Goal: Task Accomplishment & Management: Complete application form

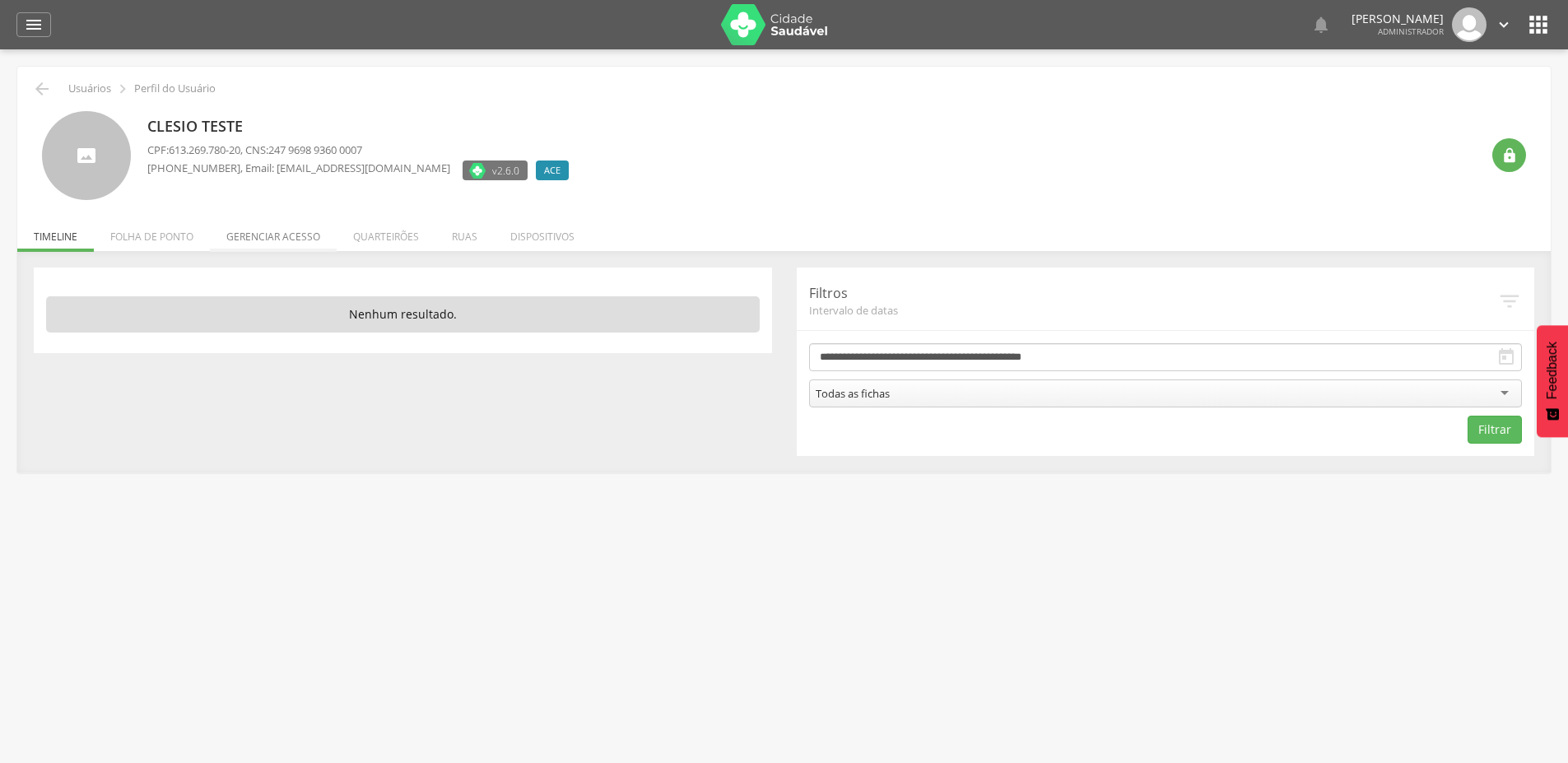
click at [296, 240] on li "Gerenciar acesso" at bounding box center [273, 232] width 127 height 39
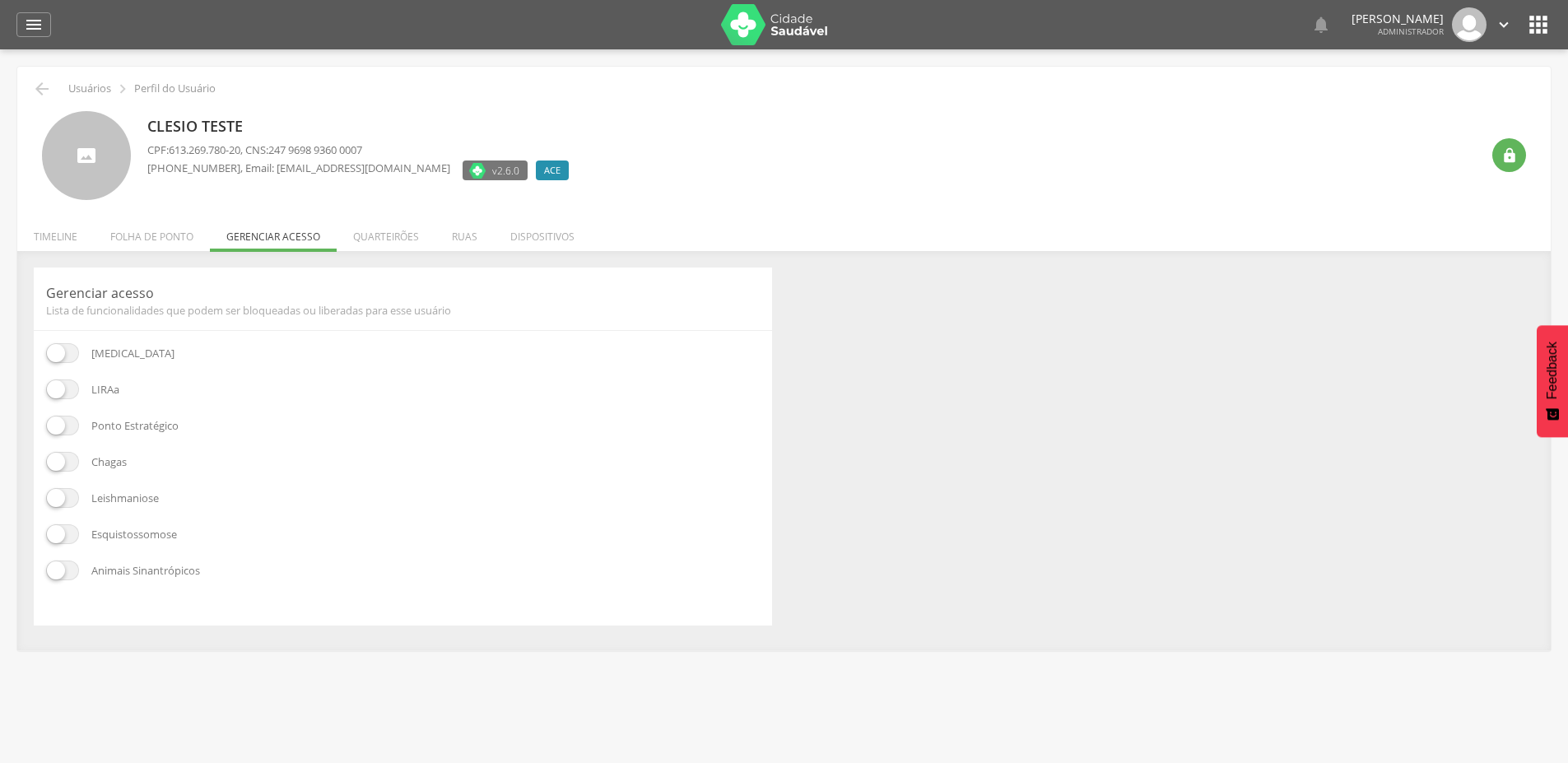
click at [67, 393] on span at bounding box center [63, 390] width 33 height 20
click at [73, 422] on span at bounding box center [63, 425] width 33 height 20
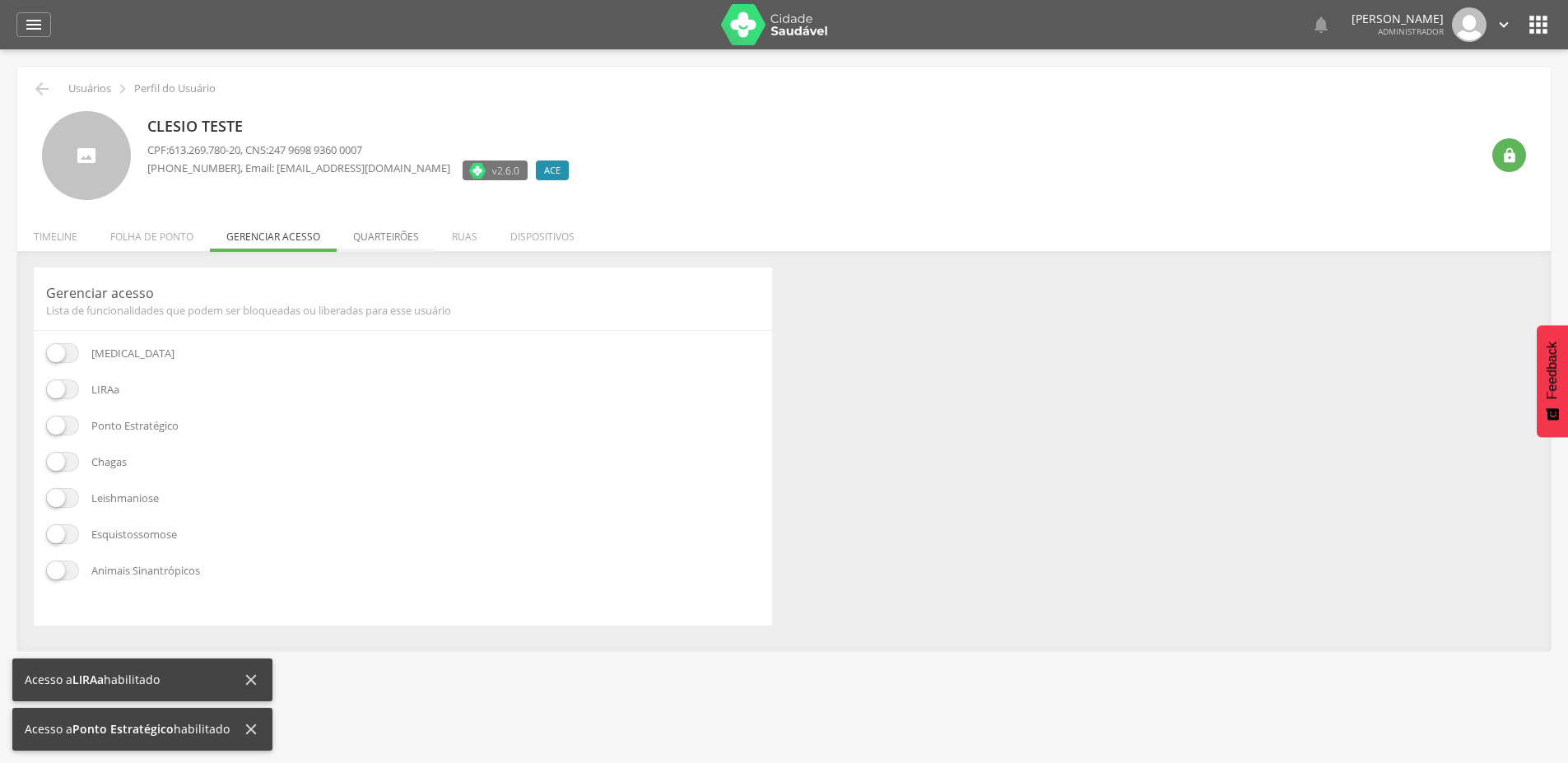
click at [382, 235] on li "Quarteirões" at bounding box center [386, 232] width 99 height 39
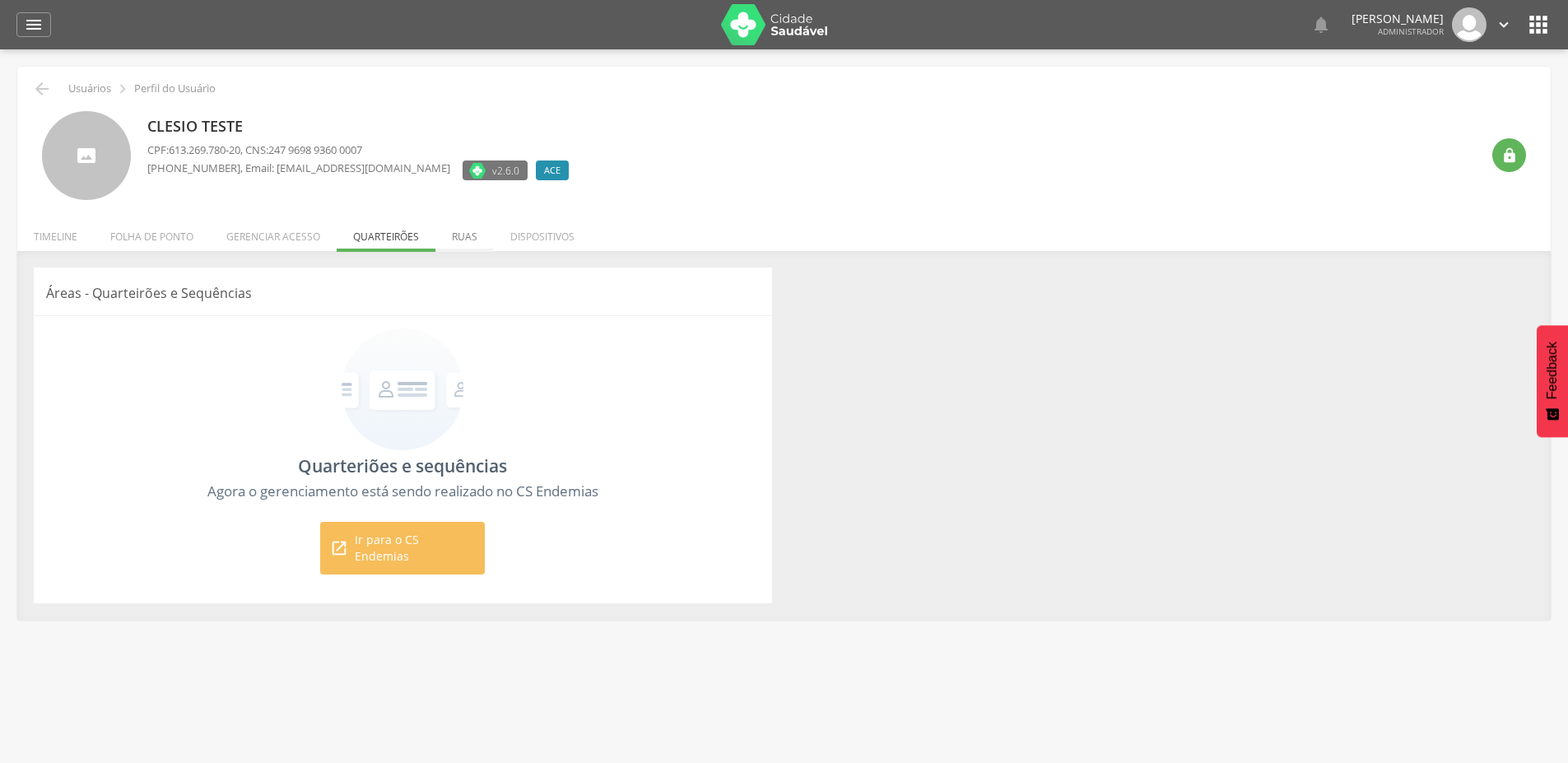
click at [460, 239] on li "Ruas" at bounding box center [464, 232] width 59 height 39
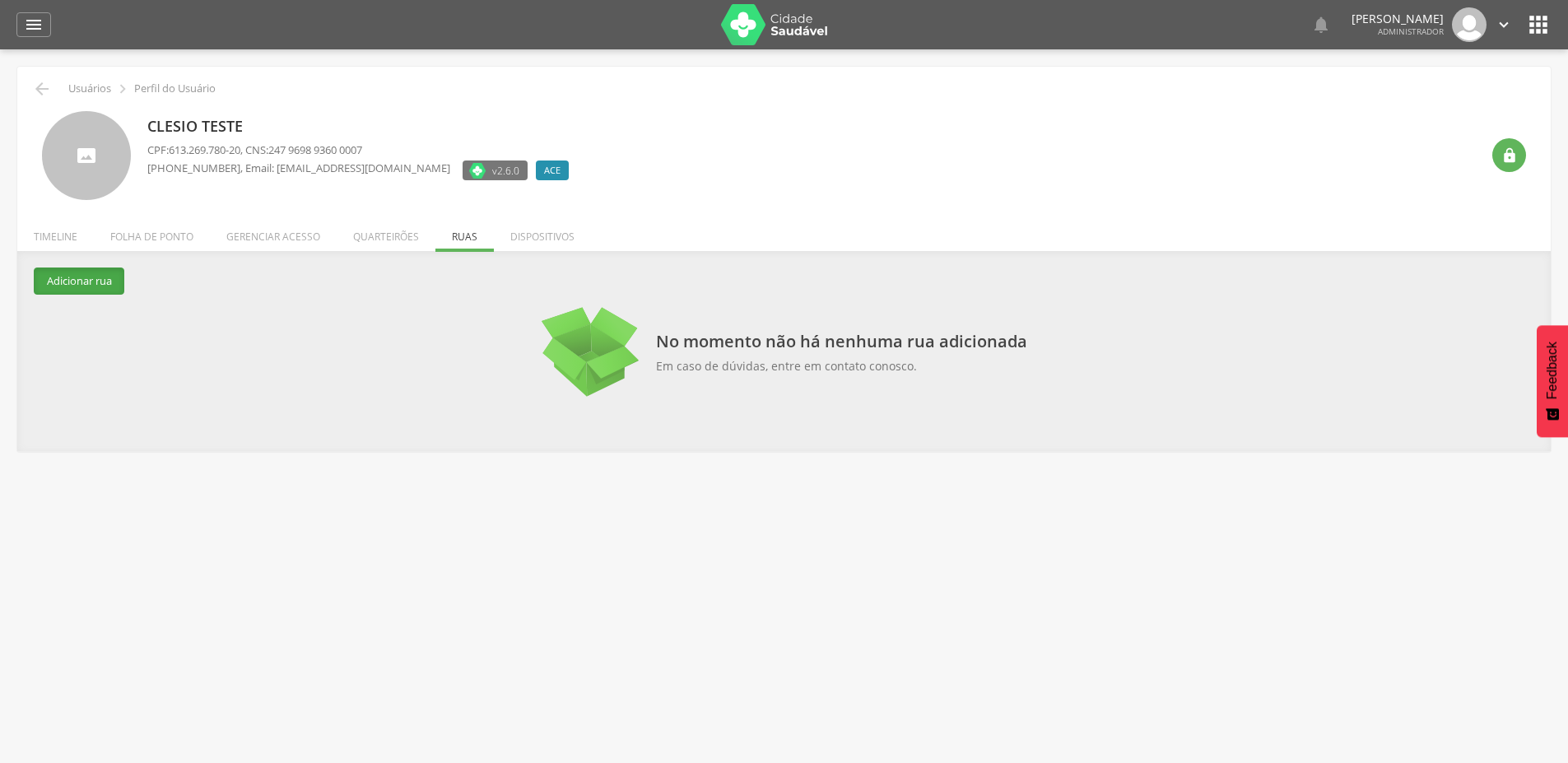
click at [63, 290] on button "Adicionar rua" at bounding box center [79, 281] width 91 height 27
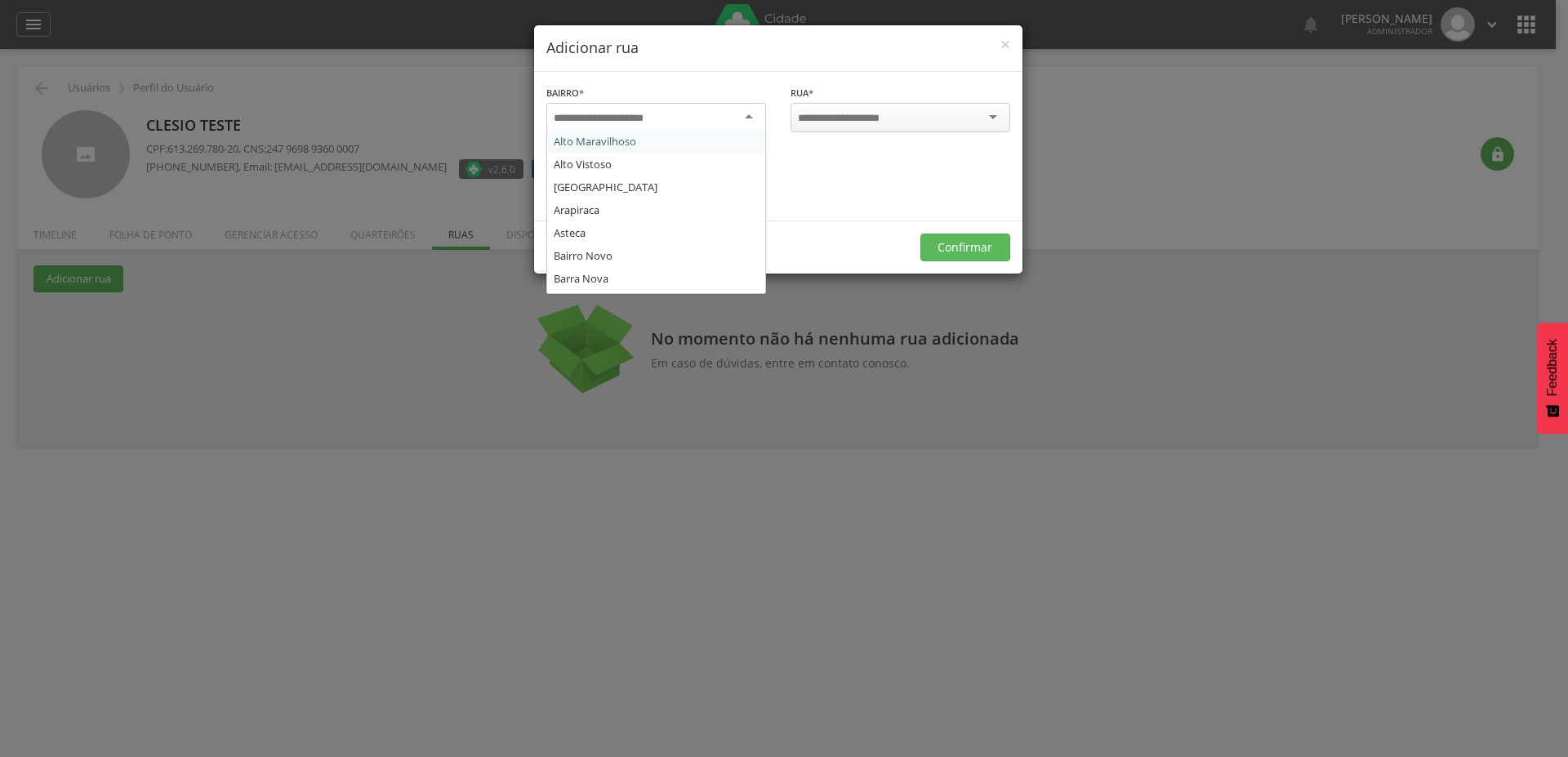
click at [707, 114] on div at bounding box center [656, 118] width 220 height 29
click at [863, 119] on input "select-one" at bounding box center [850, 119] width 104 height 15
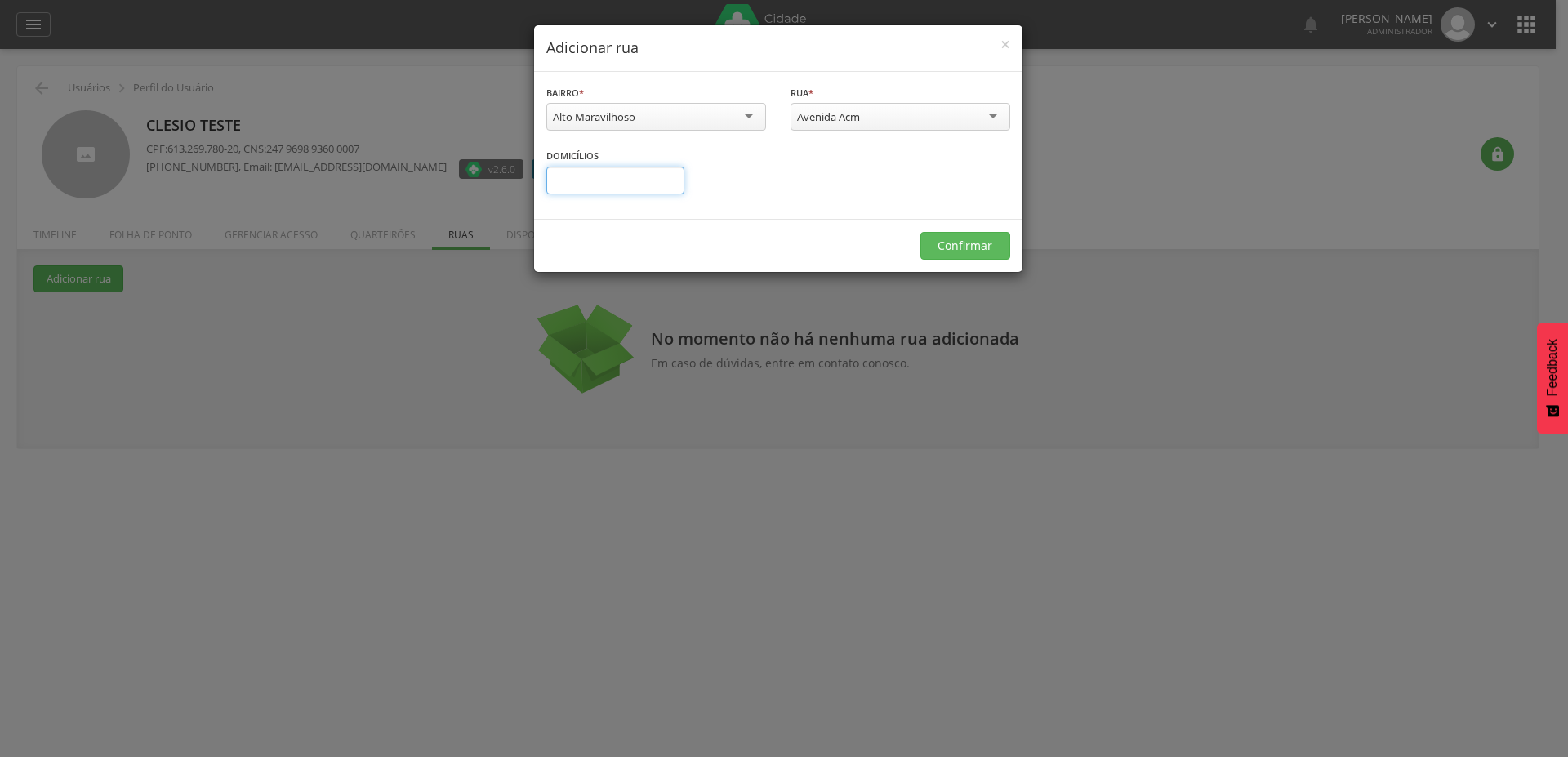
click at [648, 175] on input "text" at bounding box center [615, 180] width 138 height 28
type input "*"
click at [949, 232] on button "Confirmar" at bounding box center [965, 246] width 90 height 28
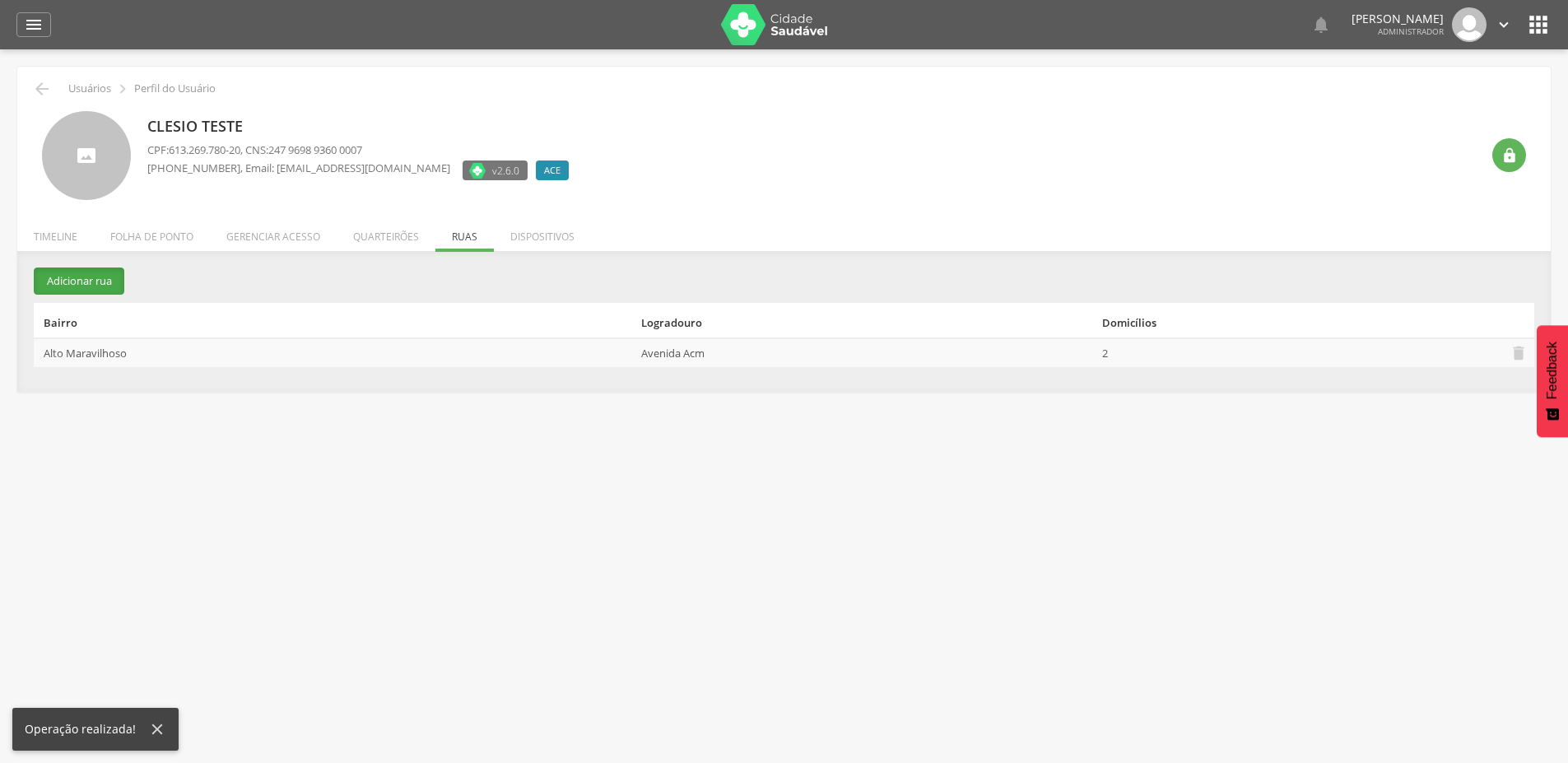
click at [110, 275] on button "Adicionar rua" at bounding box center [79, 281] width 91 height 27
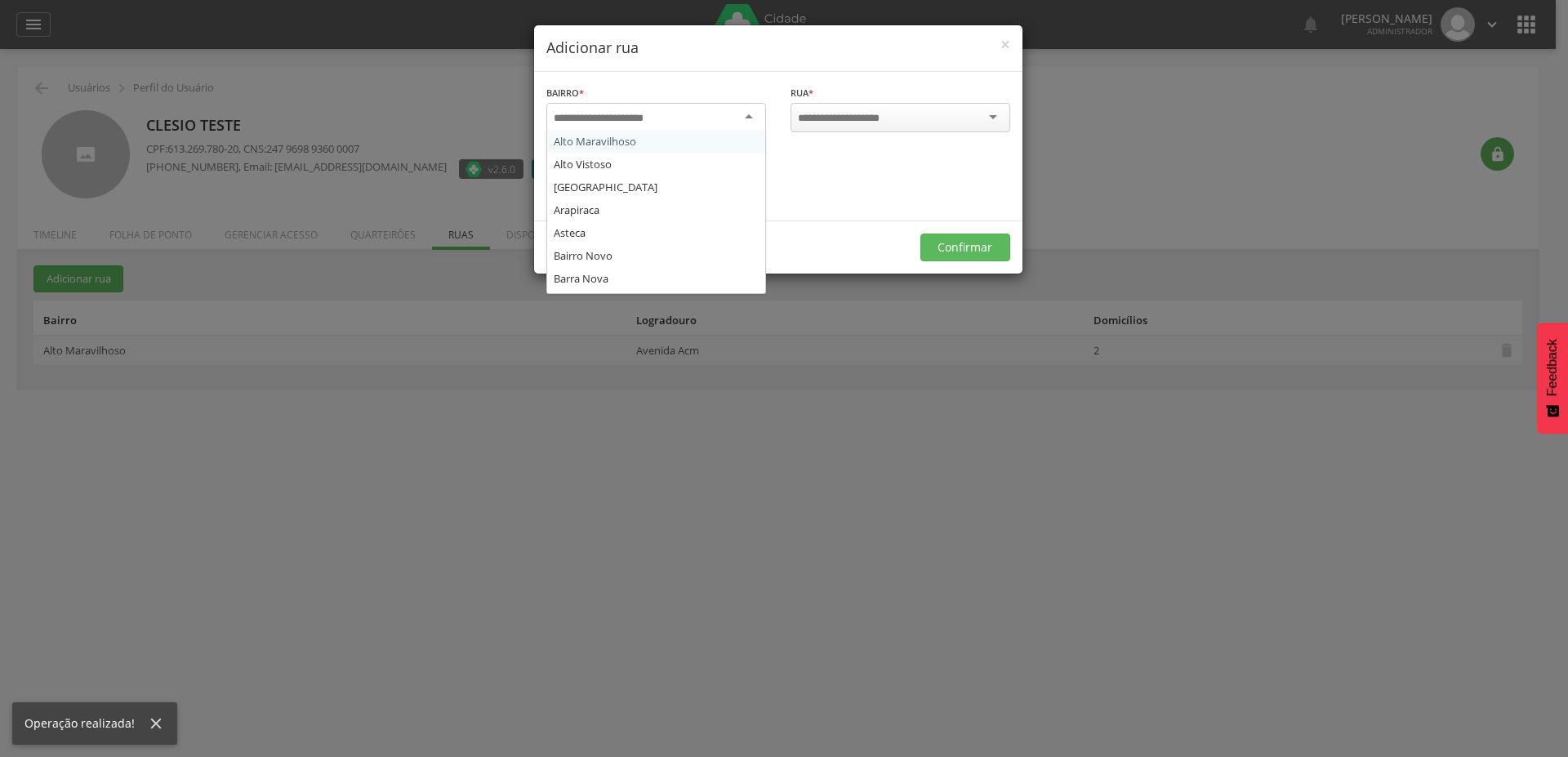
click at [703, 121] on div at bounding box center [656, 118] width 220 height 29
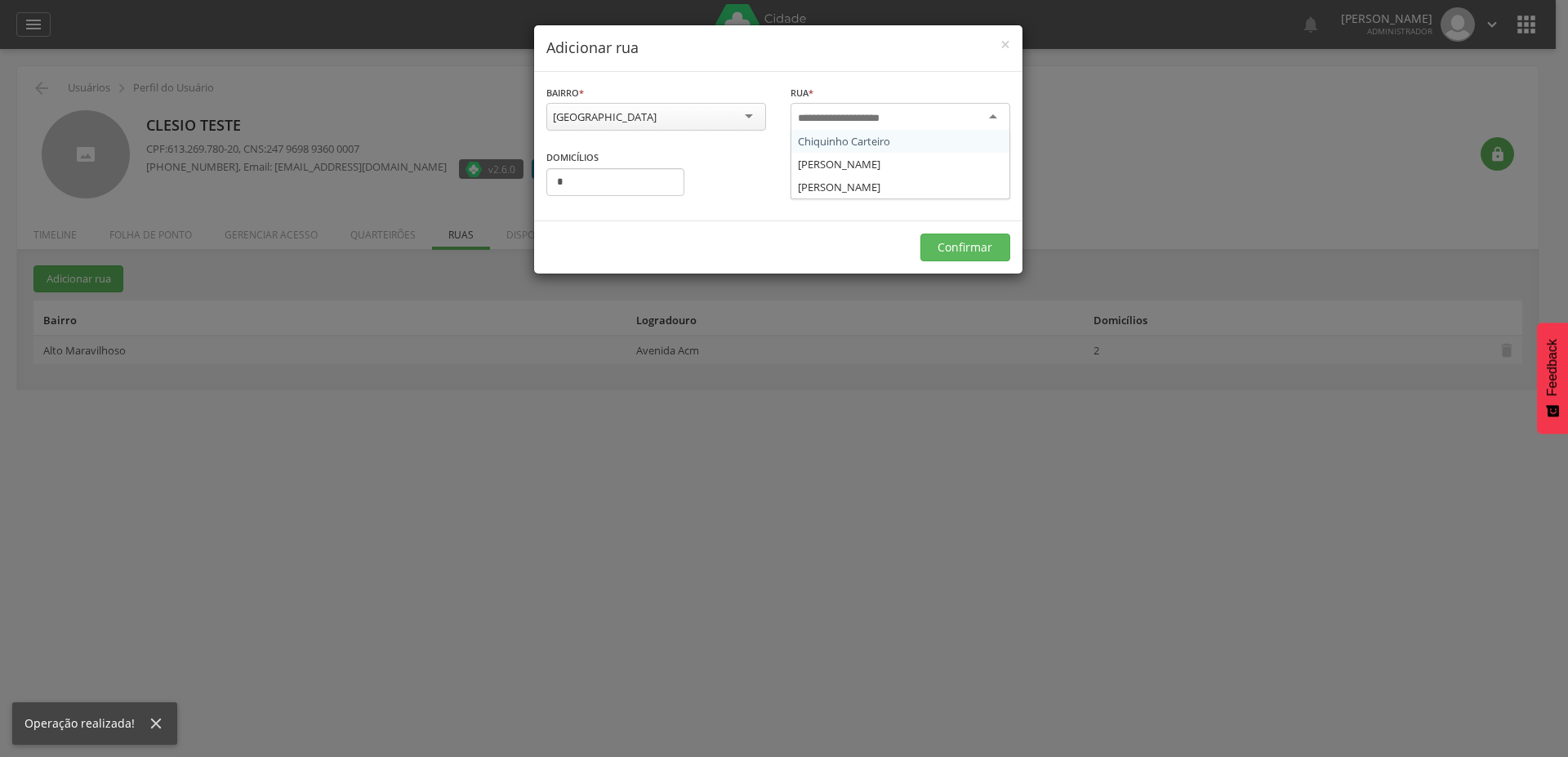
click at [860, 119] on input "select-one" at bounding box center [850, 119] width 104 height 15
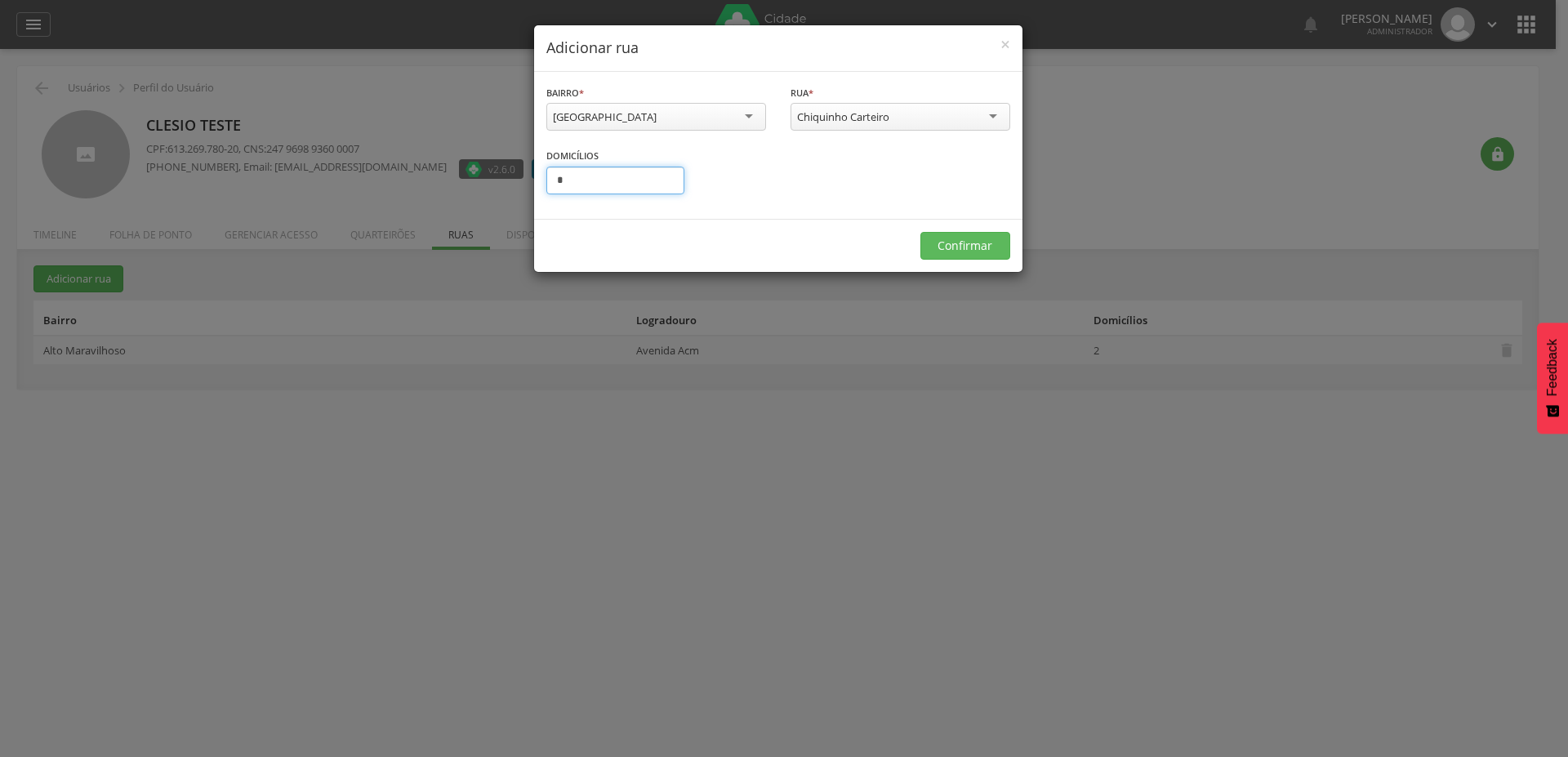
click at [623, 177] on input "*" at bounding box center [615, 180] width 138 height 28
type input "*"
click at [987, 245] on button "Confirmar" at bounding box center [965, 246] width 90 height 28
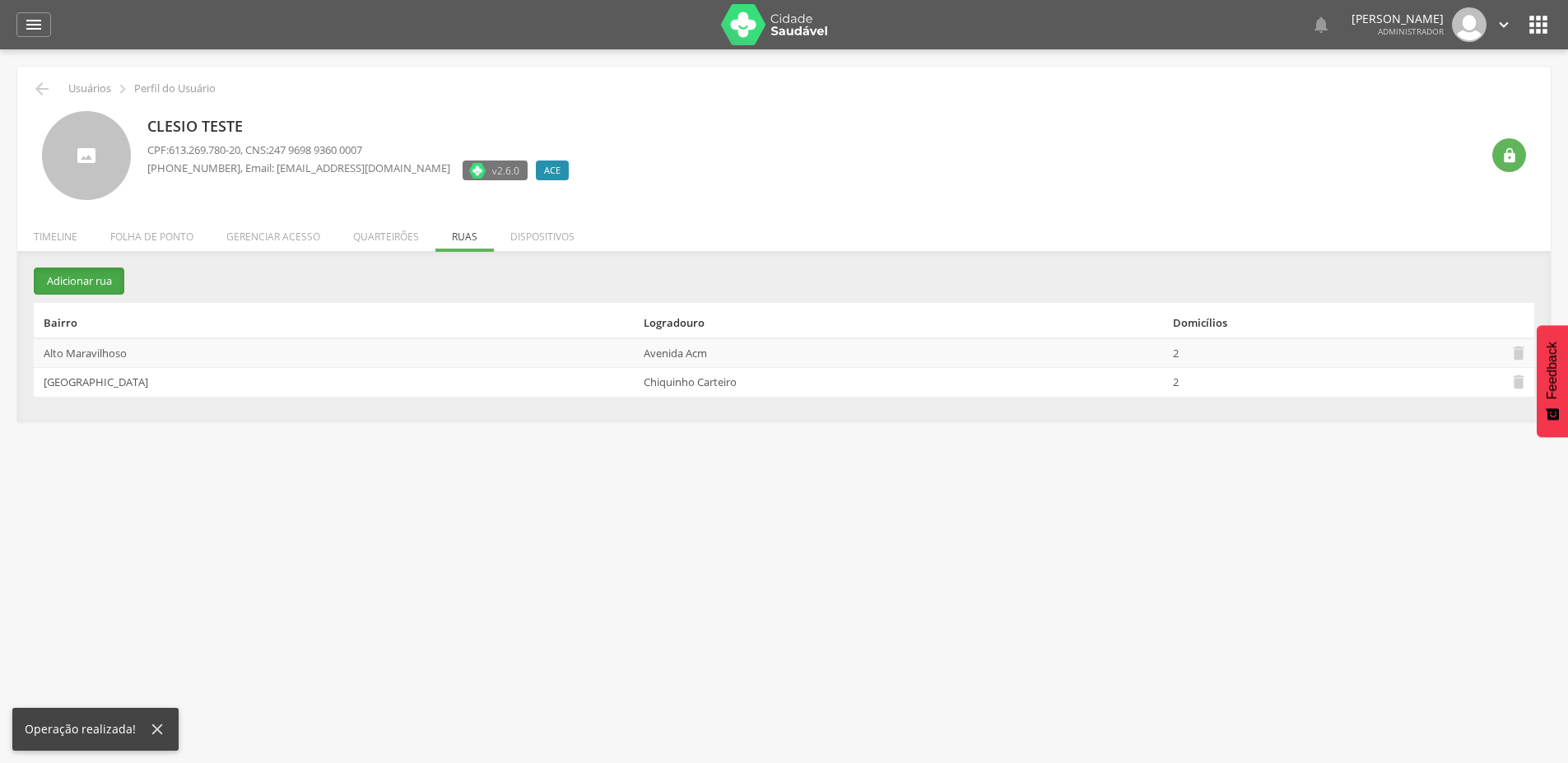
click at [107, 290] on button "Adicionar rua" at bounding box center [79, 281] width 91 height 27
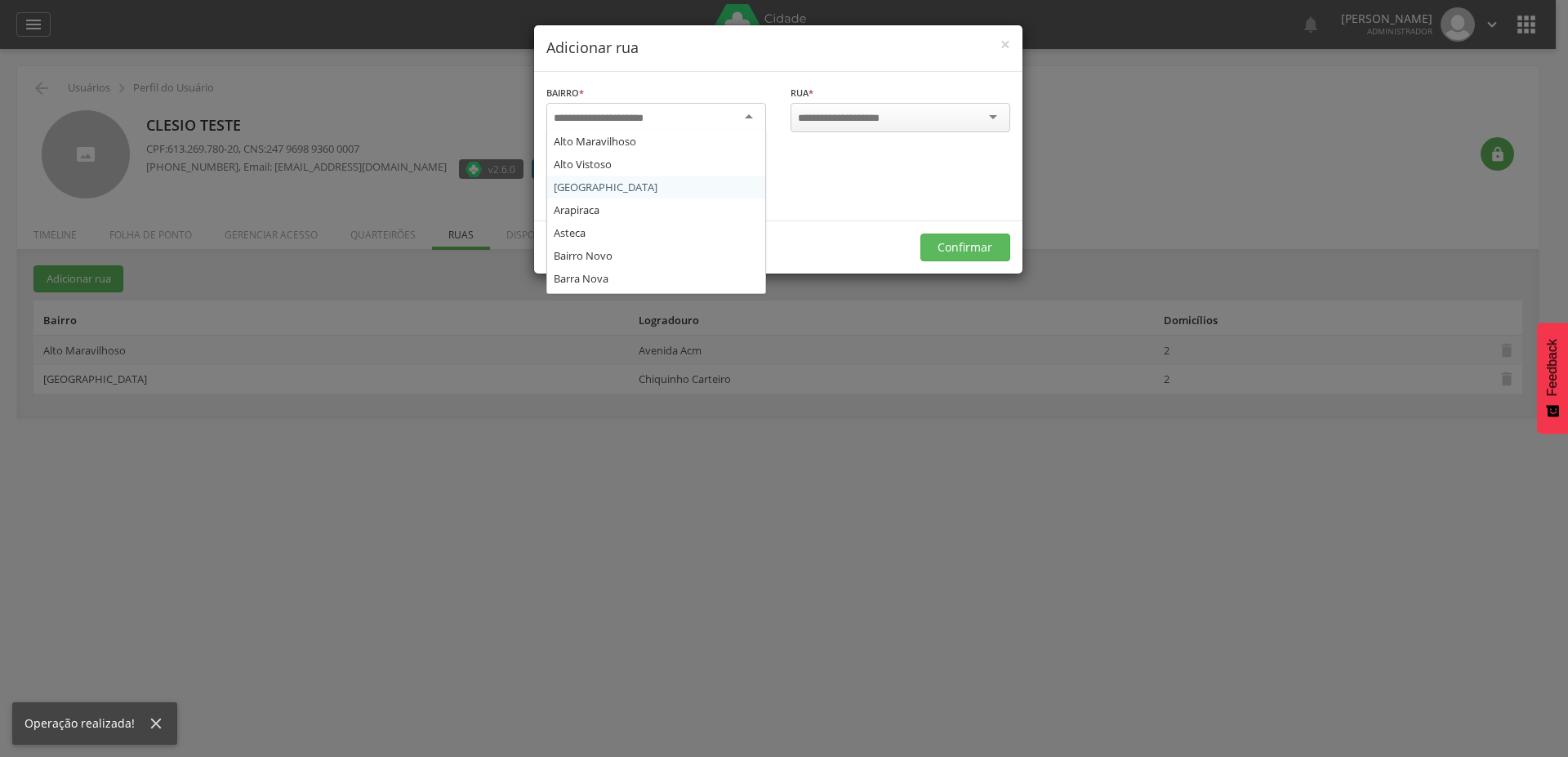
click at [698, 120] on div at bounding box center [656, 118] width 220 height 29
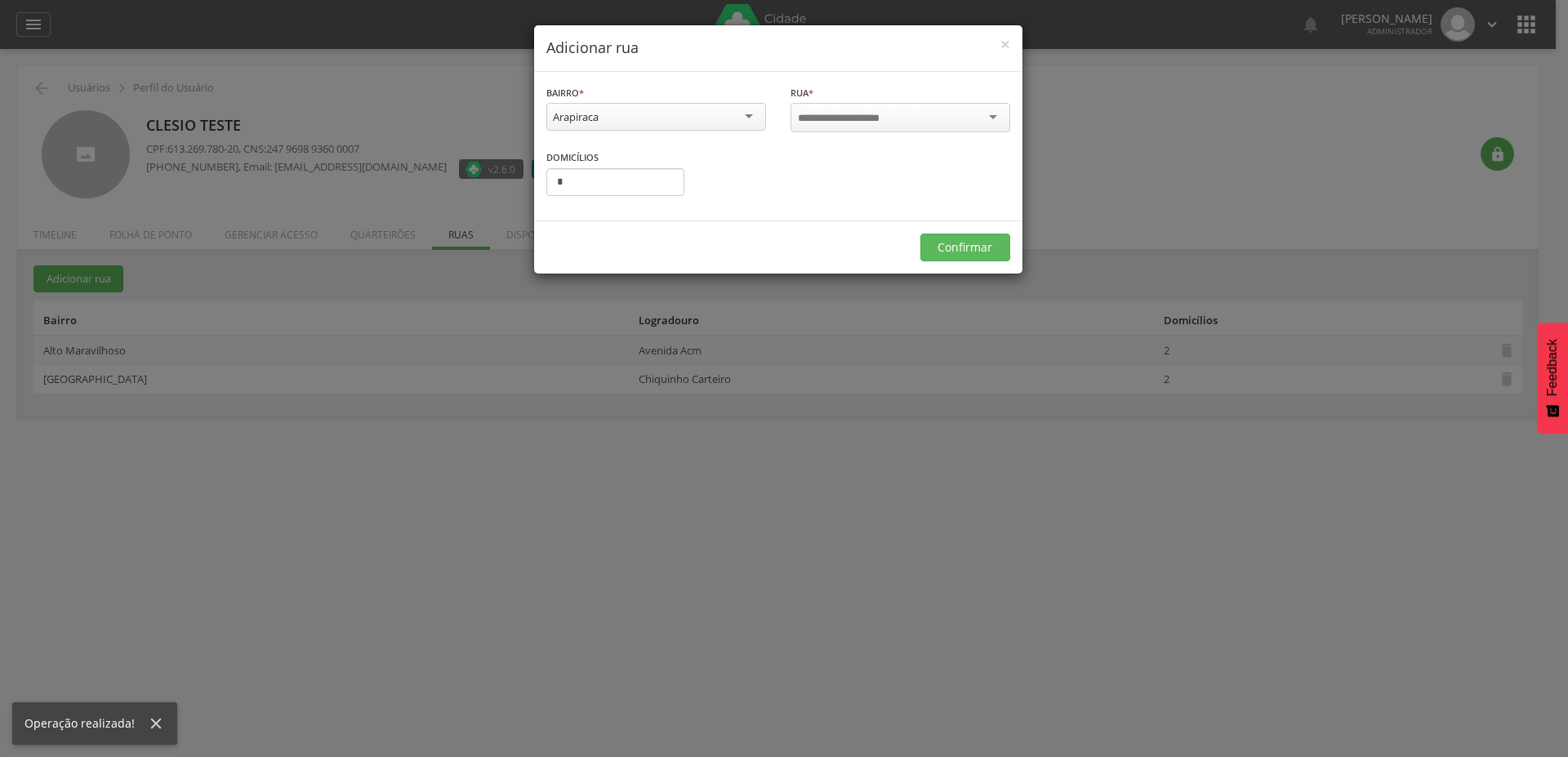
click at [868, 114] on input "select-one" at bounding box center [850, 119] width 104 height 15
click at [565, 184] on input "*" at bounding box center [615, 180] width 138 height 28
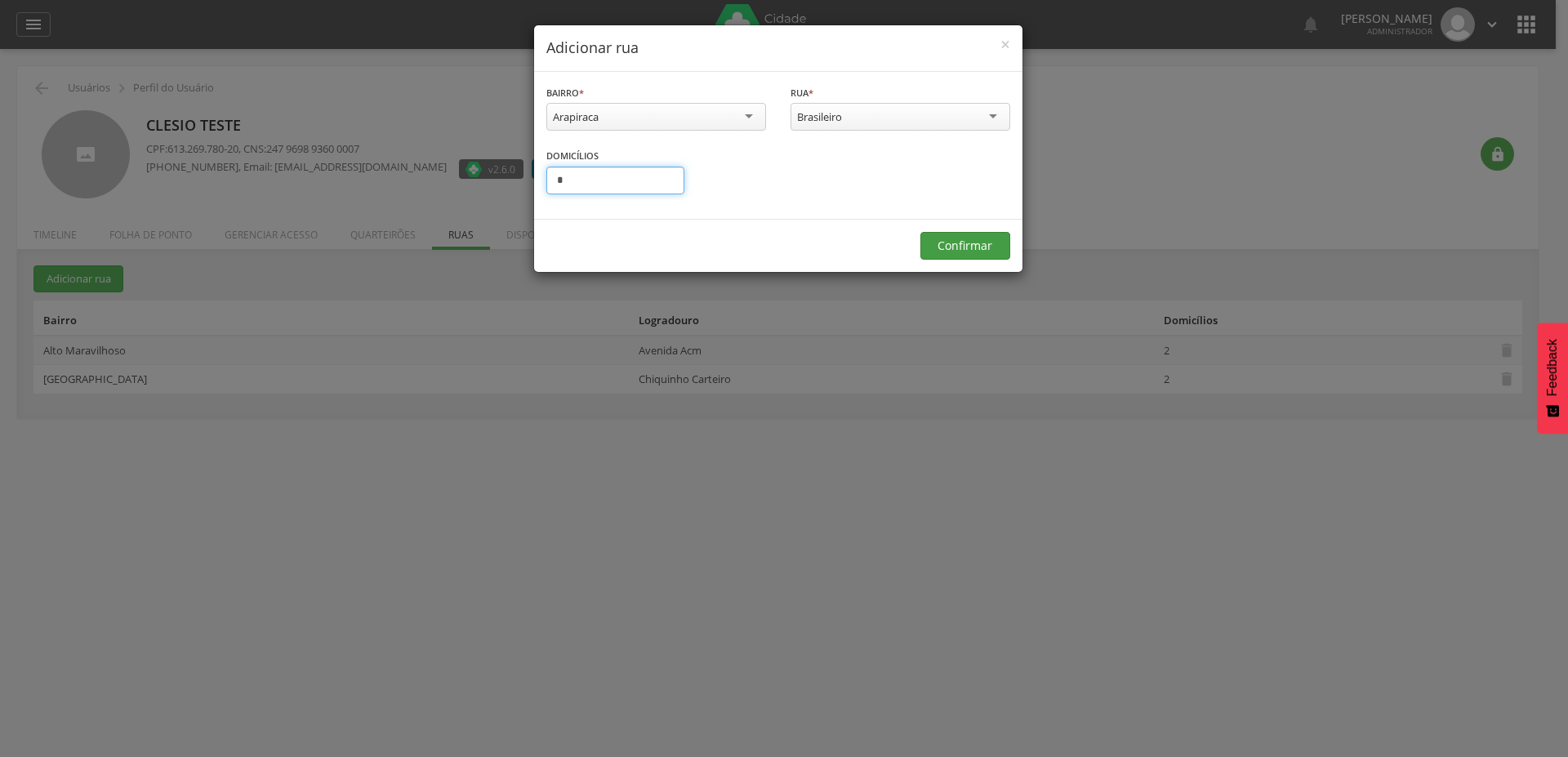
type input "*"
click at [980, 238] on button "Confirmar" at bounding box center [965, 246] width 90 height 28
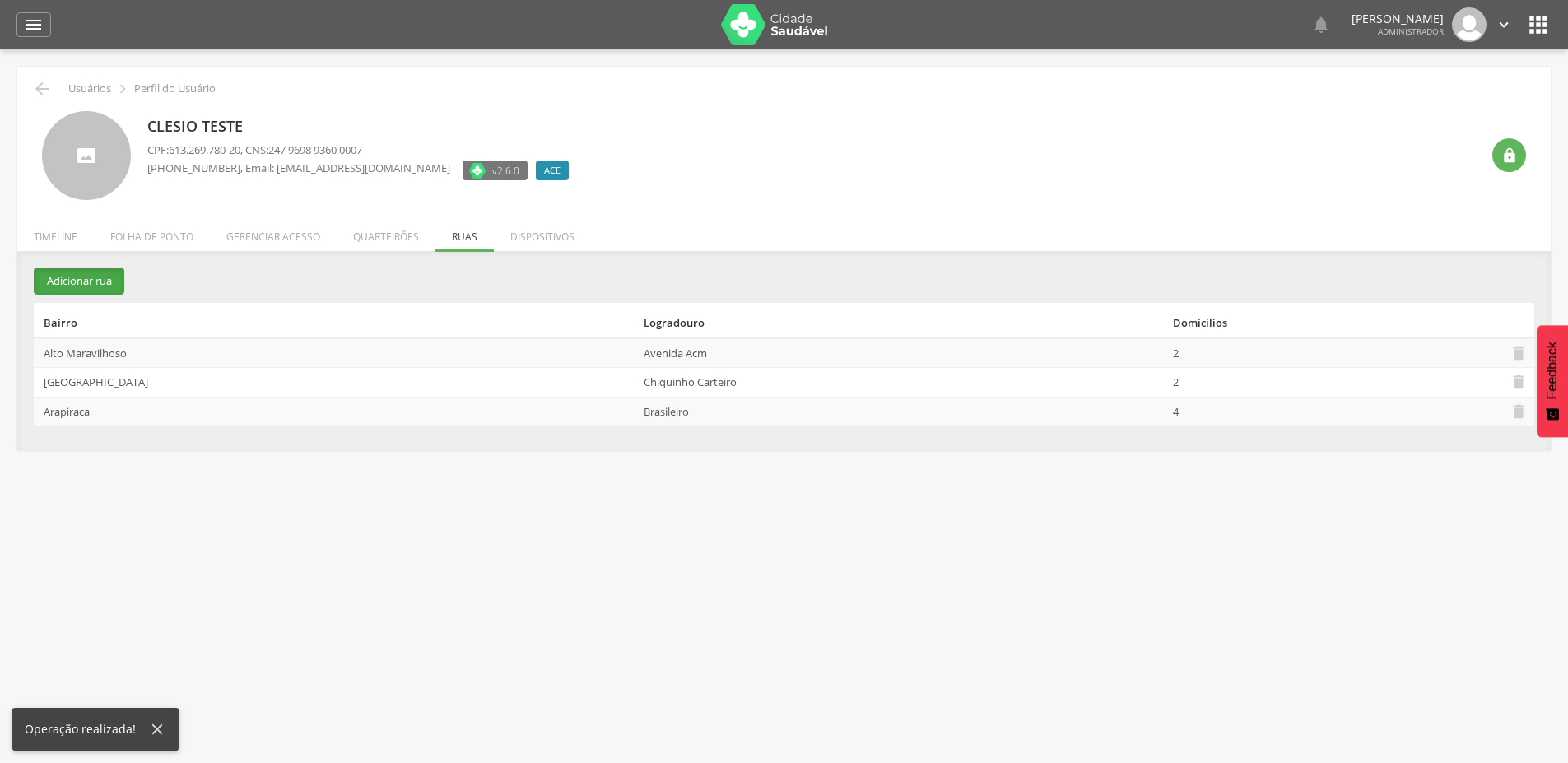
click at [100, 285] on button "Adicionar rua" at bounding box center [79, 281] width 91 height 27
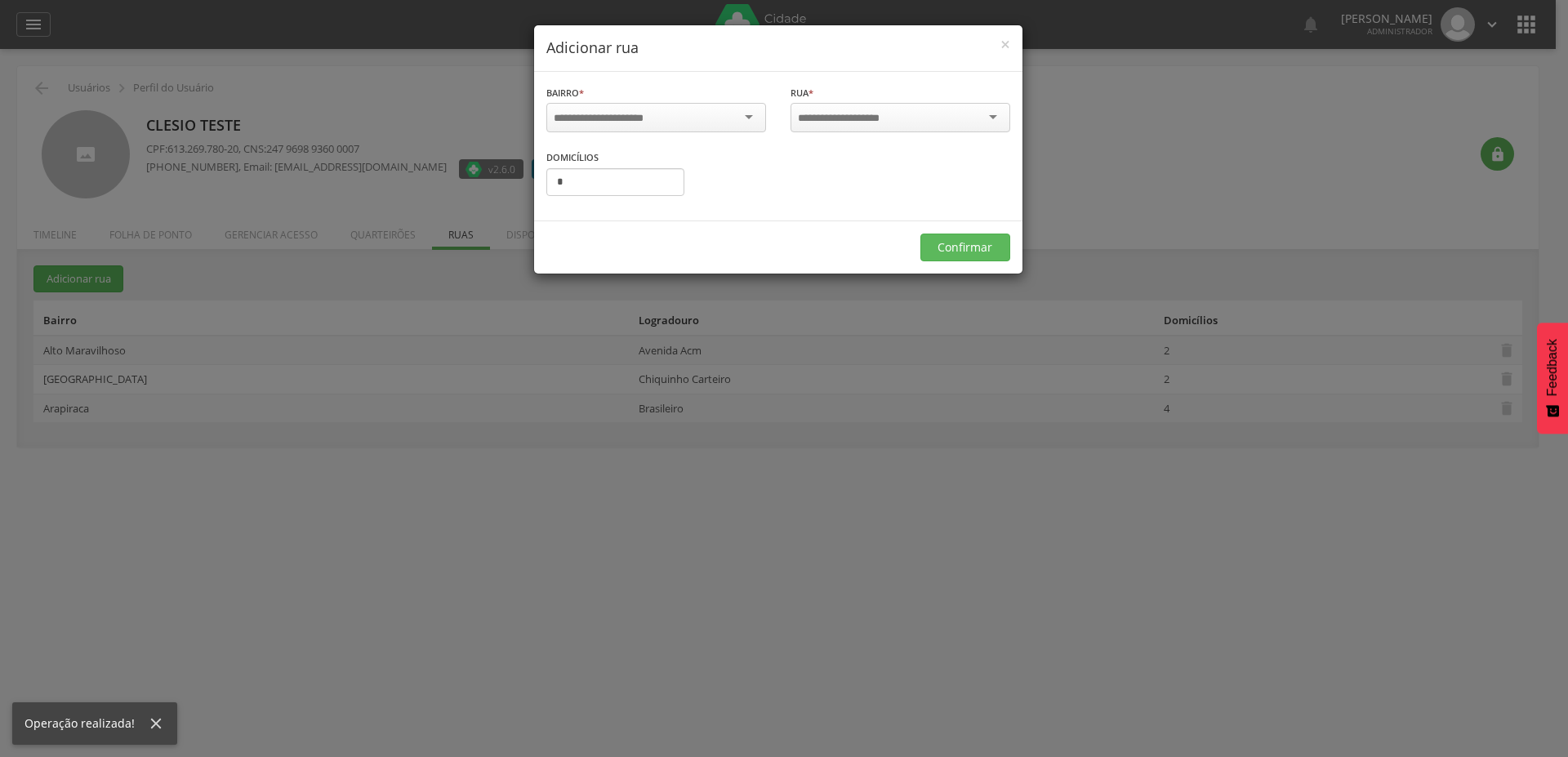
click at [728, 123] on div at bounding box center [656, 118] width 220 height 29
click at [915, 112] on div at bounding box center [900, 118] width 220 height 29
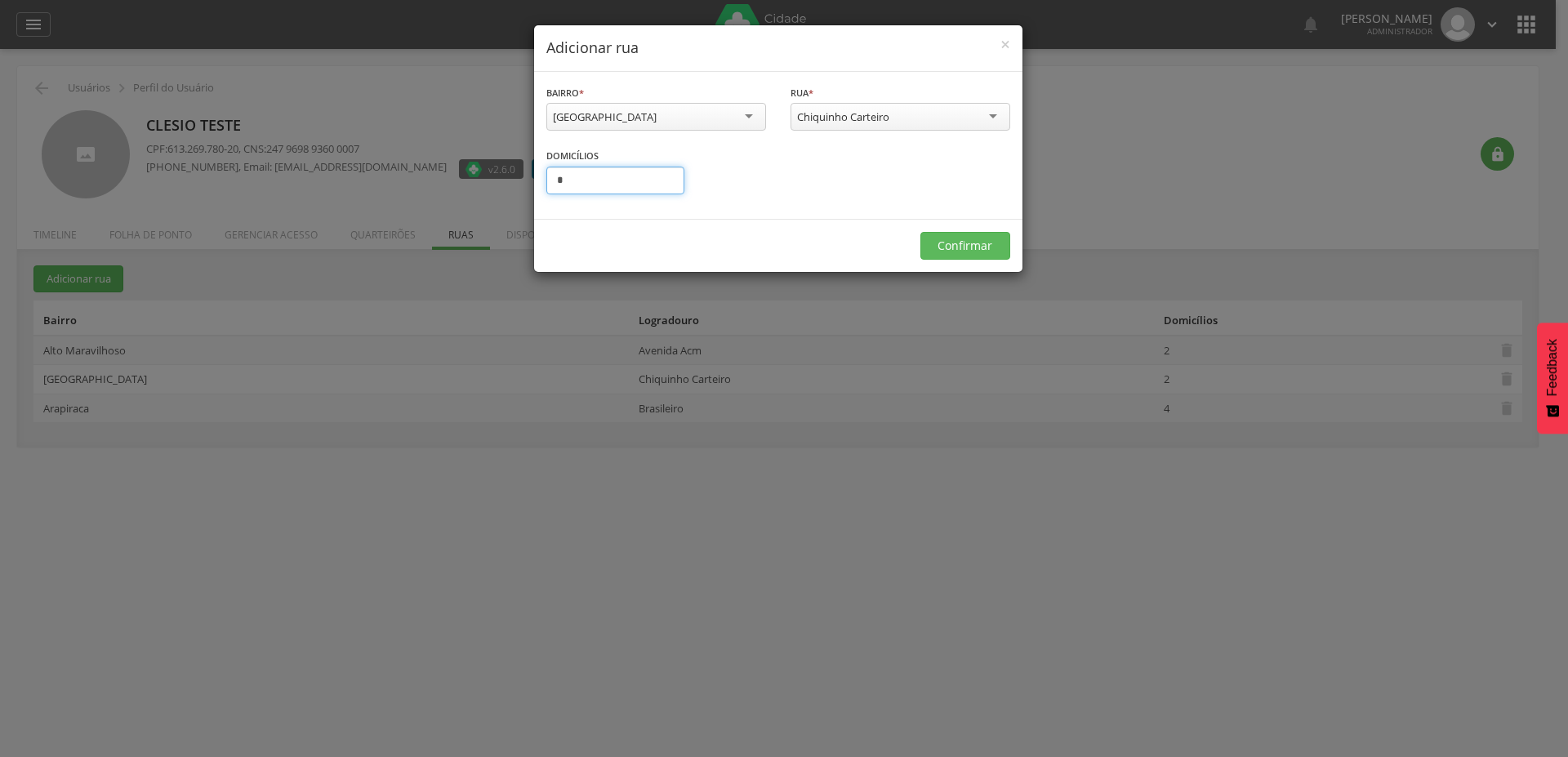
click at [637, 170] on input "*" at bounding box center [615, 180] width 138 height 28
type input "*"
click at [946, 259] on button "Confirmar" at bounding box center [965, 246] width 90 height 28
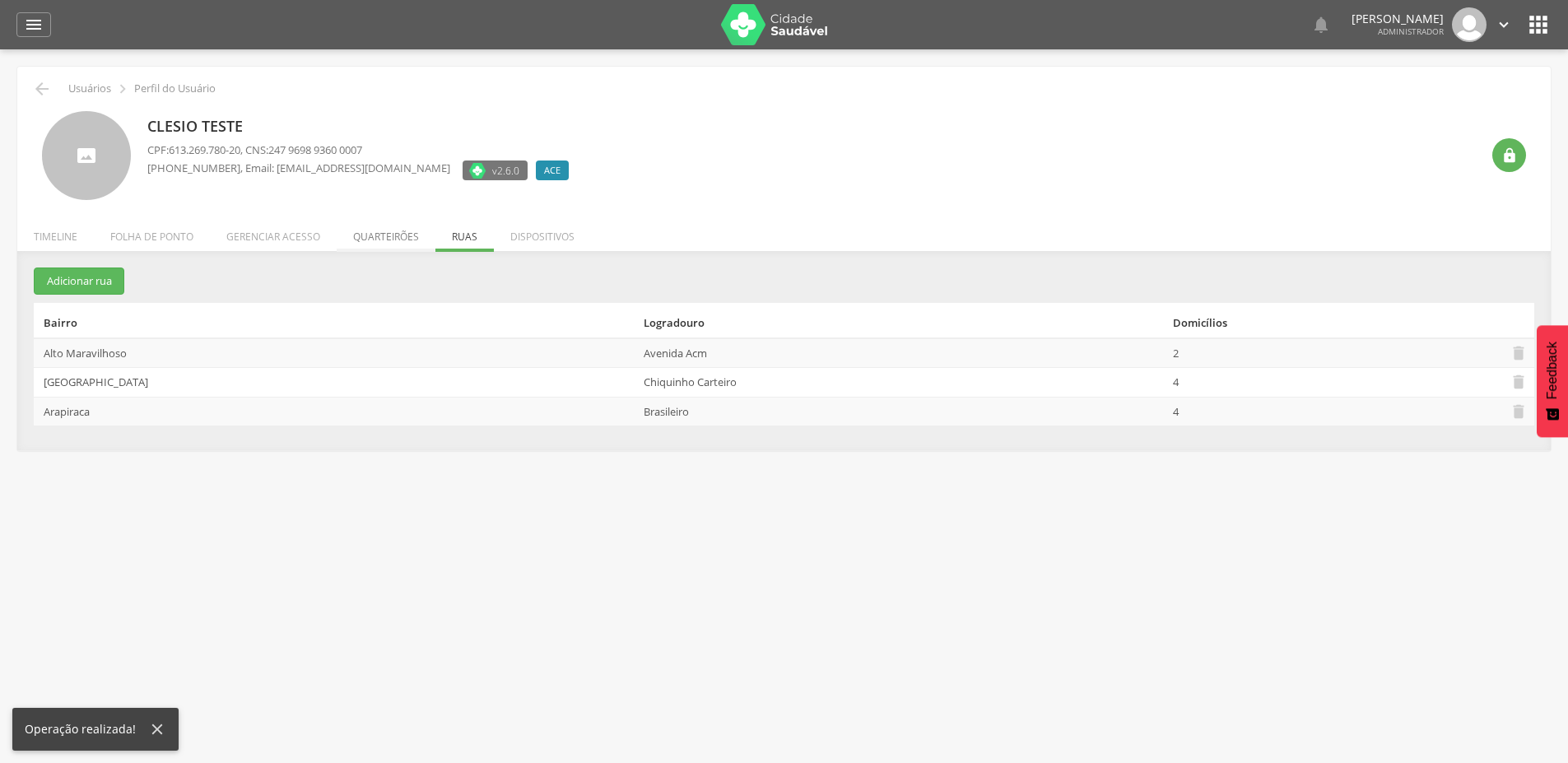
click at [358, 231] on li "Quarteirões" at bounding box center [386, 232] width 99 height 39
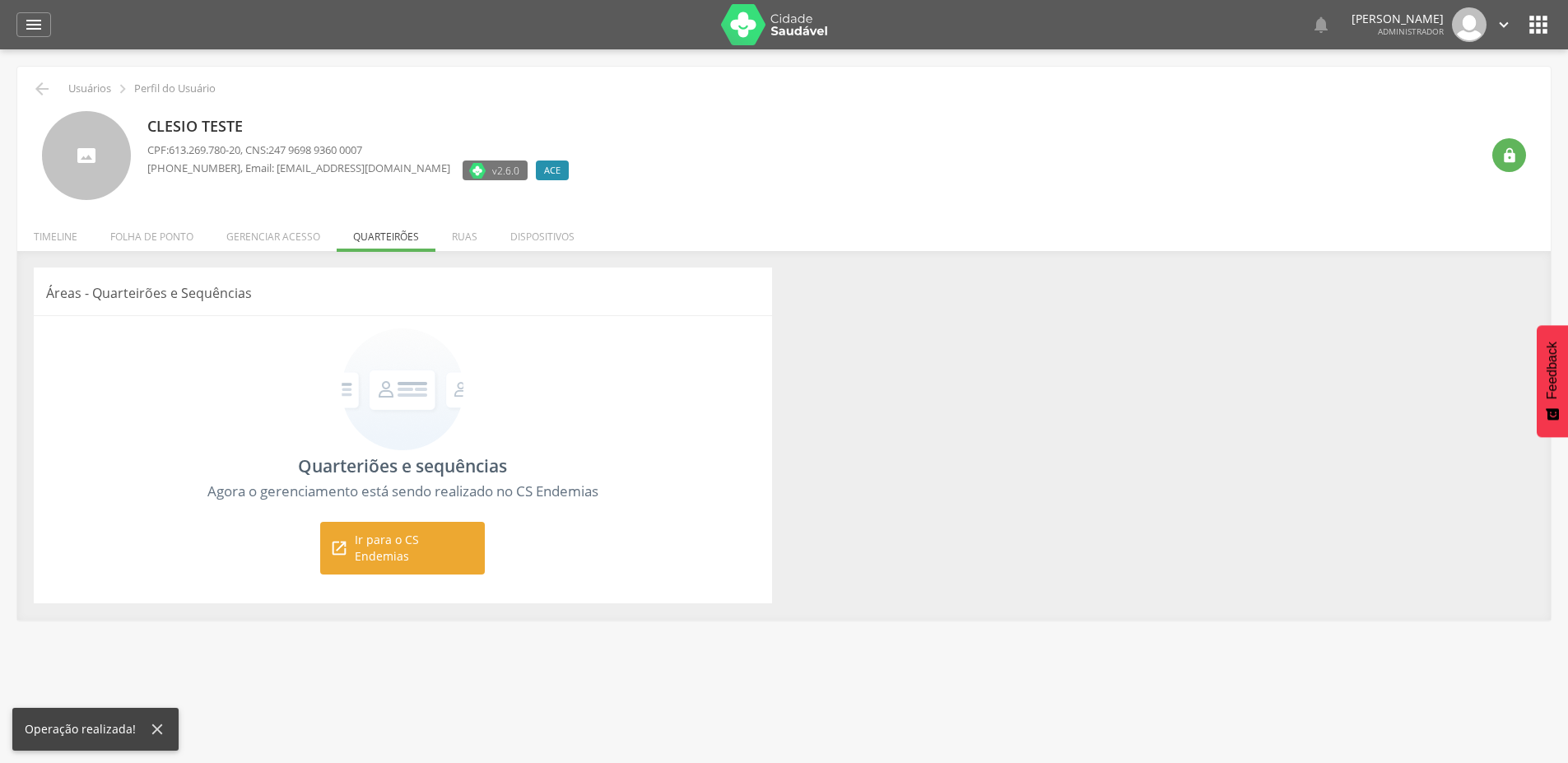
click at [448, 546] on span "Ir para o CS Endemias" at bounding box center [415, 548] width 121 height 33
click at [411, 547] on span "Ir para o CS Endemias" at bounding box center [415, 548] width 121 height 33
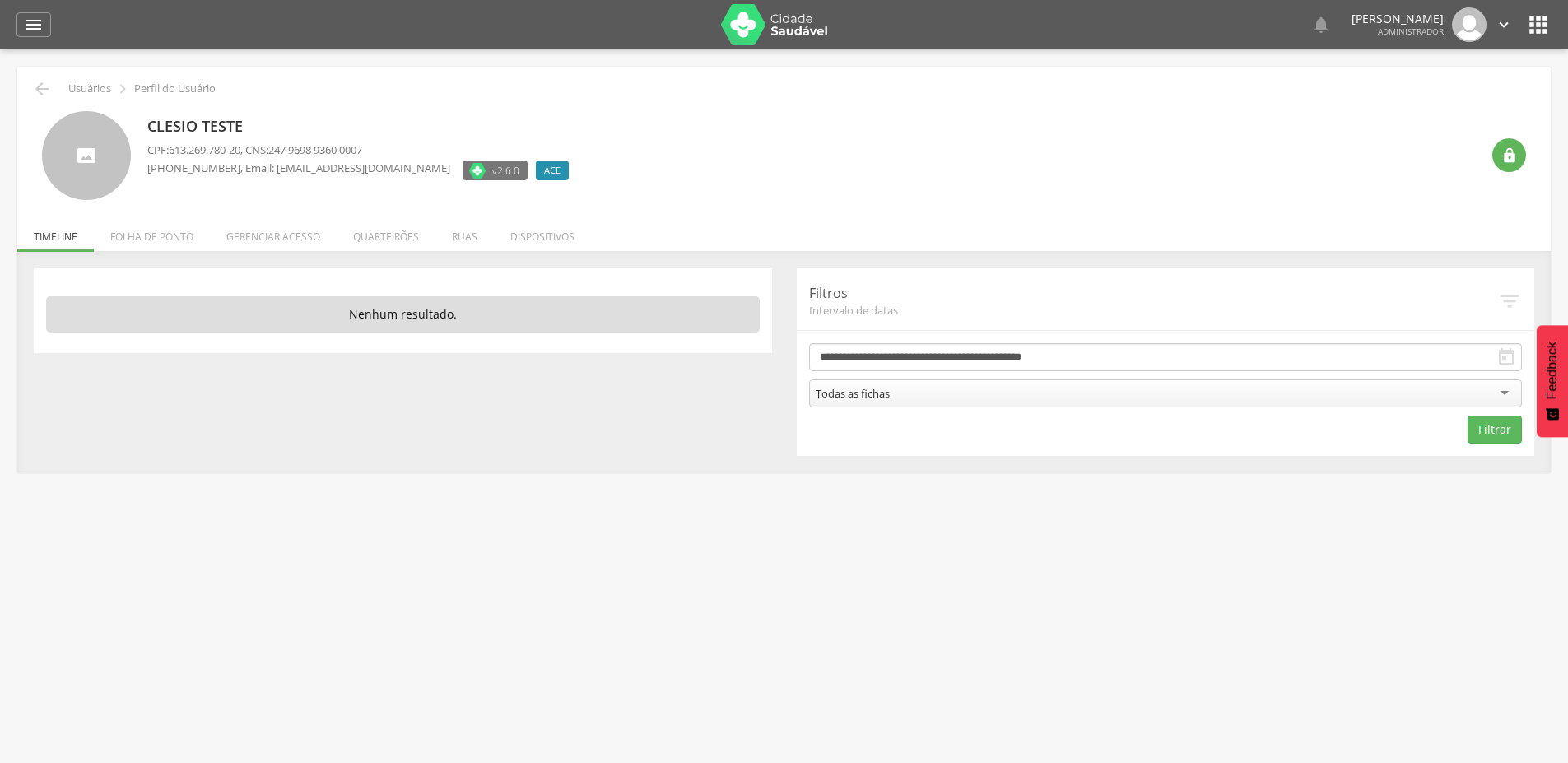
click at [263, 239] on li "Gerenciar acesso" at bounding box center [273, 232] width 127 height 39
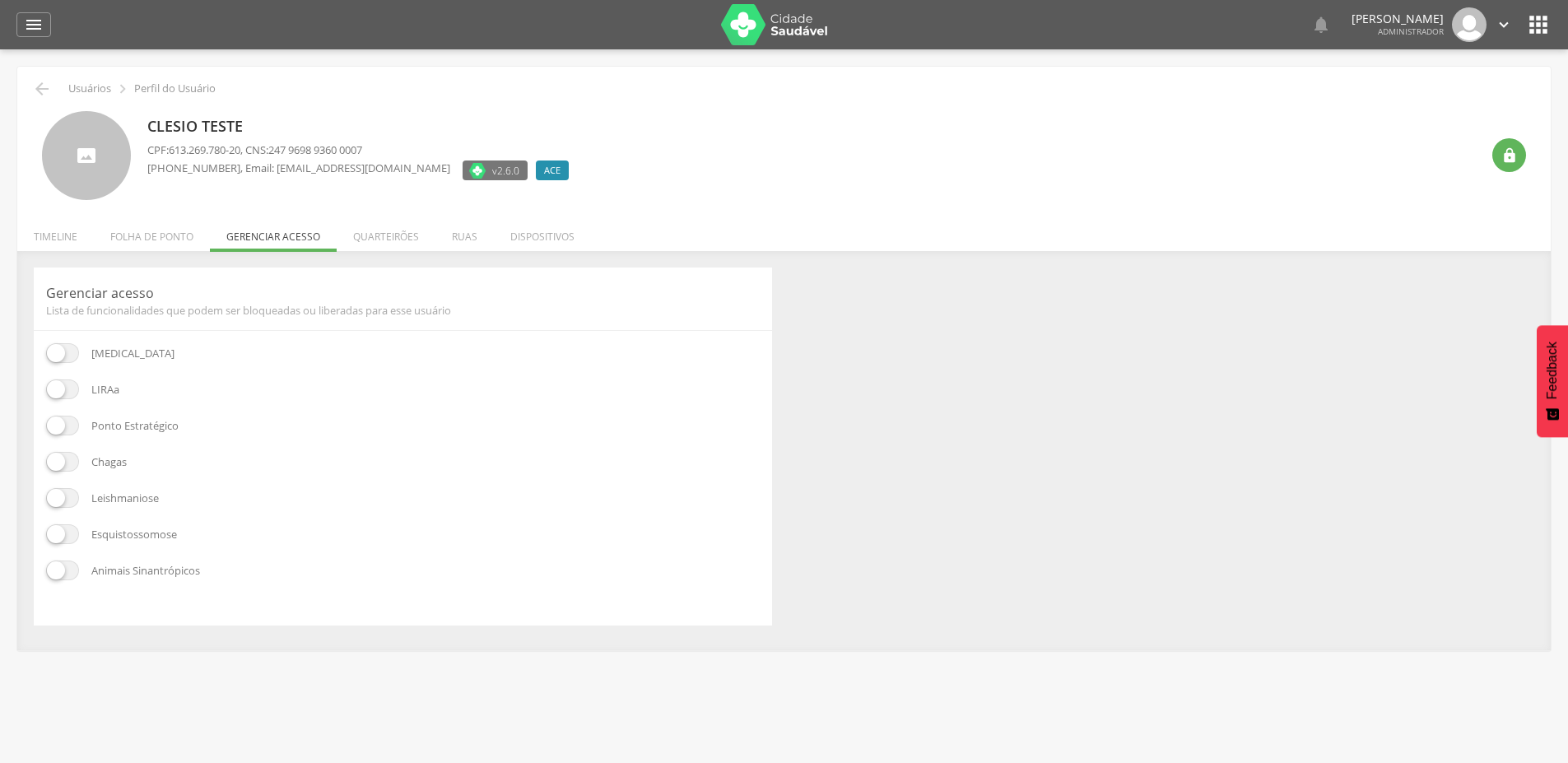
click at [63, 467] on span at bounding box center [63, 462] width 33 height 20
click at [78, 496] on span at bounding box center [63, 498] width 33 height 20
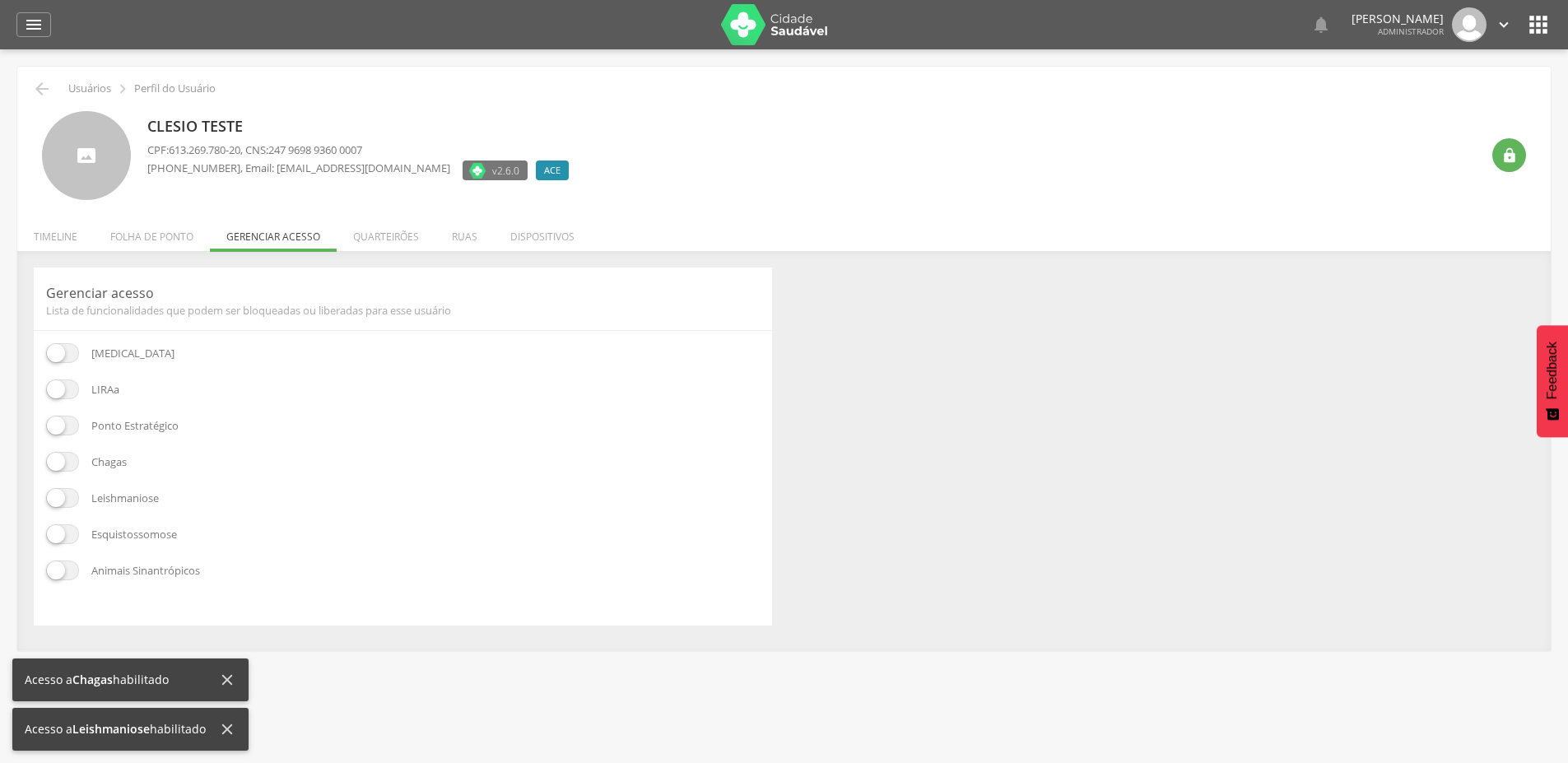
click at [71, 531] on span at bounding box center [63, 534] width 33 height 20
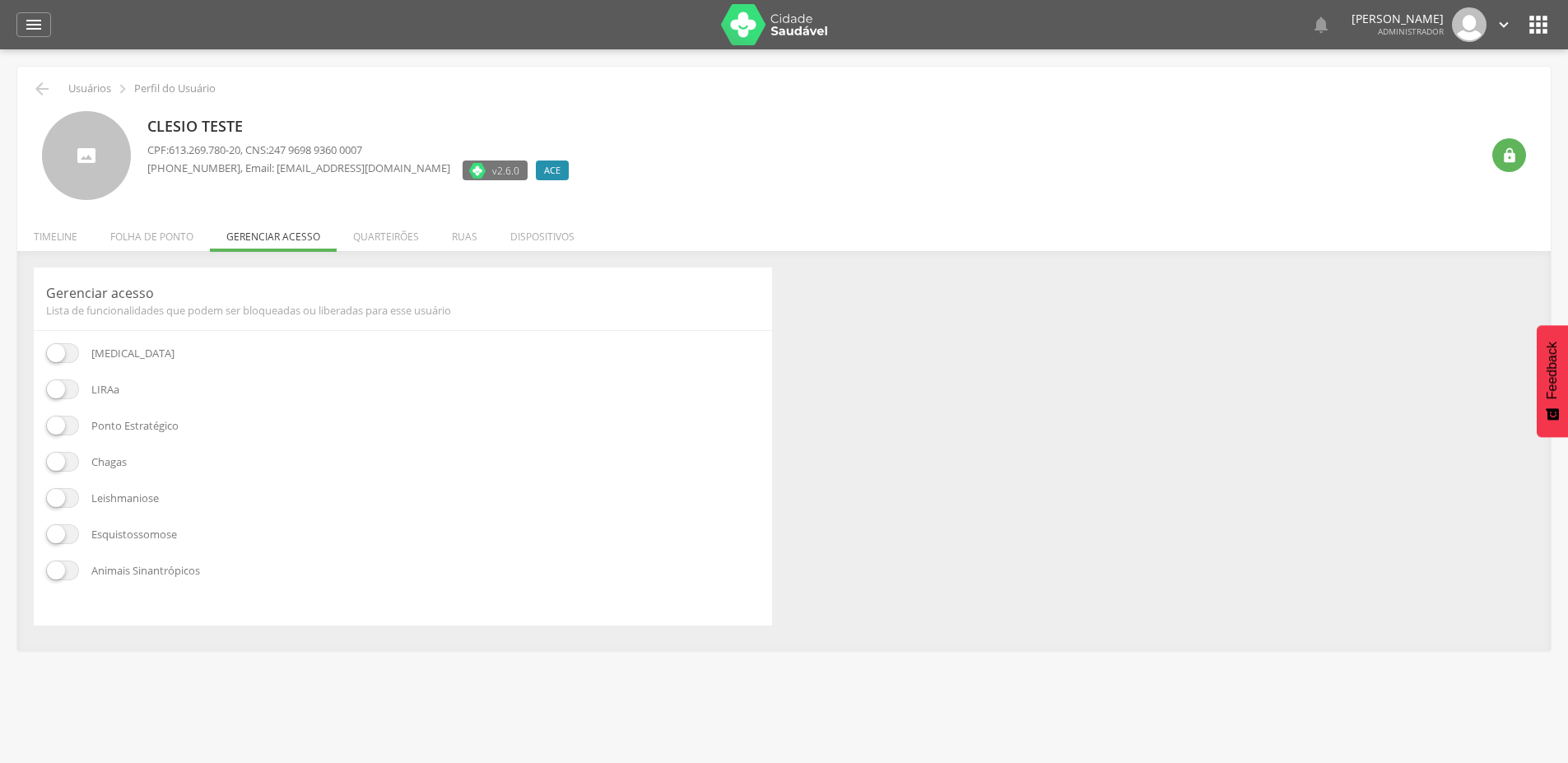
click at [50, 537] on span at bounding box center [63, 534] width 33 height 20
click at [942, 419] on div "Gerenciar acesso Lista de funcionalidades que podem ser bloqueadas ou liberadas…" at bounding box center [784, 451] width 1525 height 367
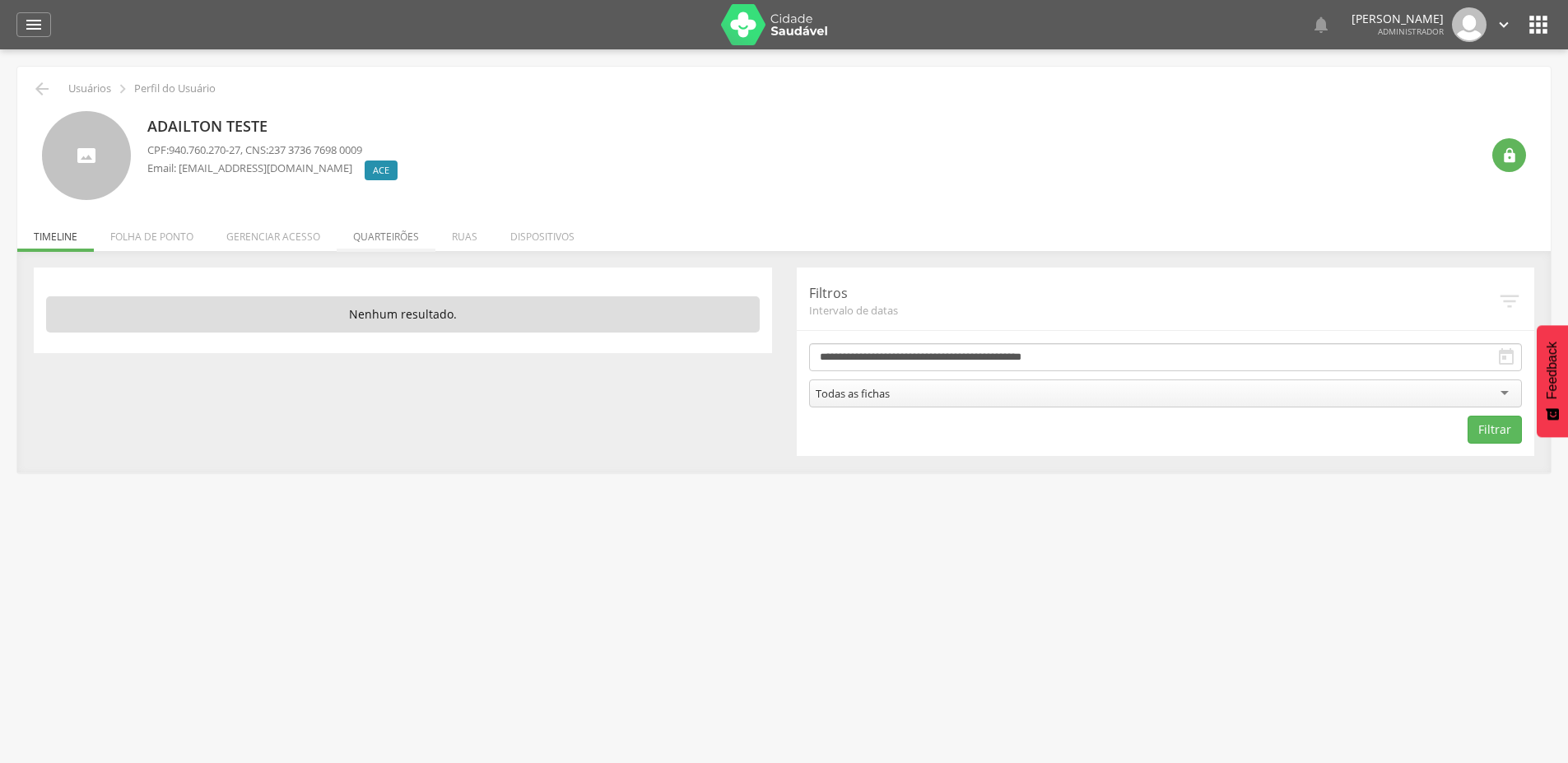
click at [404, 234] on li "Quarteirões" at bounding box center [386, 232] width 99 height 39
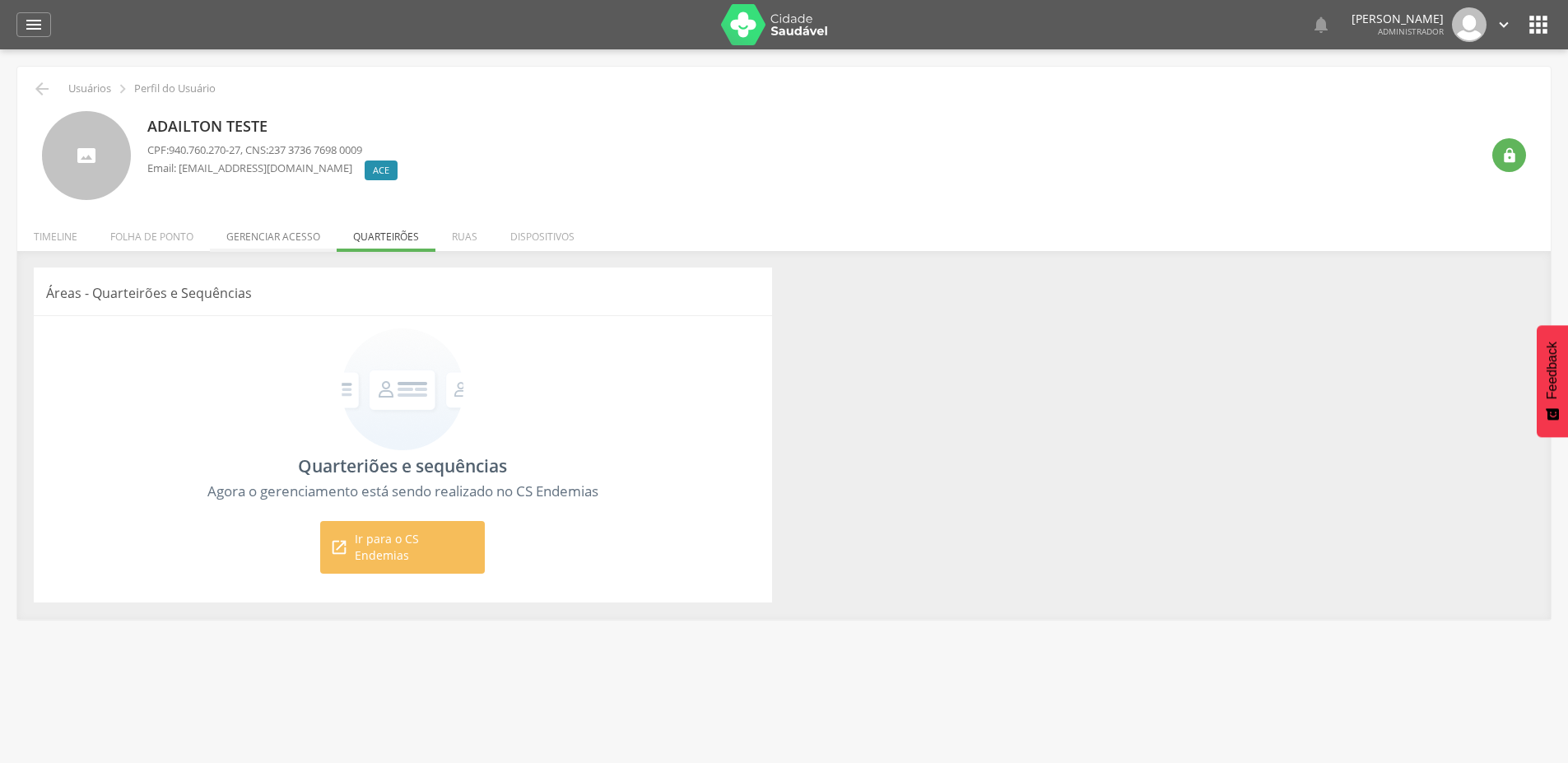
click at [268, 227] on li "Gerenciar acesso" at bounding box center [273, 232] width 127 height 39
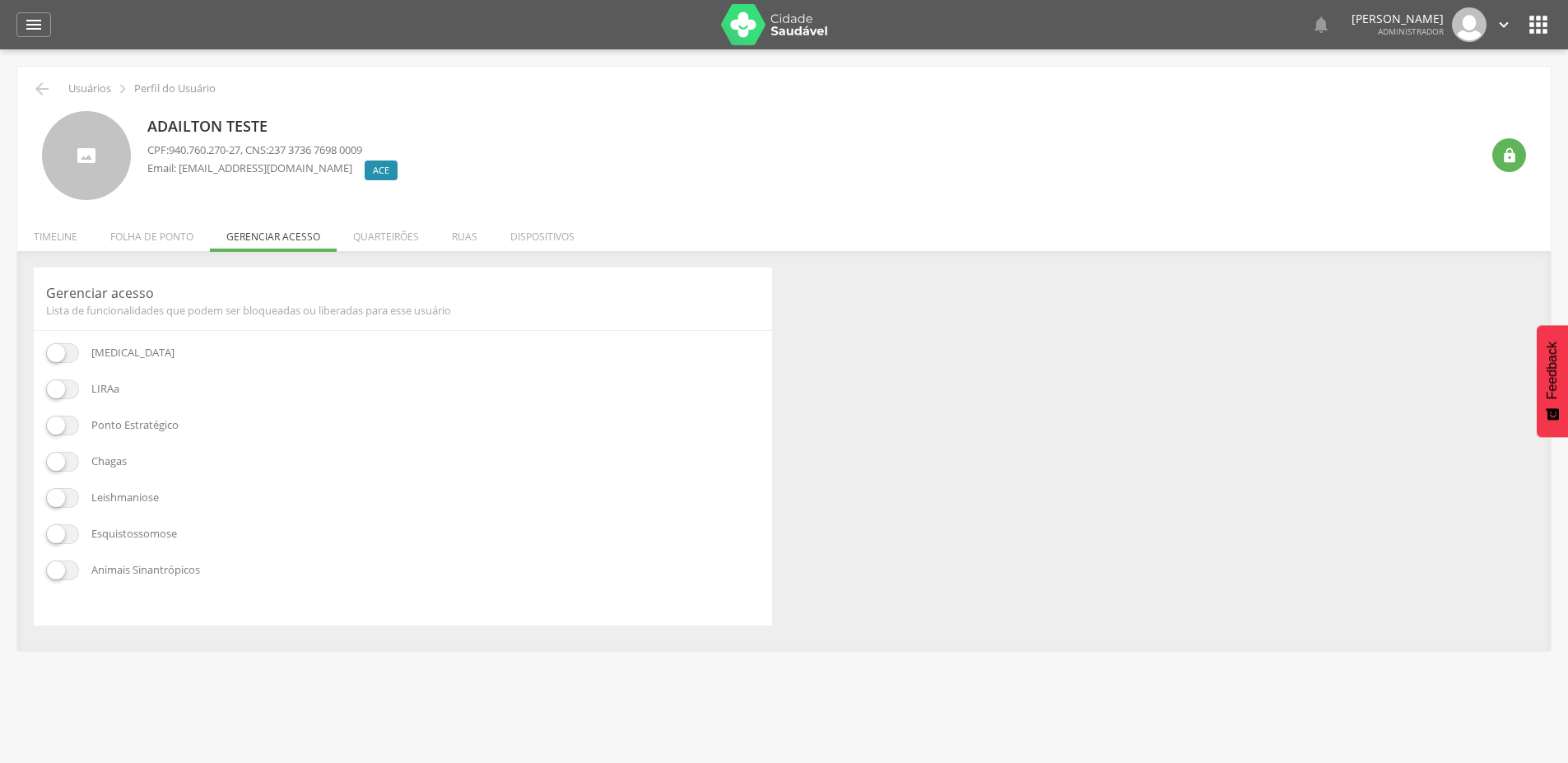
click at [67, 391] on span at bounding box center [63, 390] width 33 height 20
click at [67, 431] on span at bounding box center [63, 425] width 33 height 20
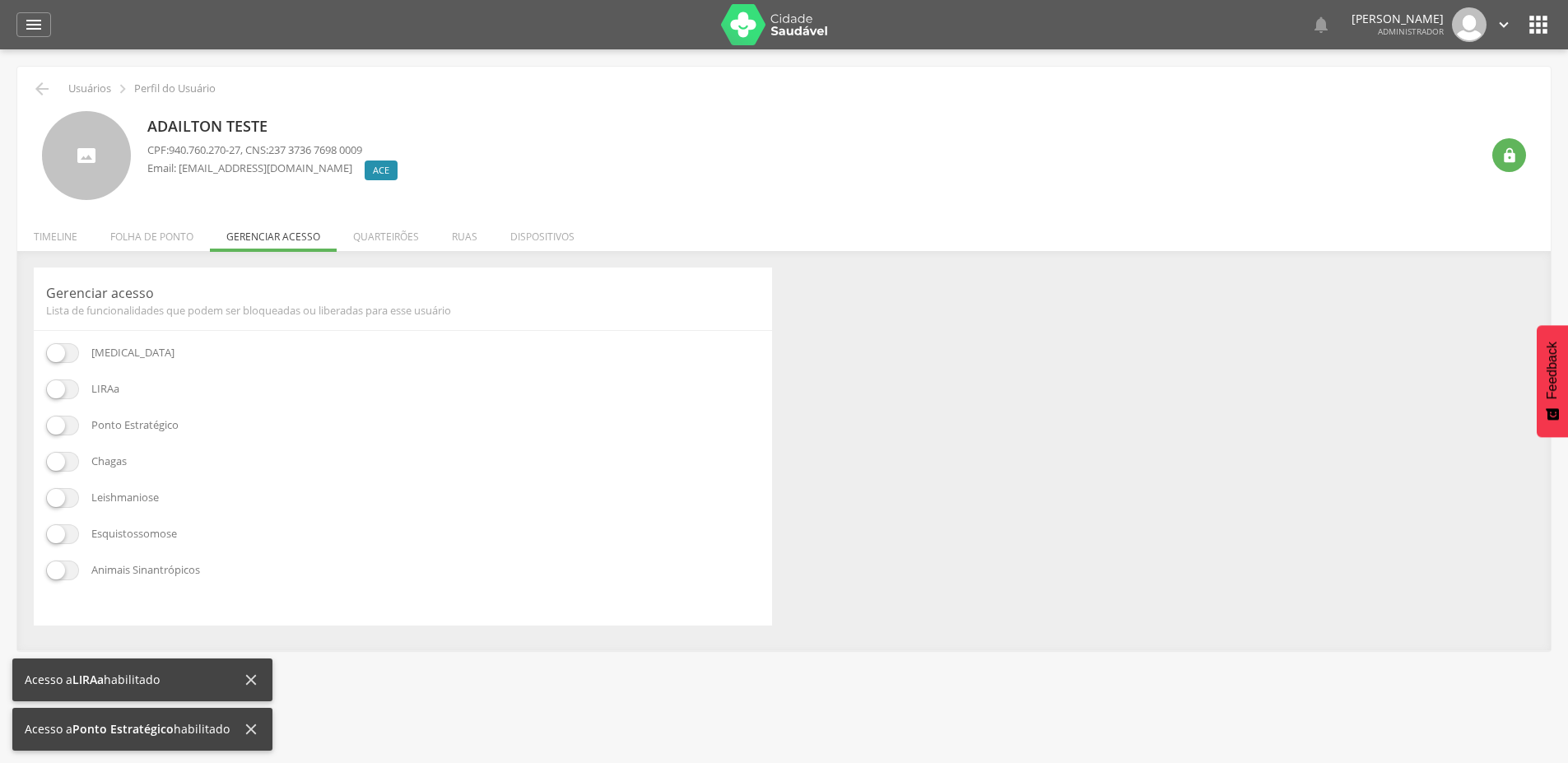
click at [60, 453] on span at bounding box center [63, 462] width 33 height 20
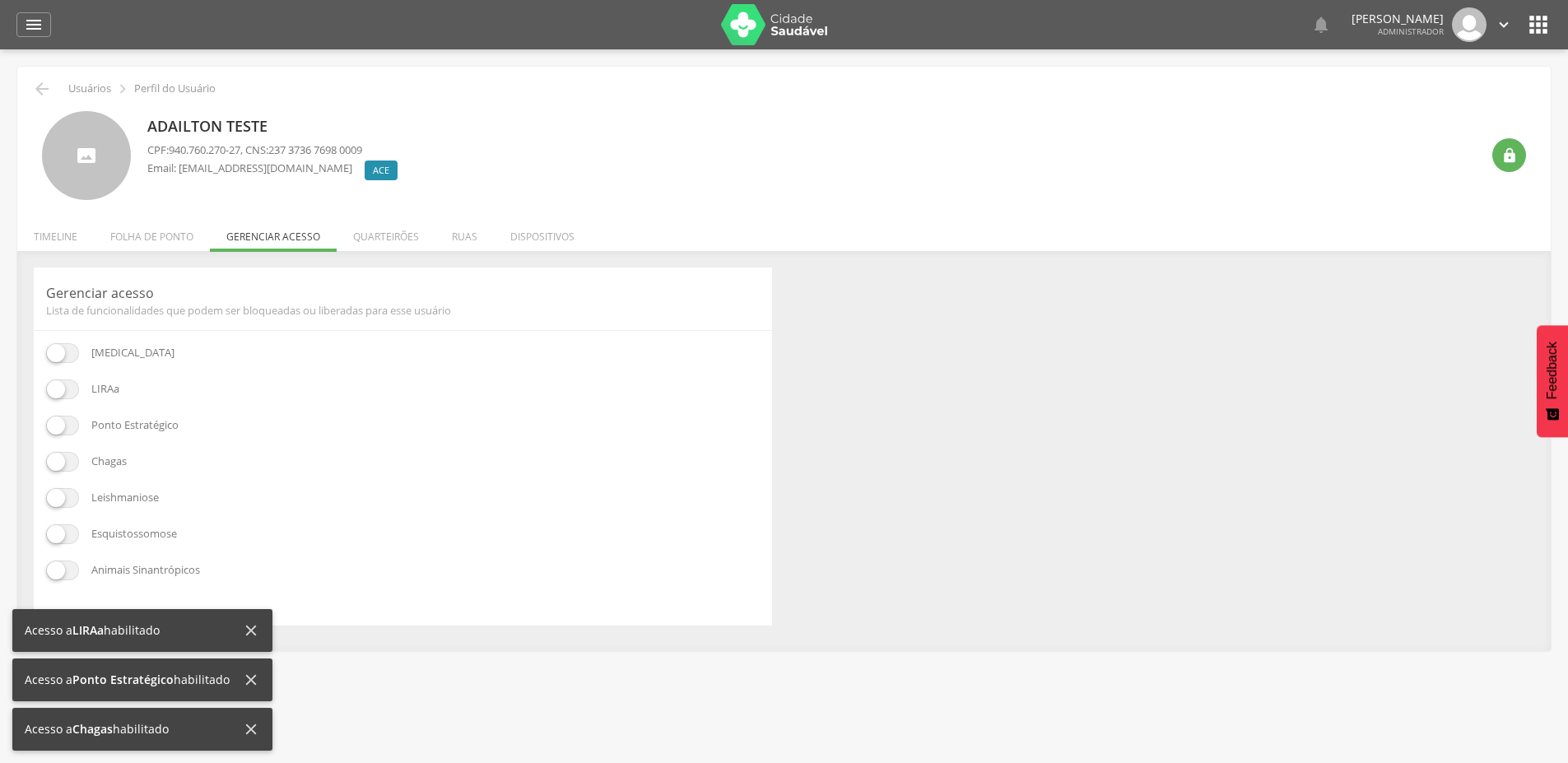
click at [71, 495] on span at bounding box center [63, 498] width 33 height 20
click at [458, 241] on li "Ruas" at bounding box center [464, 232] width 59 height 39
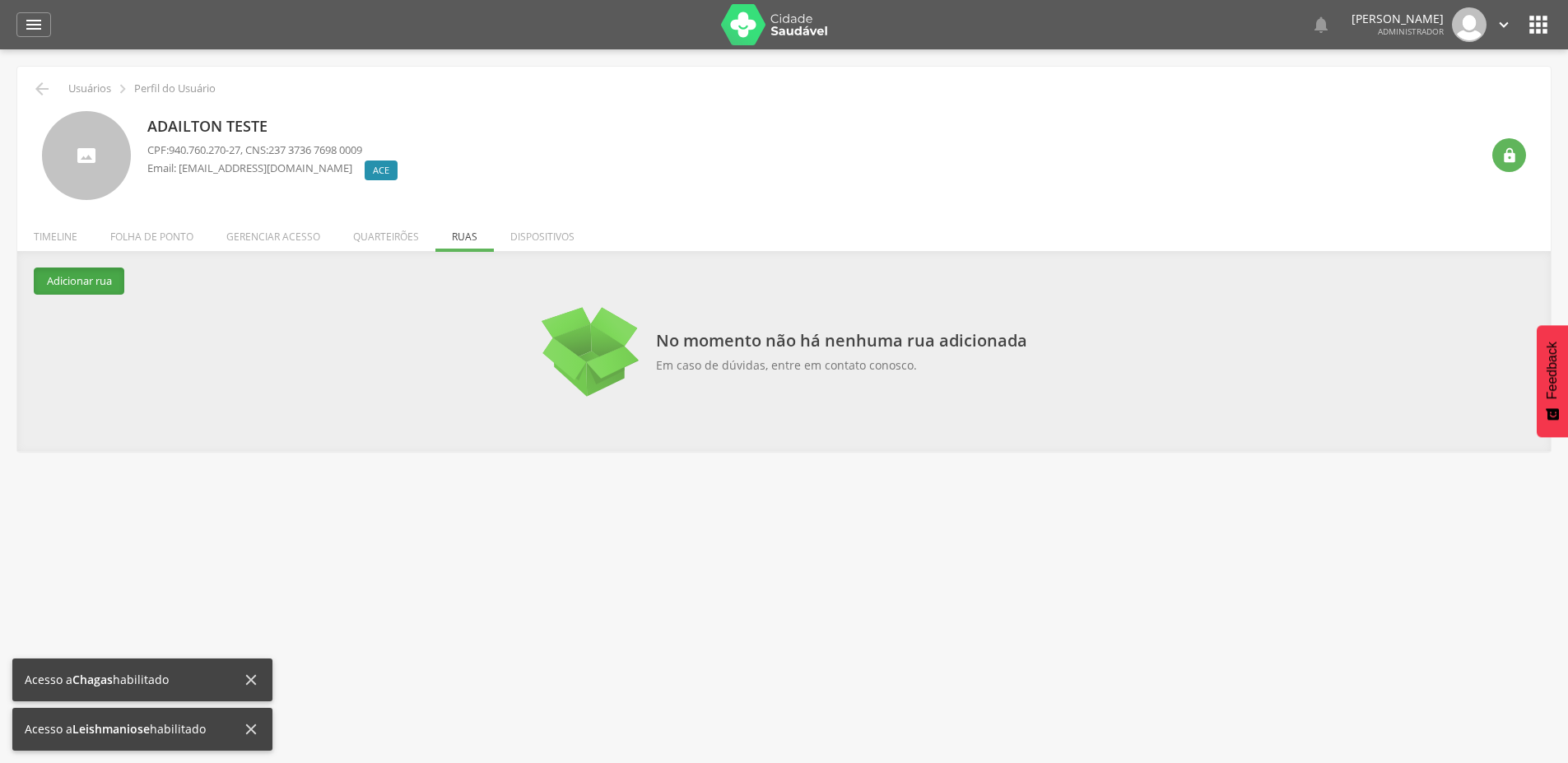
click at [96, 281] on button "Adicionar rua" at bounding box center [79, 281] width 91 height 27
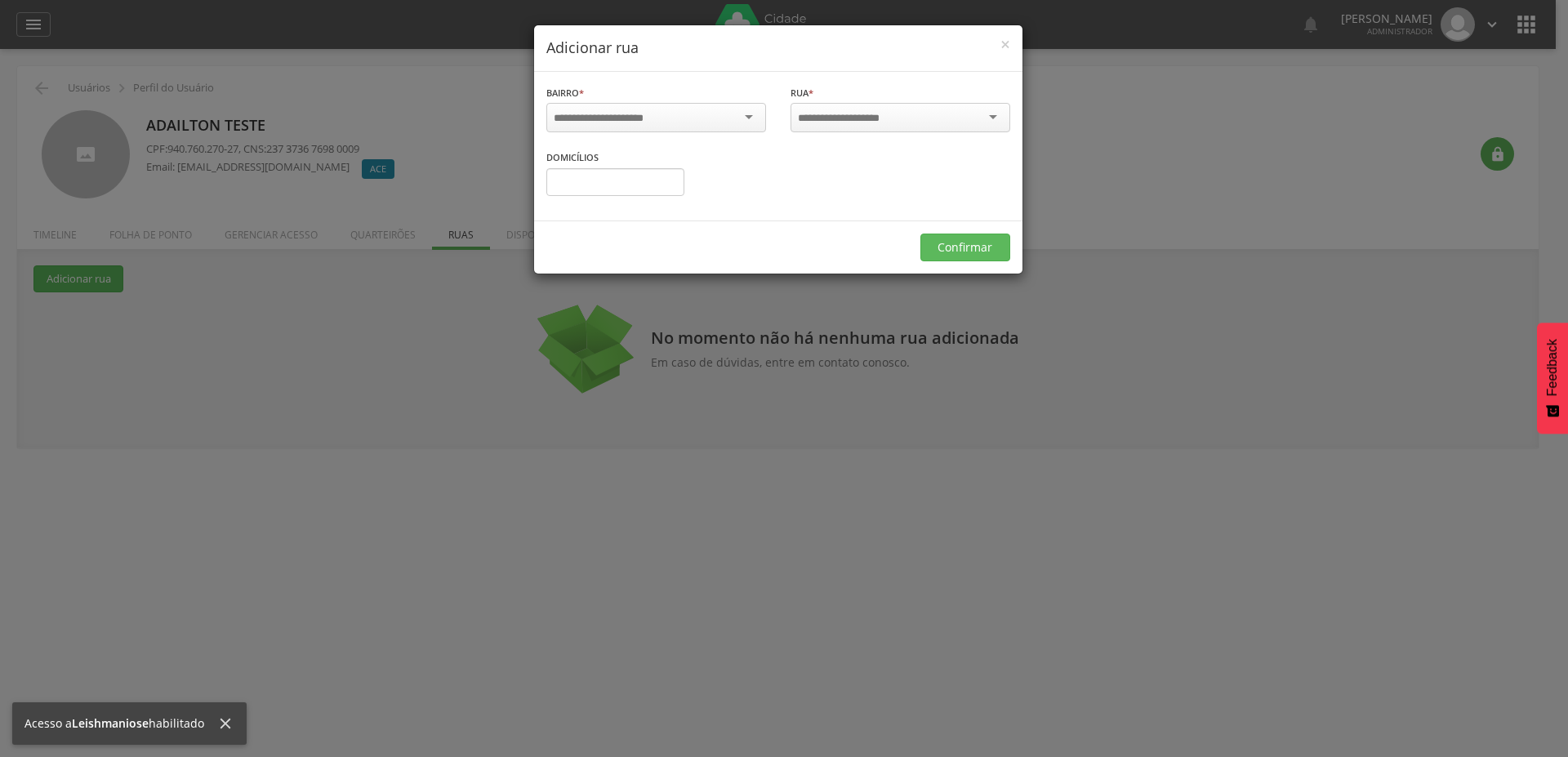
click at [660, 113] on input "select-one" at bounding box center [610, 119] width 111 height 15
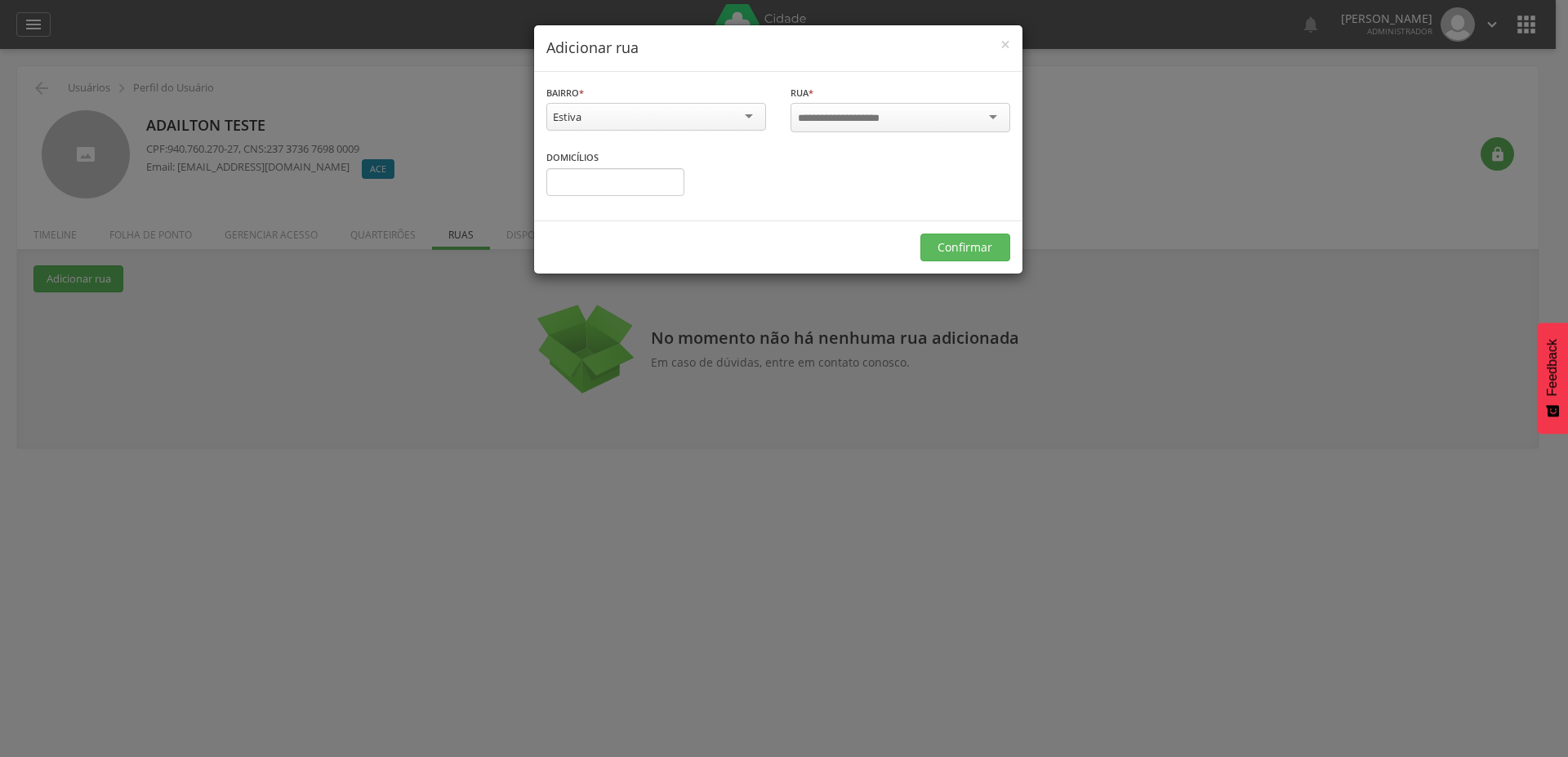
click at [844, 124] on input "select-one" at bounding box center [850, 119] width 104 height 15
click at [645, 183] on input "text" at bounding box center [615, 180] width 138 height 28
type input "*"
click at [972, 237] on button "Confirmar" at bounding box center [965, 246] width 90 height 28
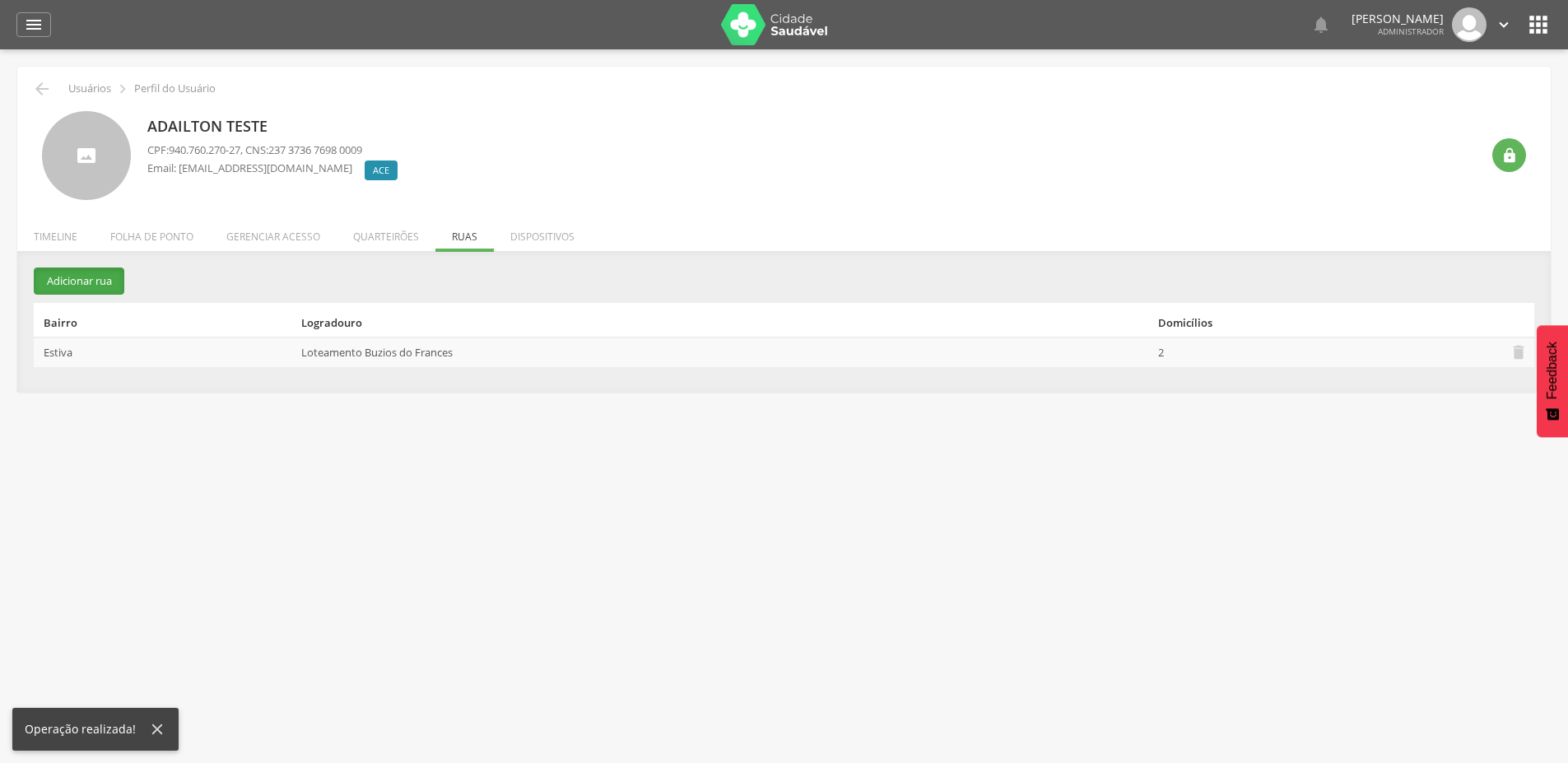
click at [95, 269] on button "Adicionar rua" at bounding box center [79, 281] width 91 height 27
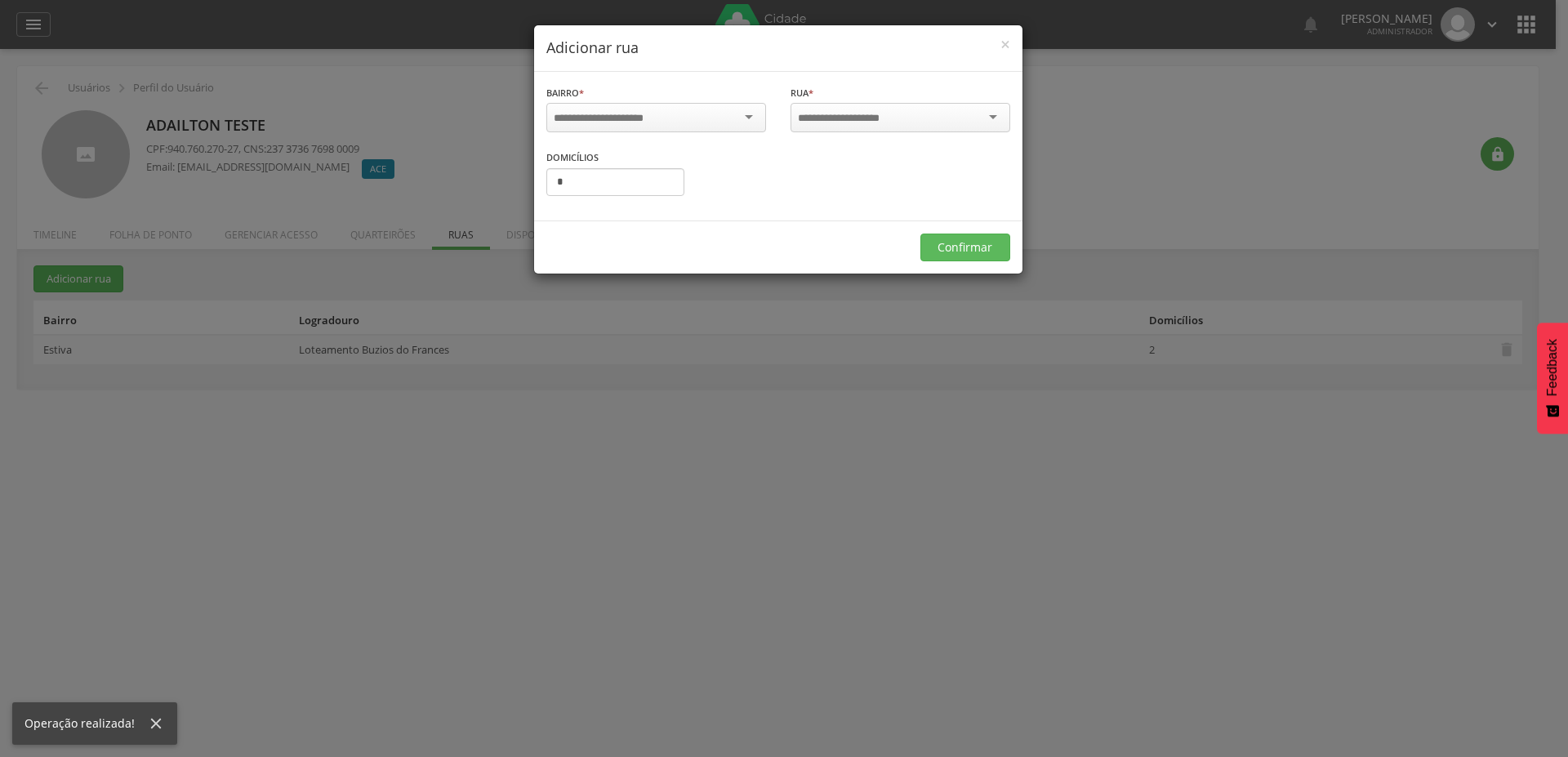
click at [623, 120] on input "select-one" at bounding box center [610, 119] width 111 height 15
click at [855, 119] on input "select-one" at bounding box center [850, 119] width 104 height 15
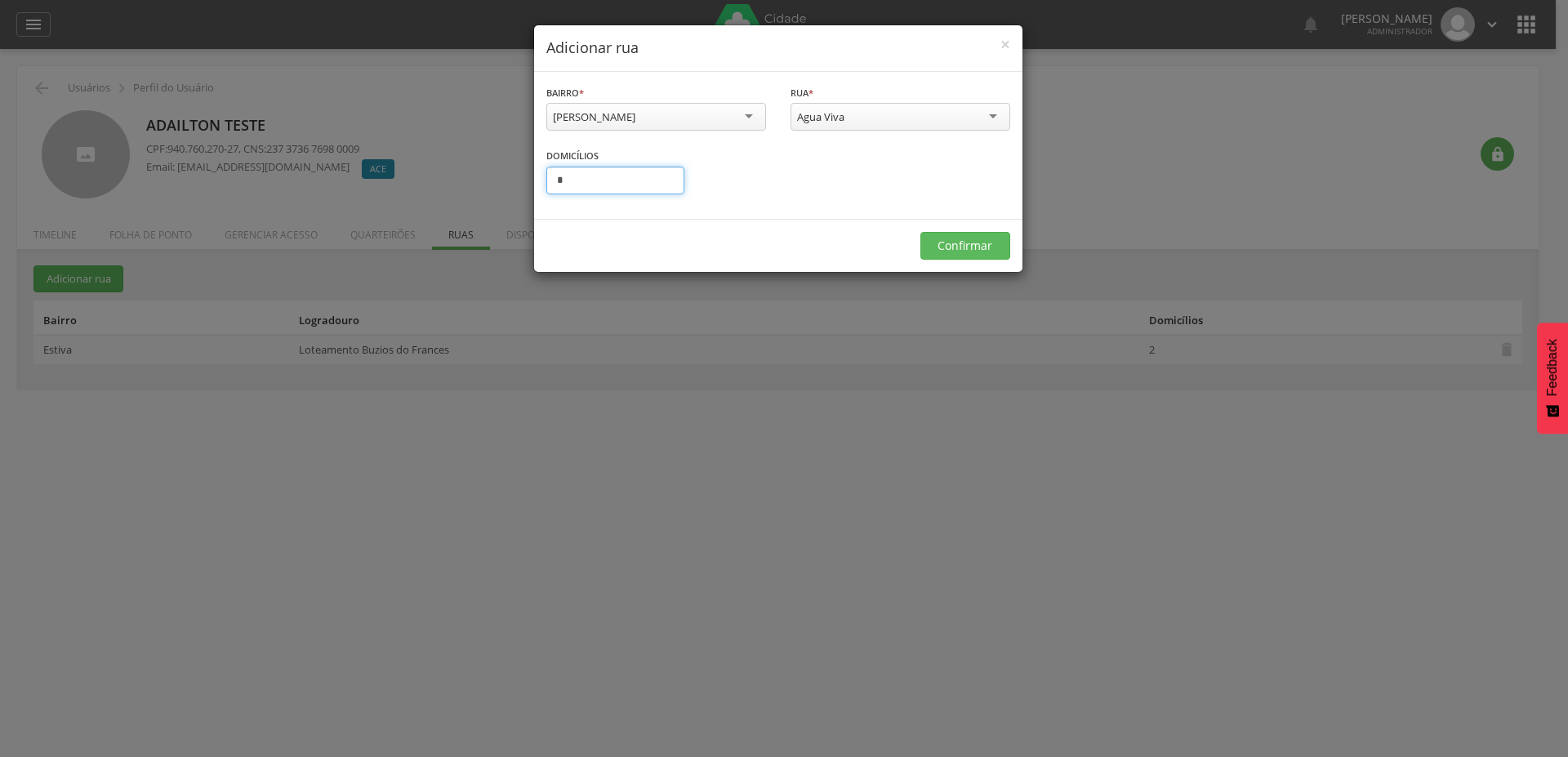
click at [601, 179] on input "*" at bounding box center [615, 180] width 138 height 28
type input "*"
click at [981, 245] on button "Confirmar" at bounding box center [965, 246] width 90 height 28
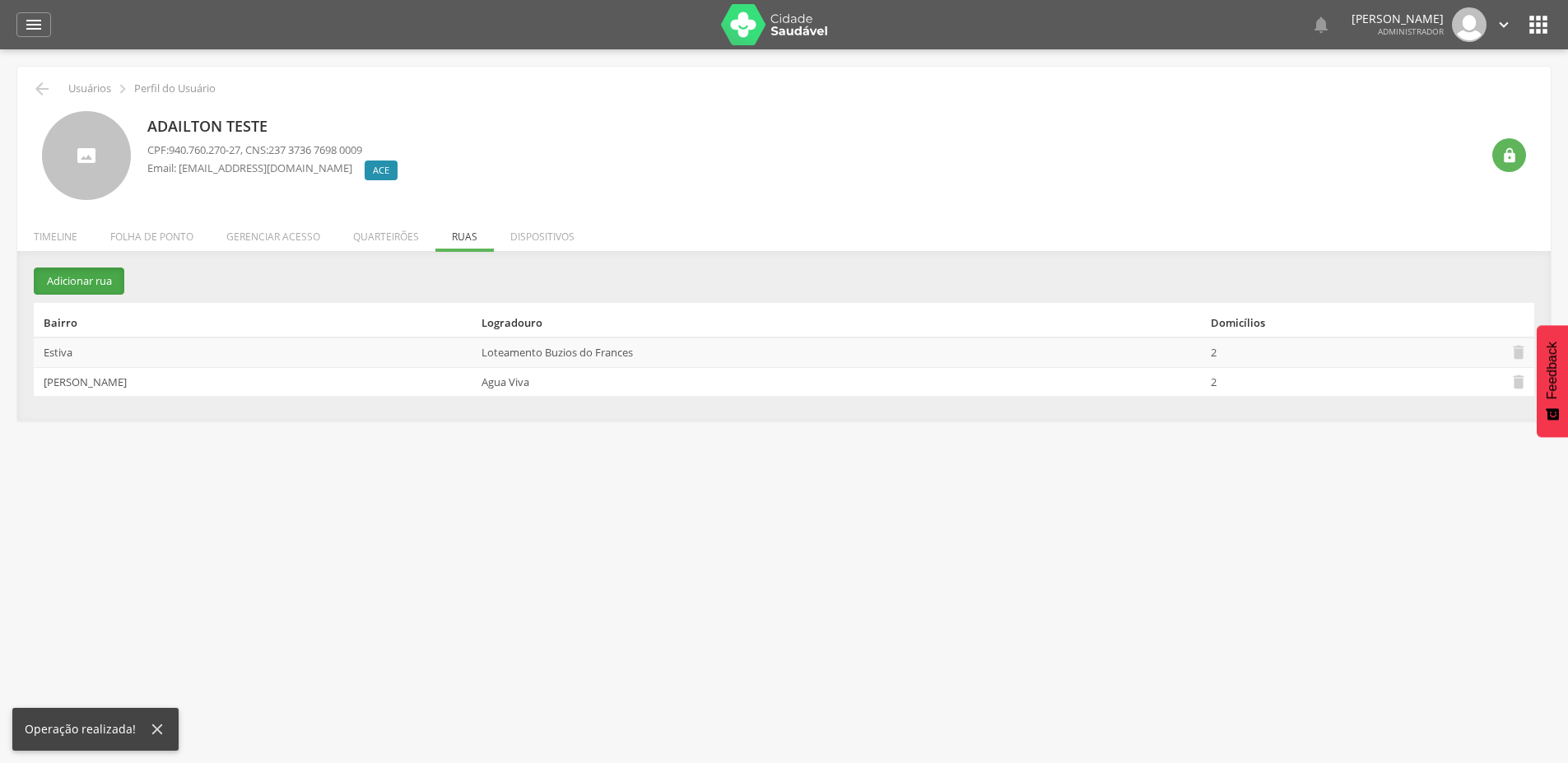
click at [73, 286] on button "Adicionar rua" at bounding box center [79, 281] width 91 height 27
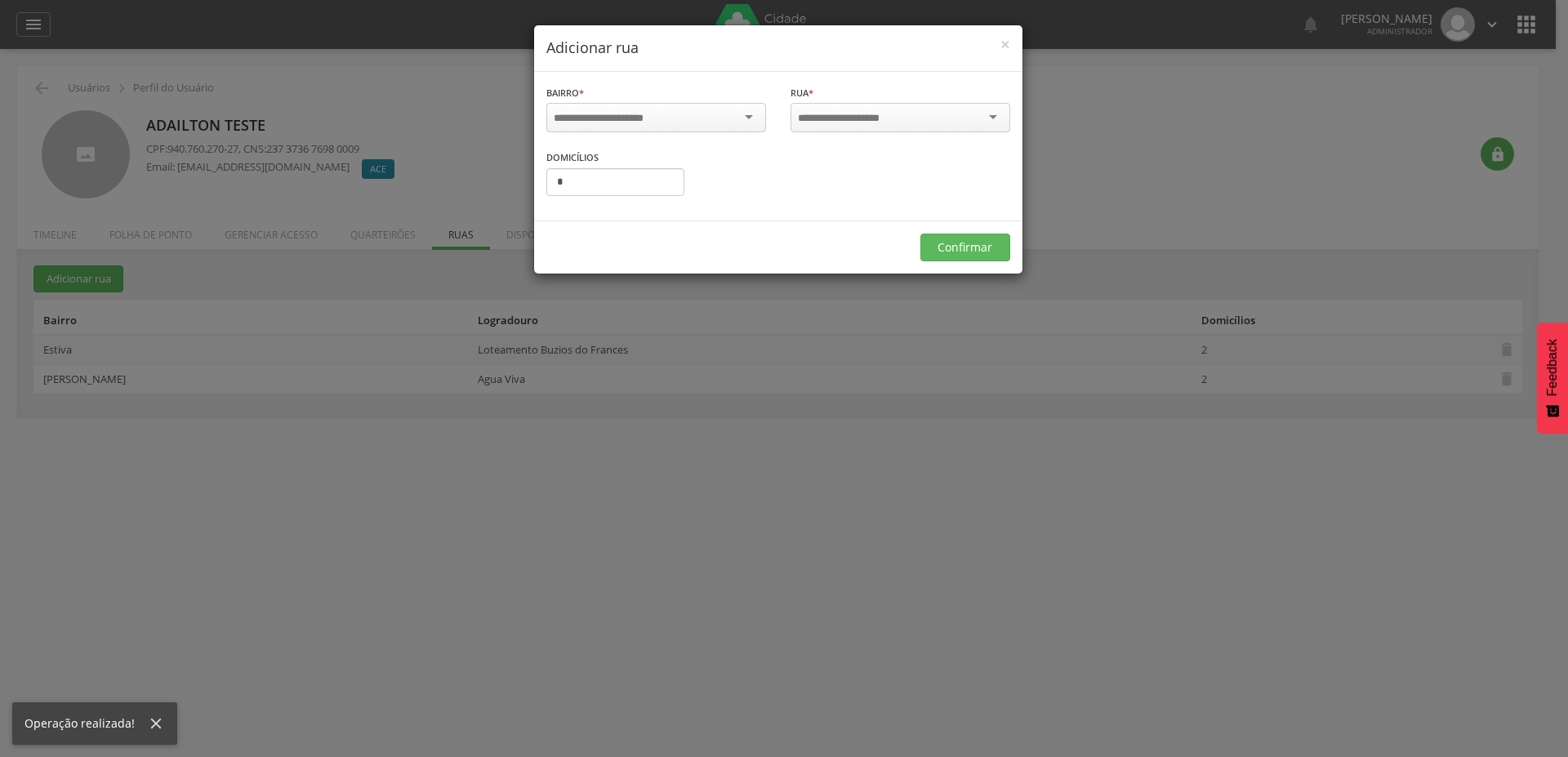
click at [627, 123] on input "select-one" at bounding box center [610, 119] width 111 height 15
click at [861, 119] on input "select-one" at bounding box center [850, 119] width 104 height 15
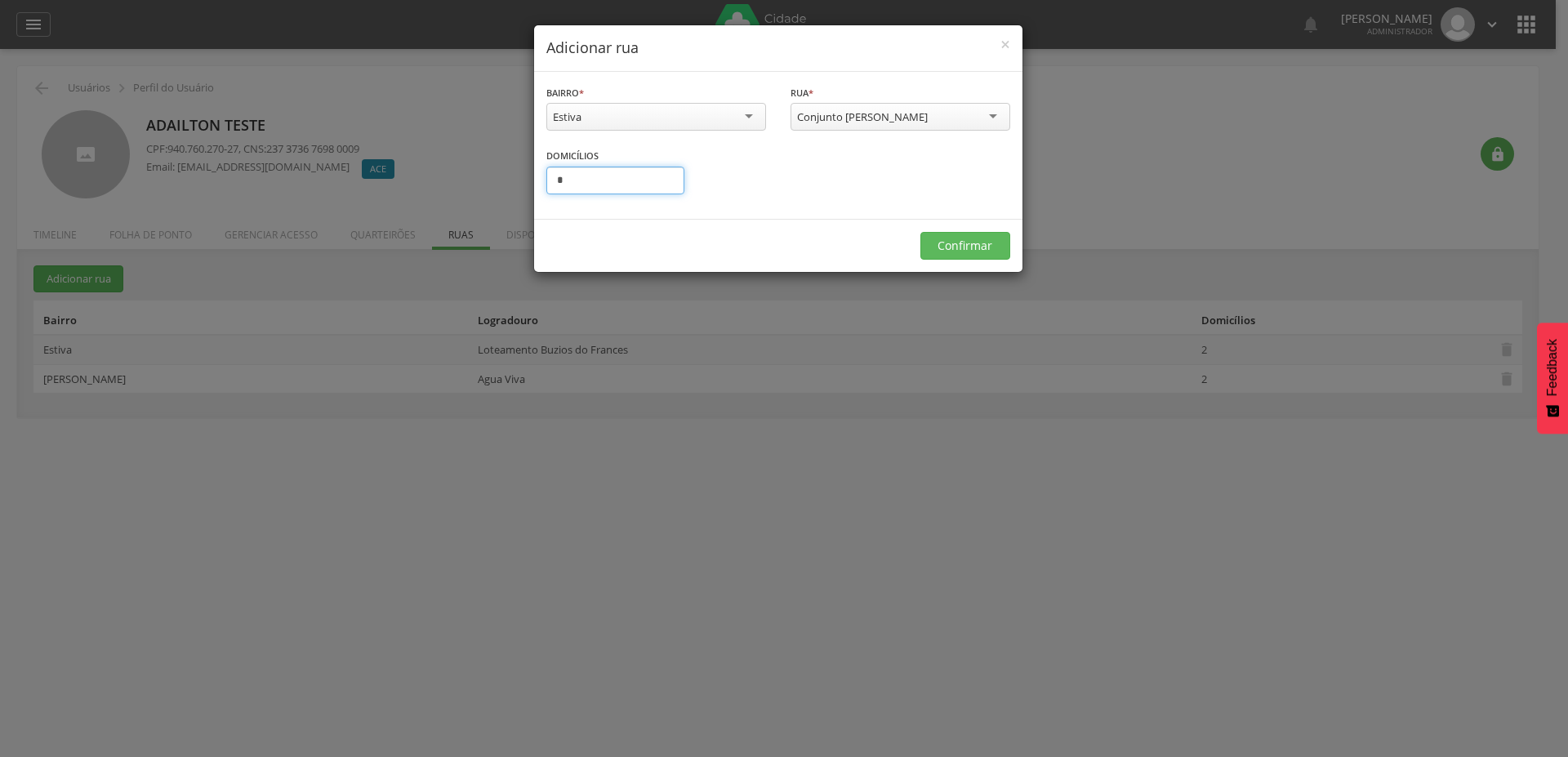
click at [583, 184] on input "*" at bounding box center [615, 180] width 138 height 28
type input "*"
click at [989, 242] on button "Confirmar" at bounding box center [965, 246] width 90 height 28
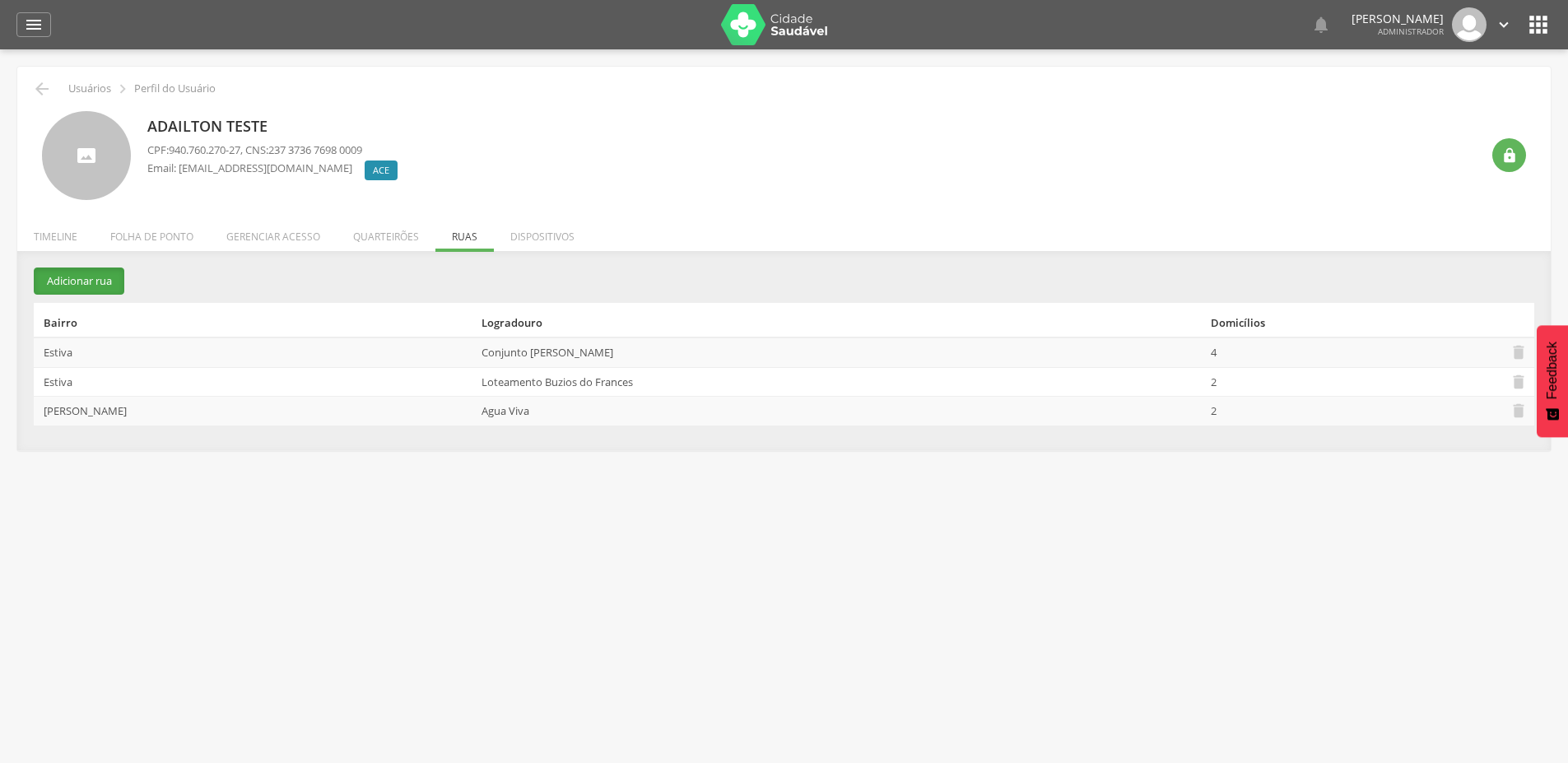
click at [85, 283] on button "Adicionar rua" at bounding box center [79, 281] width 91 height 27
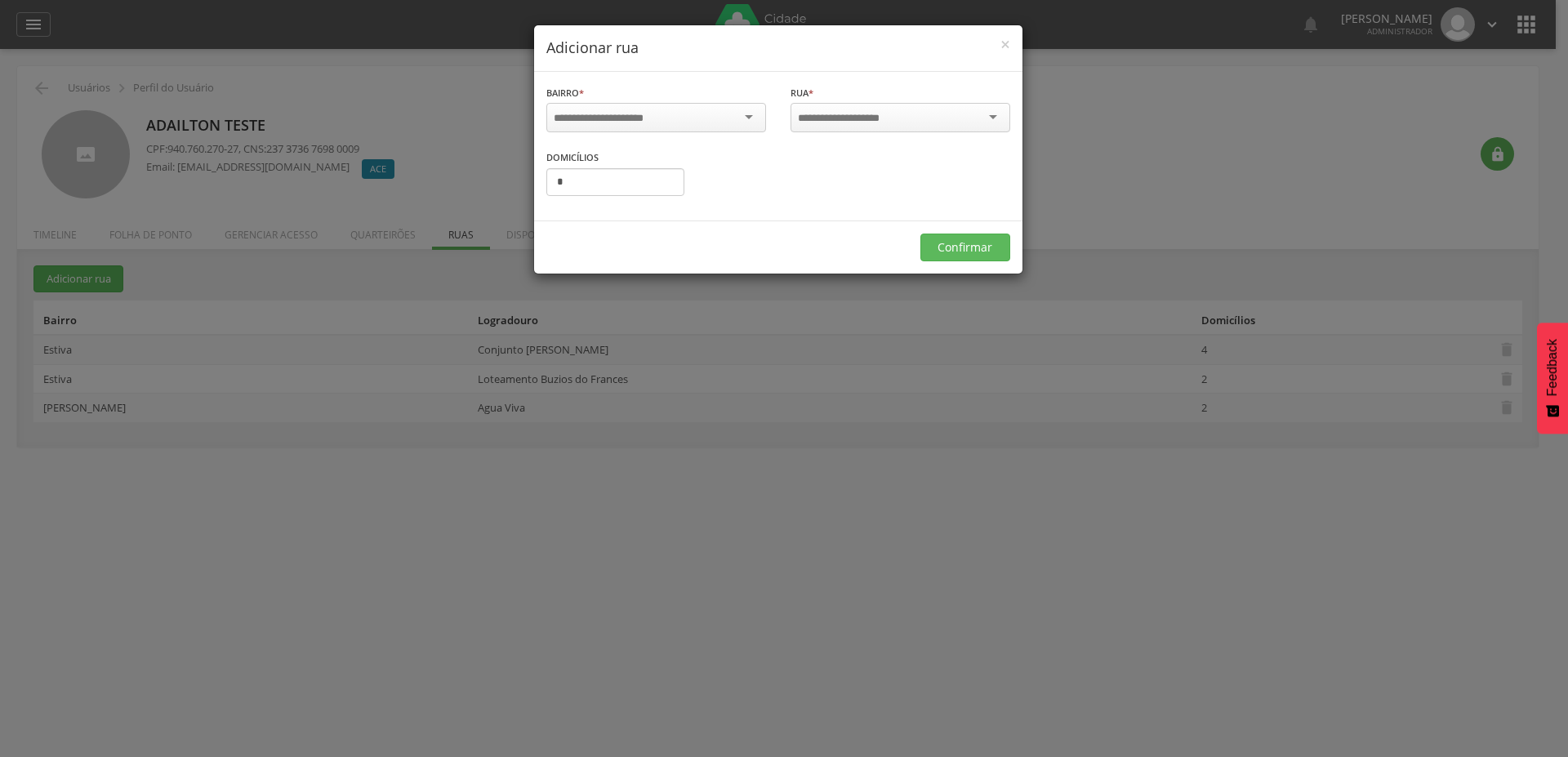
click at [705, 116] on div at bounding box center [656, 118] width 220 height 29
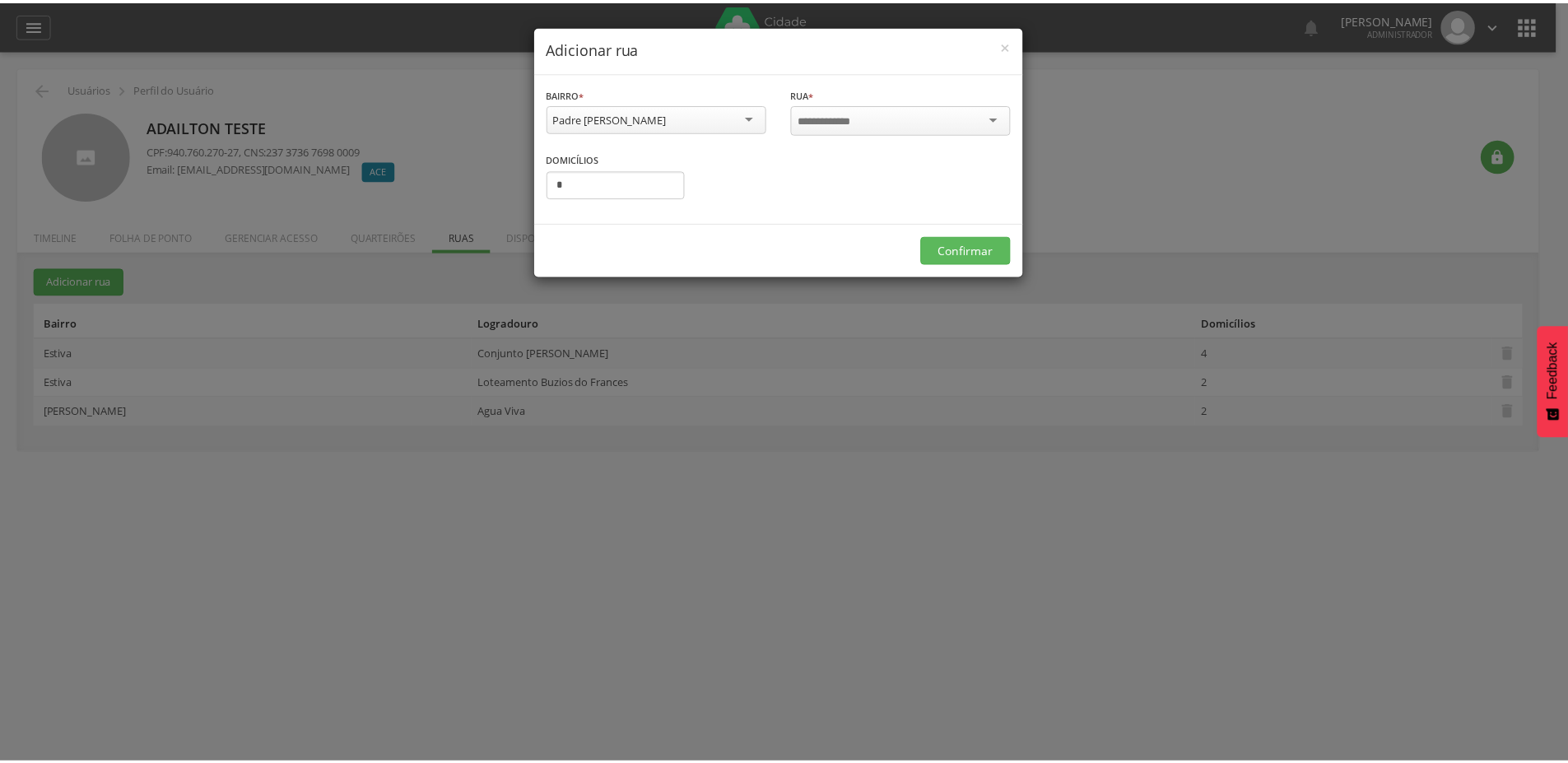
scroll to position [0, 0]
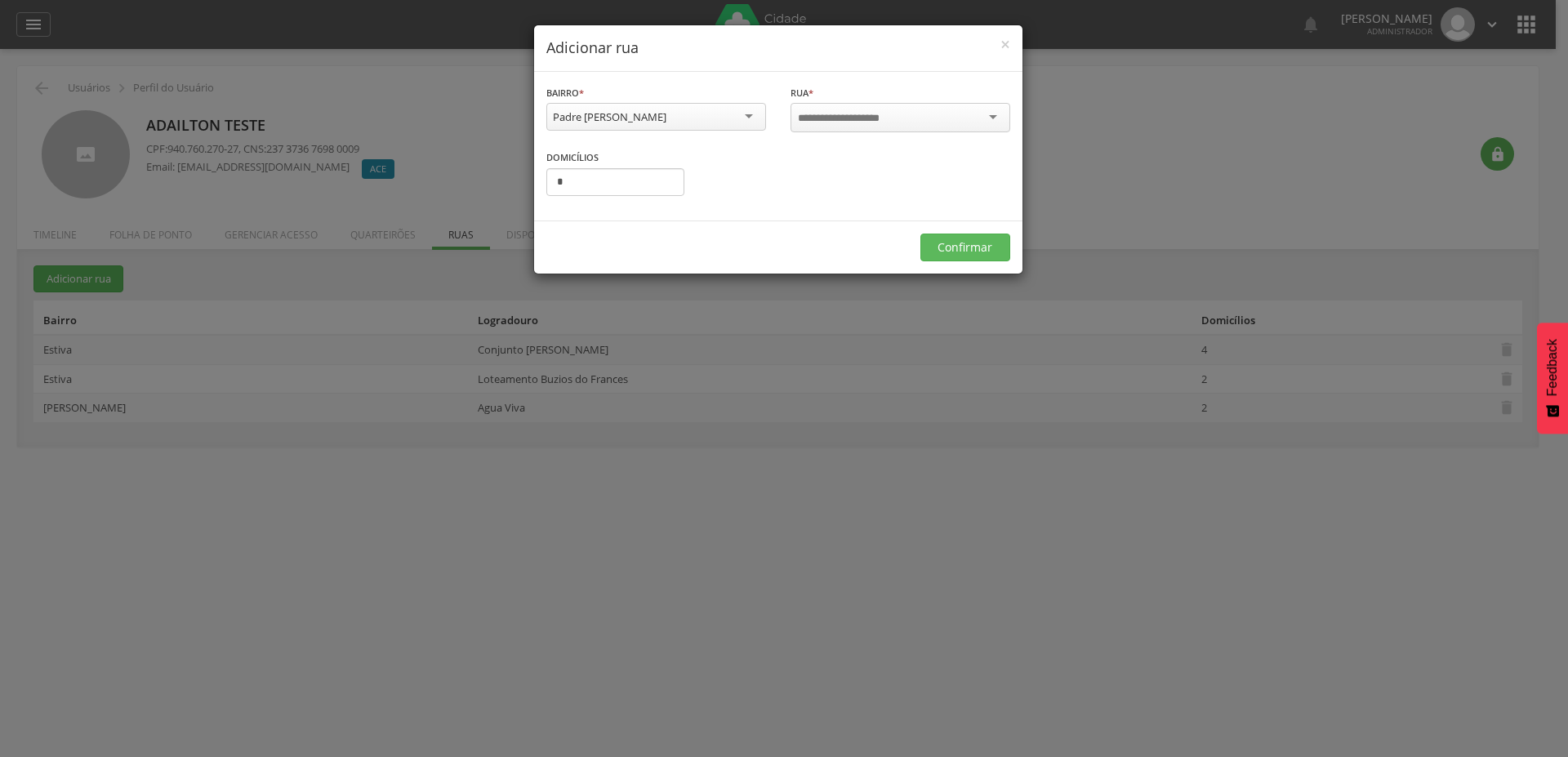
click at [865, 111] on input "select-one" at bounding box center [850, 119] width 104 height 15
click at [632, 184] on input "*" at bounding box center [615, 180] width 138 height 28
type input "*"
click at [950, 238] on button "Confirmar" at bounding box center [965, 246] width 90 height 28
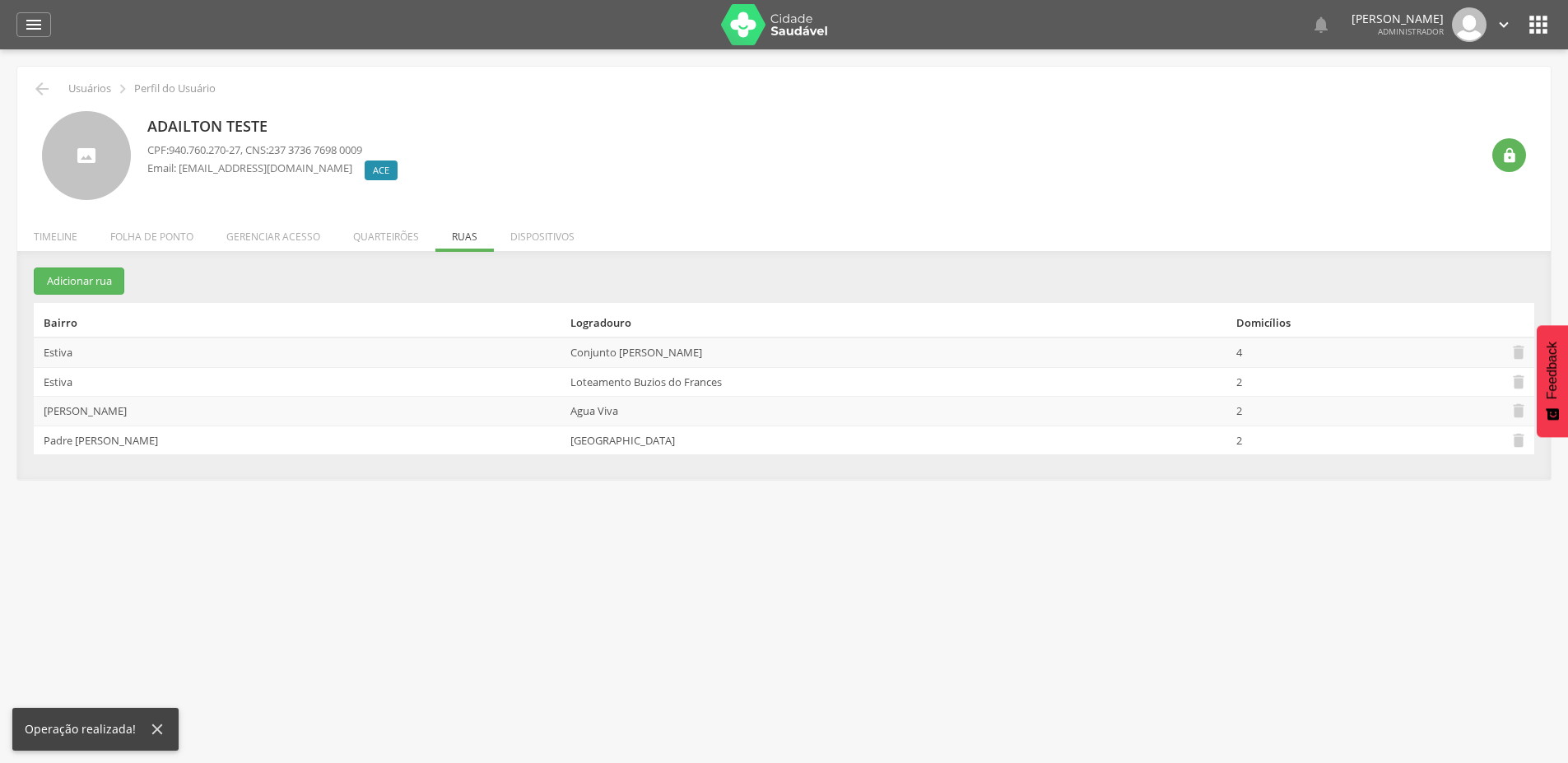
click at [448, 512] on div " Supervisão  Distritos  Ubs adicionar ubs  Coordenador: - Sysvale City / SV…" at bounding box center [784, 431] width 1568 height 763
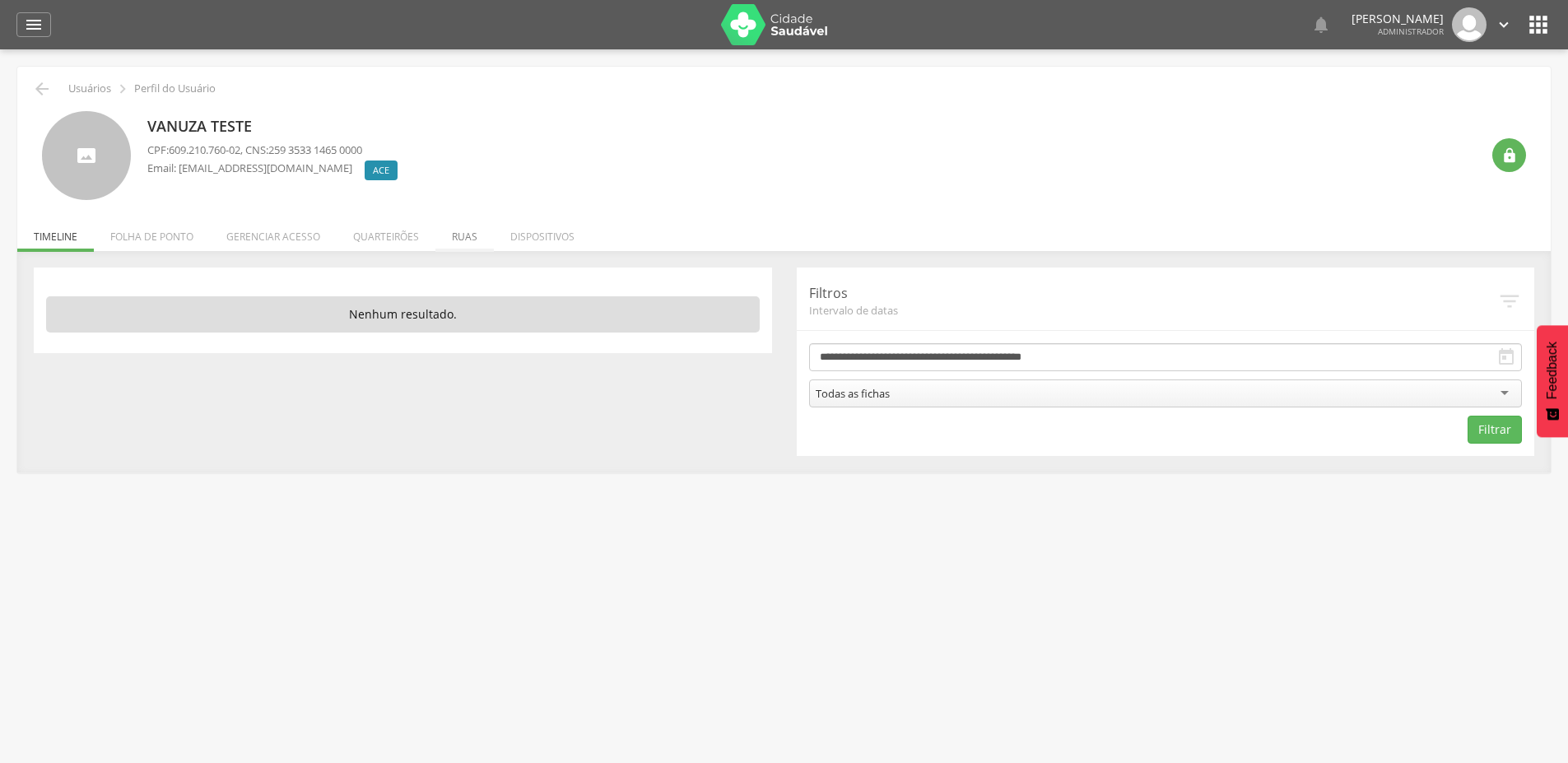
click at [451, 235] on li "Ruas" at bounding box center [464, 232] width 59 height 39
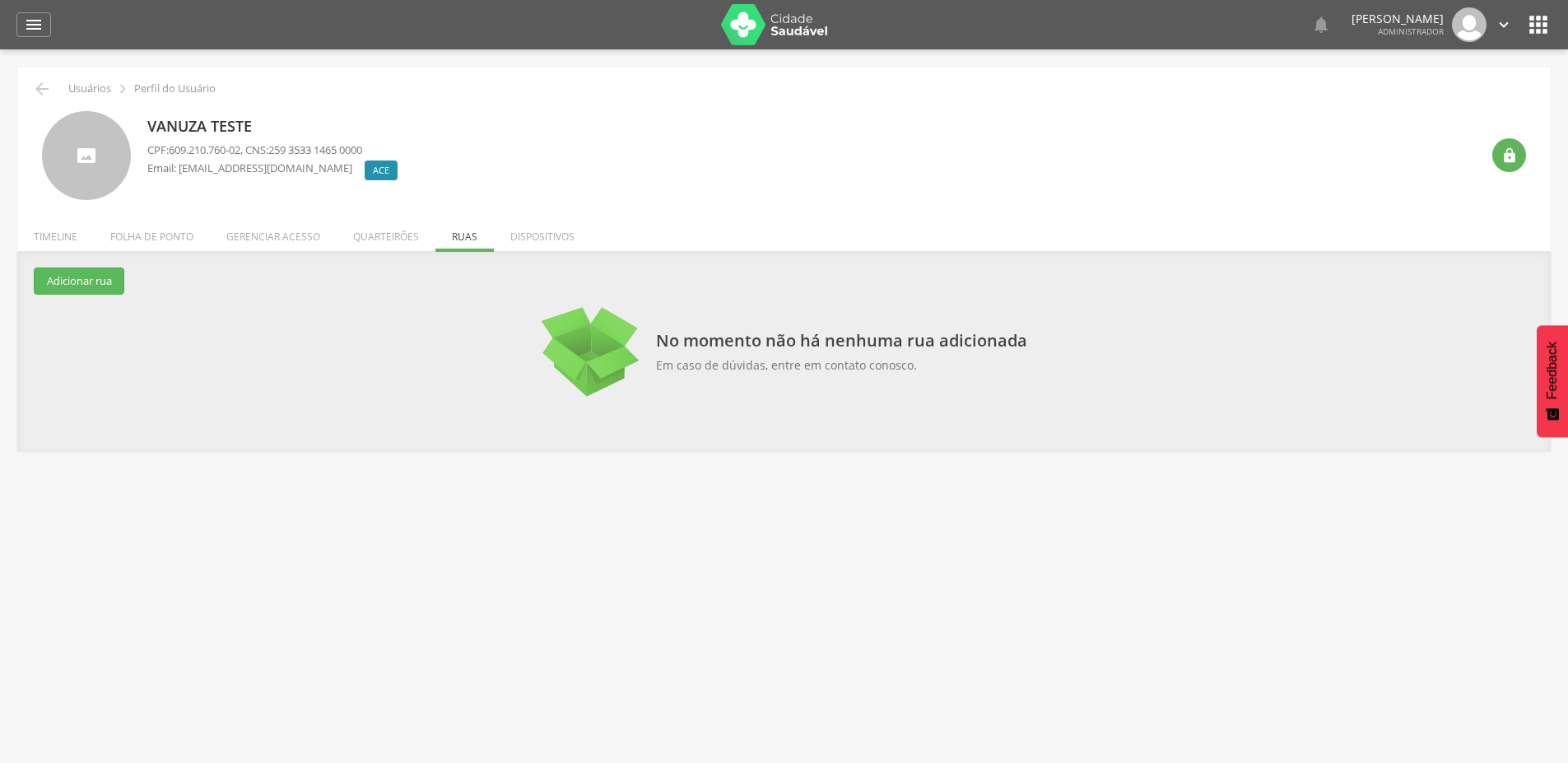
click at [54, 300] on section "Adicionar rua Bairro Logradouro Domicílios No momento não há nenhuma rua adicio…" at bounding box center [784, 334] width 1500 height 134
click at [58, 284] on button "Adicionar rua" at bounding box center [79, 281] width 91 height 27
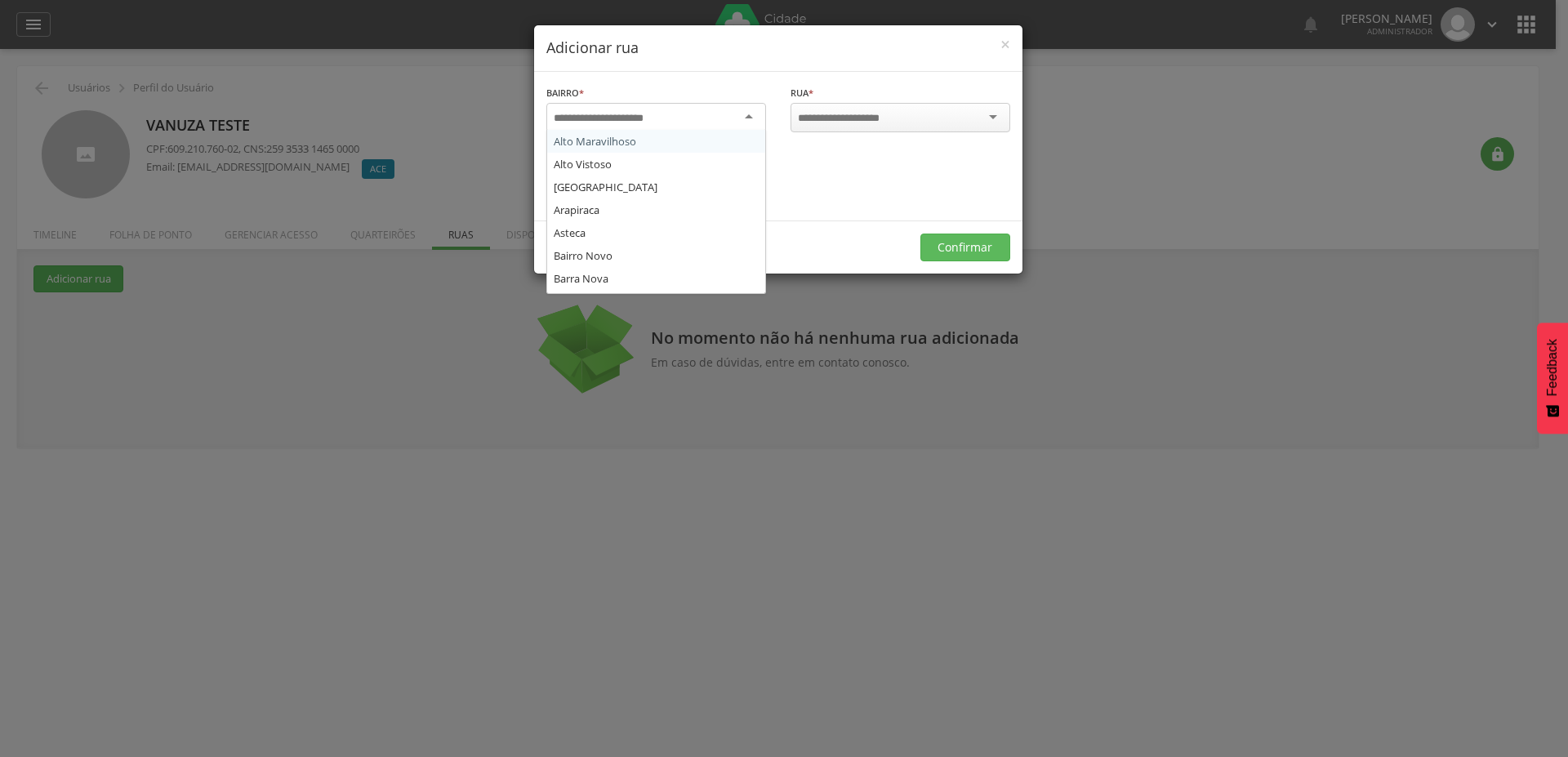
click at [685, 124] on div at bounding box center [656, 118] width 220 height 29
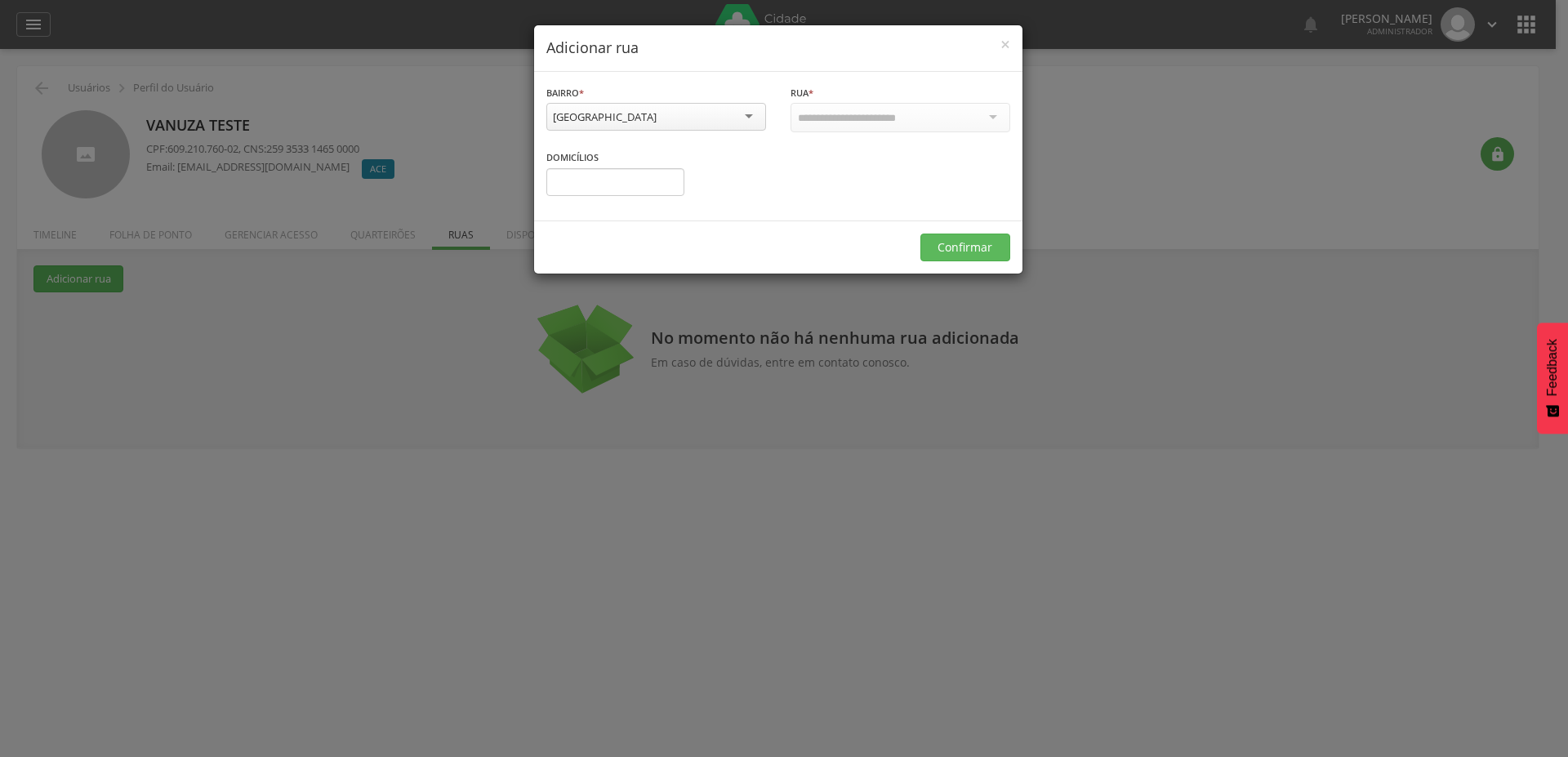
click at [644, 110] on div "[GEOGRAPHIC_DATA]" at bounding box center [656, 117] width 220 height 28
click at [825, 116] on input "select-one" at bounding box center [867, 119] width 138 height 15
click at [610, 182] on input "text" at bounding box center [615, 180] width 138 height 28
type input "*"
click at [953, 252] on button "Confirmar" at bounding box center [965, 246] width 90 height 28
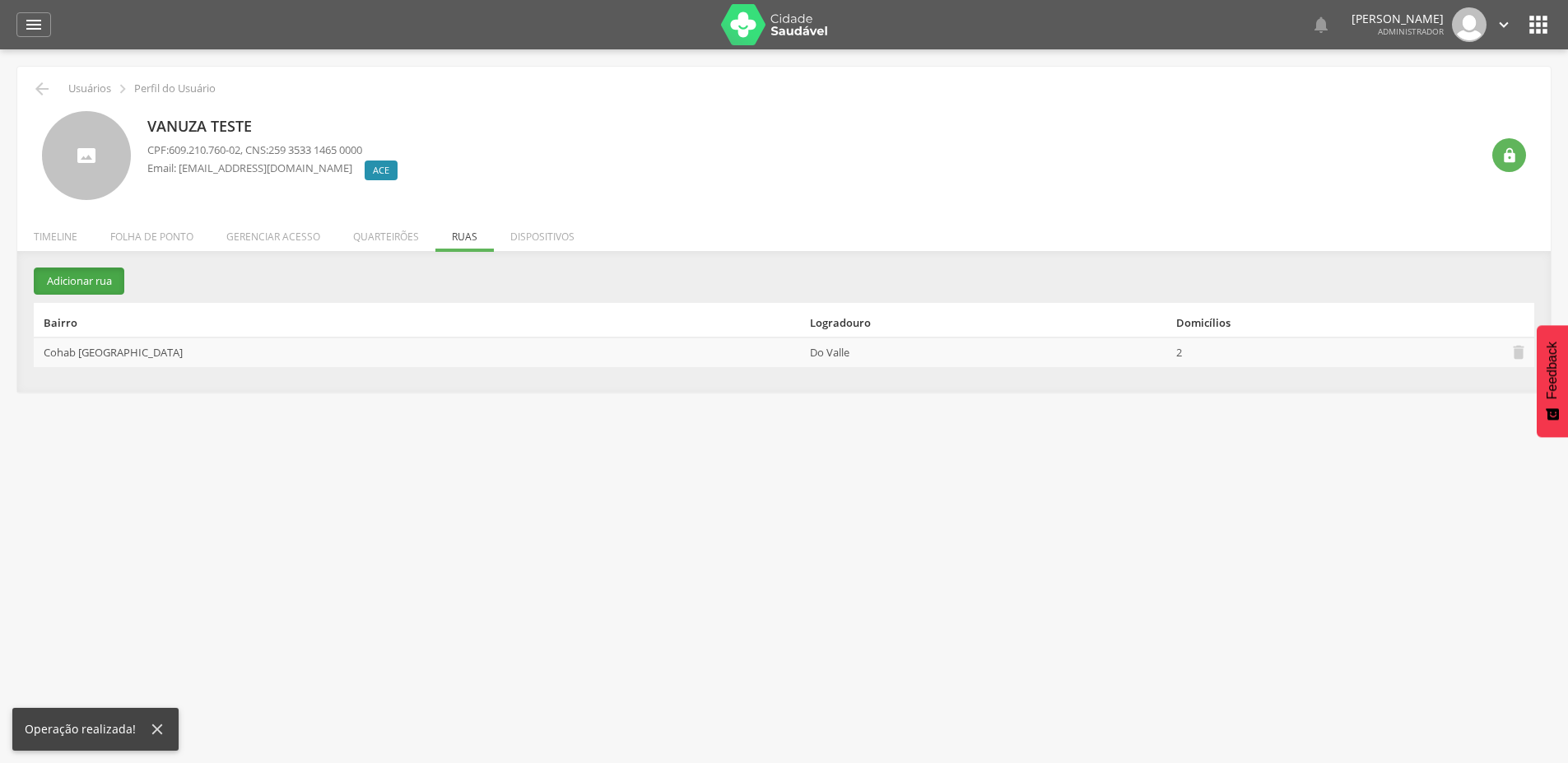
click at [83, 286] on button "Adicionar rua" at bounding box center [79, 281] width 91 height 27
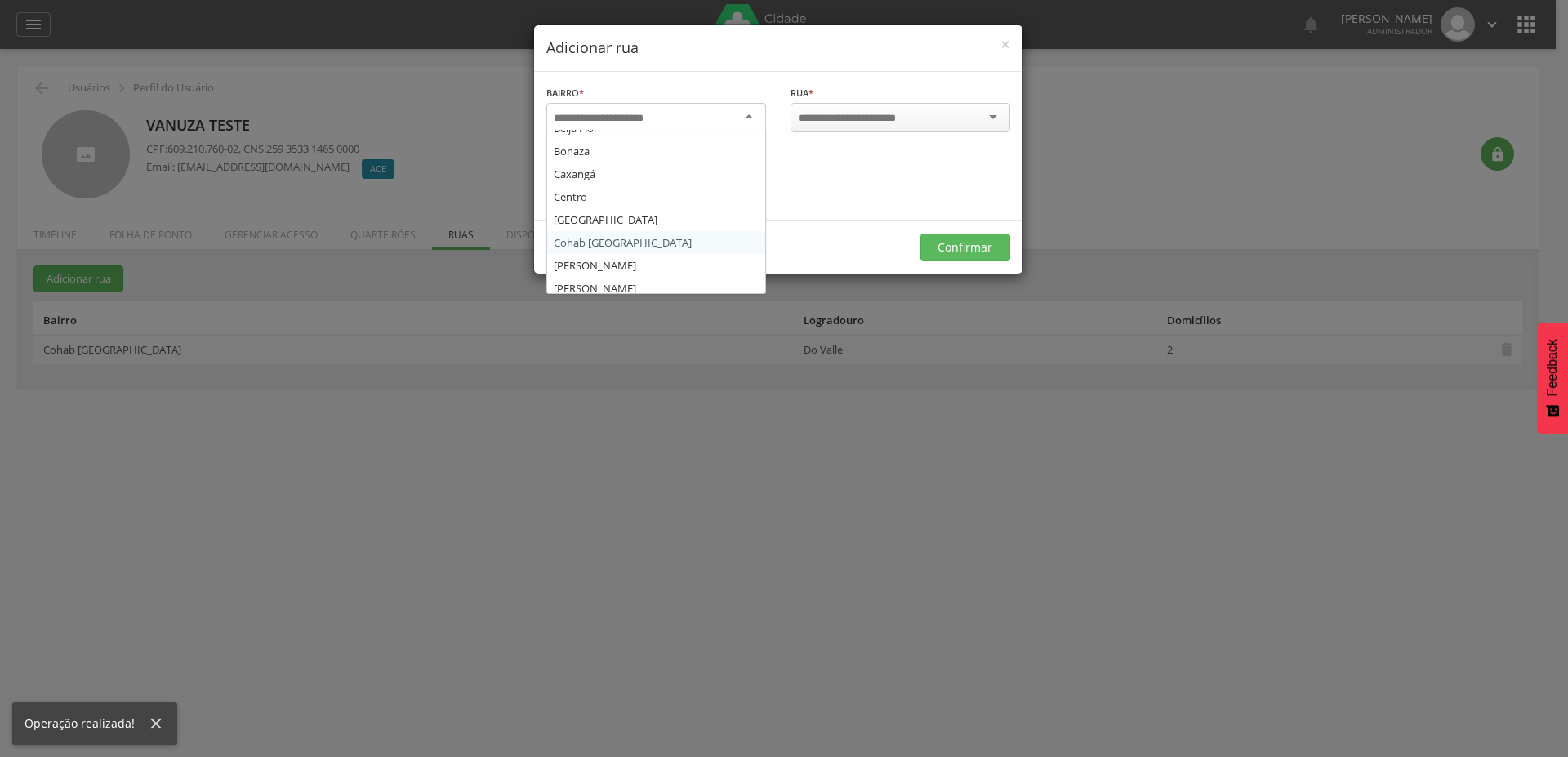
click at [647, 114] on input "select-one" at bounding box center [610, 119] width 111 height 15
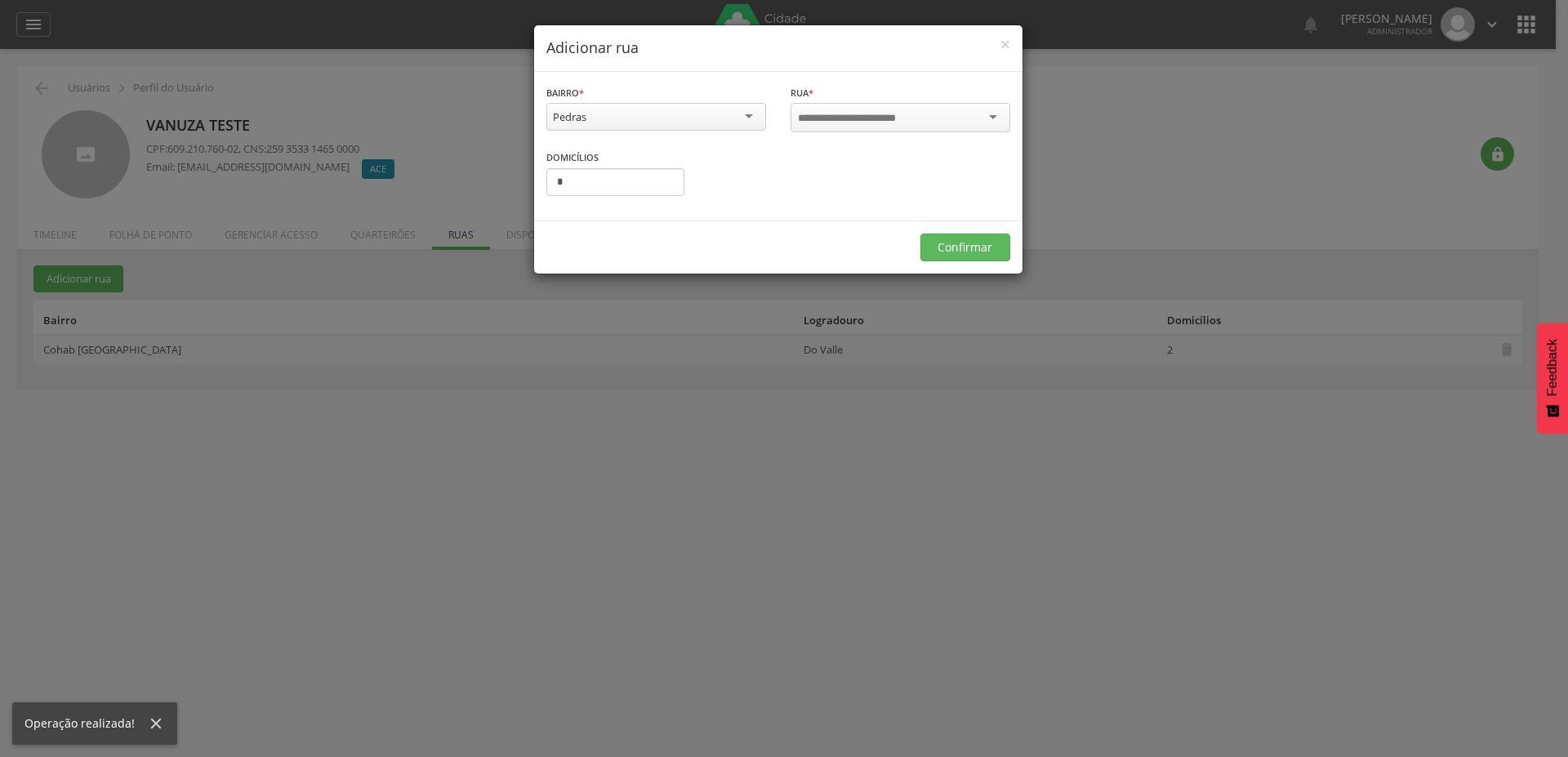
click at [820, 125] on div at bounding box center [900, 118] width 220 height 29
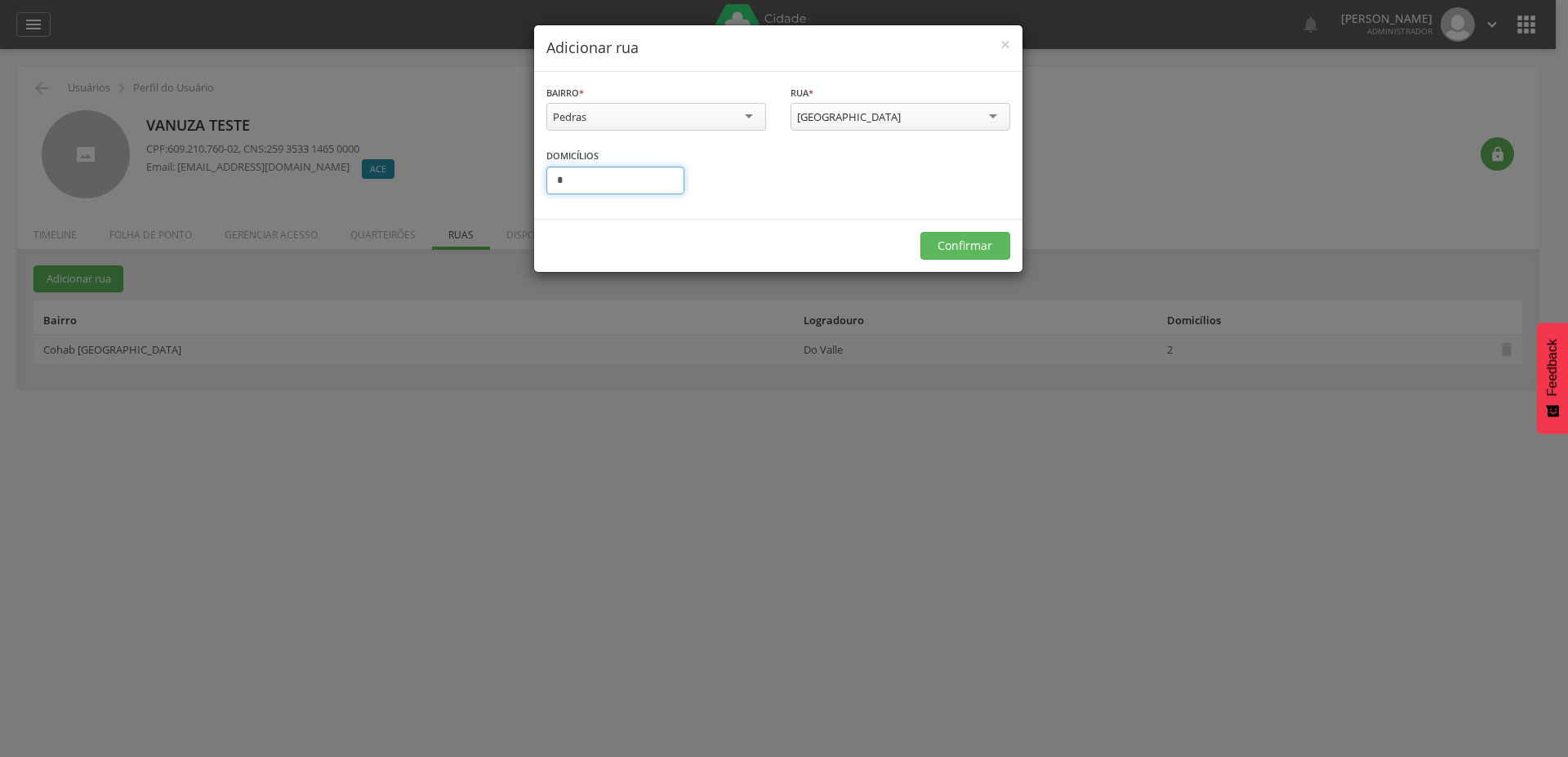
click at [560, 175] on input "*" at bounding box center [615, 180] width 138 height 28
type input "*"
click at [953, 248] on button "Confirmar" at bounding box center [965, 246] width 90 height 28
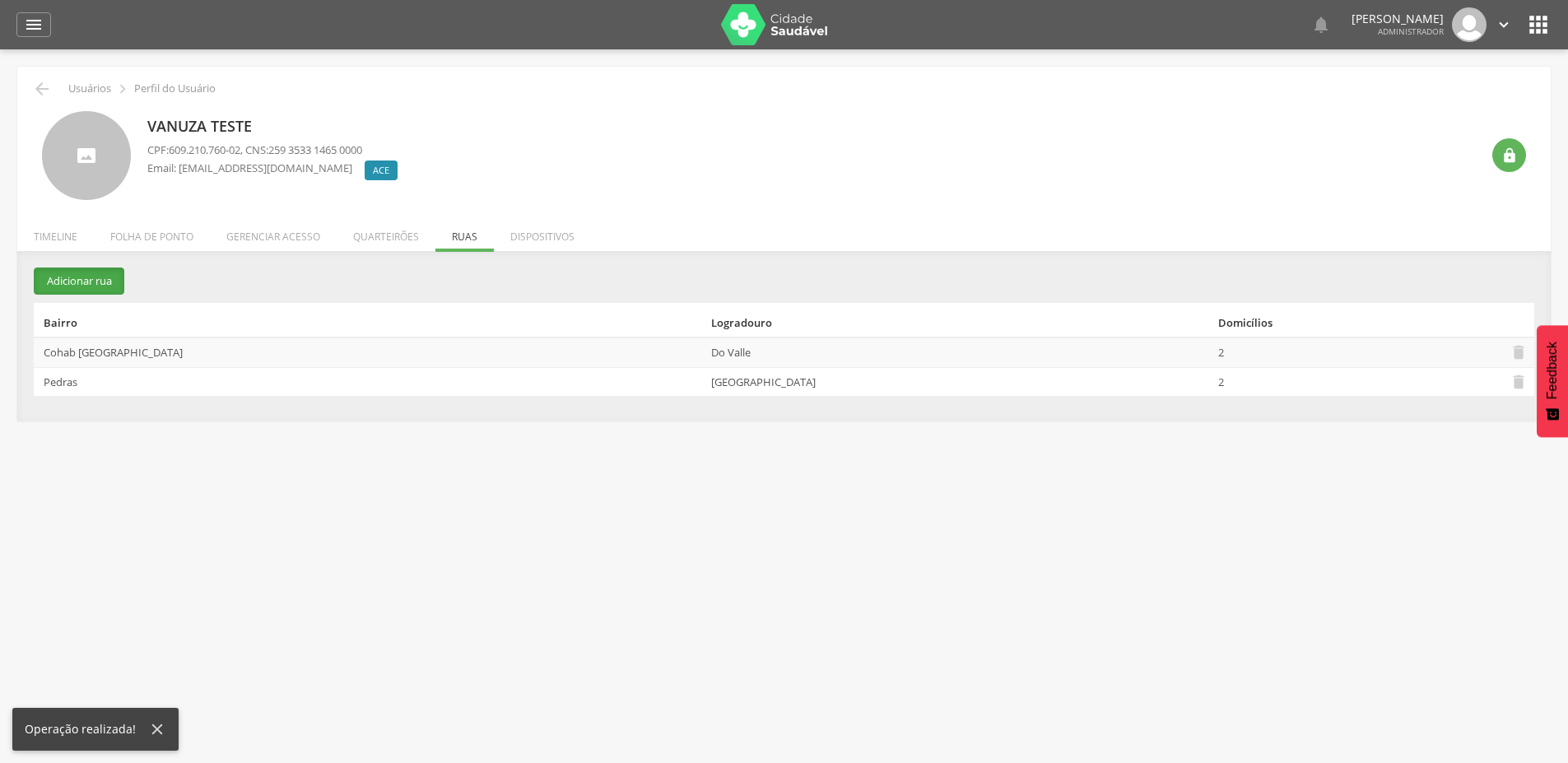
click at [77, 282] on button "Adicionar rua" at bounding box center [79, 281] width 91 height 27
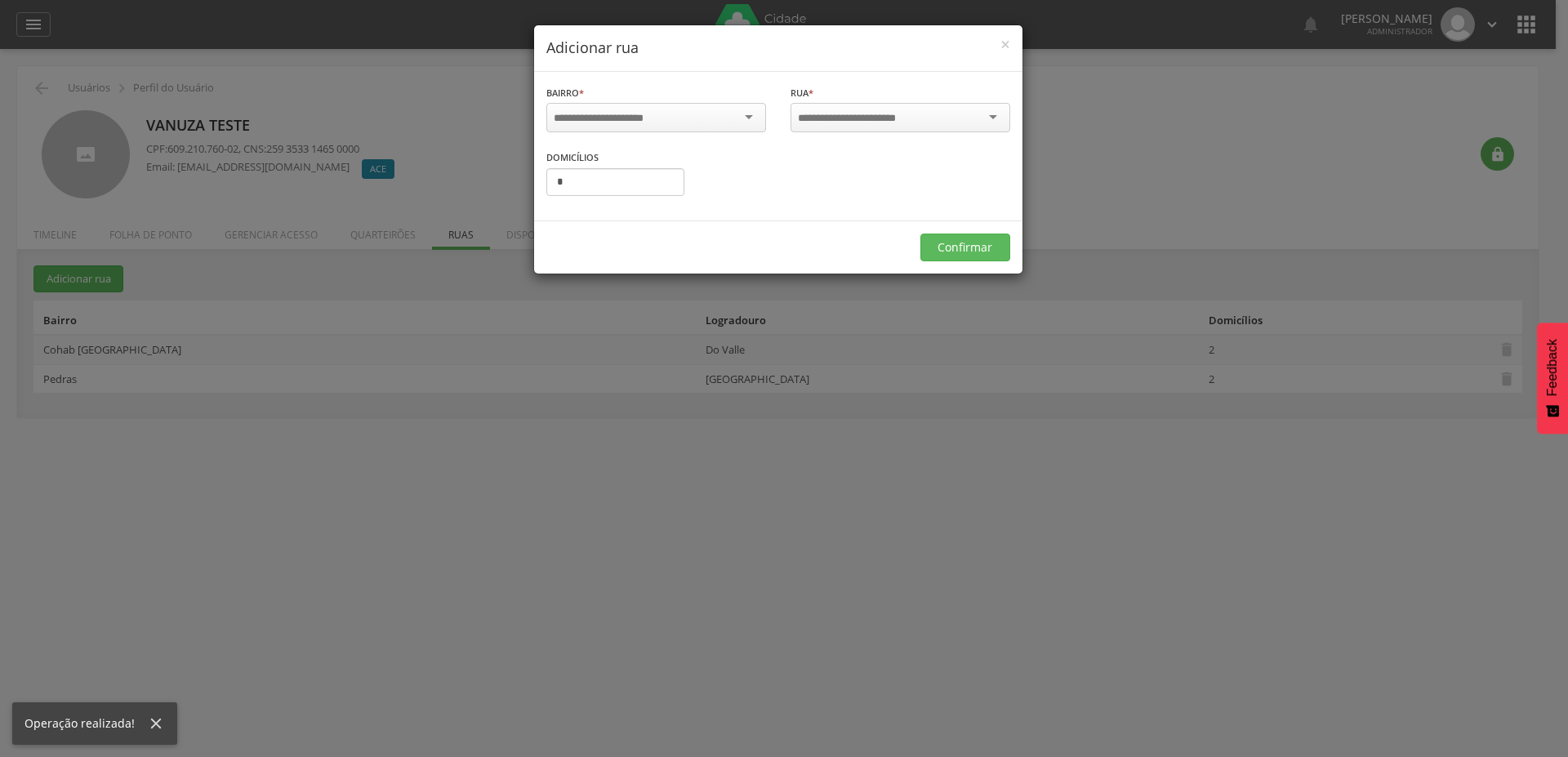
click at [610, 115] on input "select-one" at bounding box center [610, 119] width 111 height 15
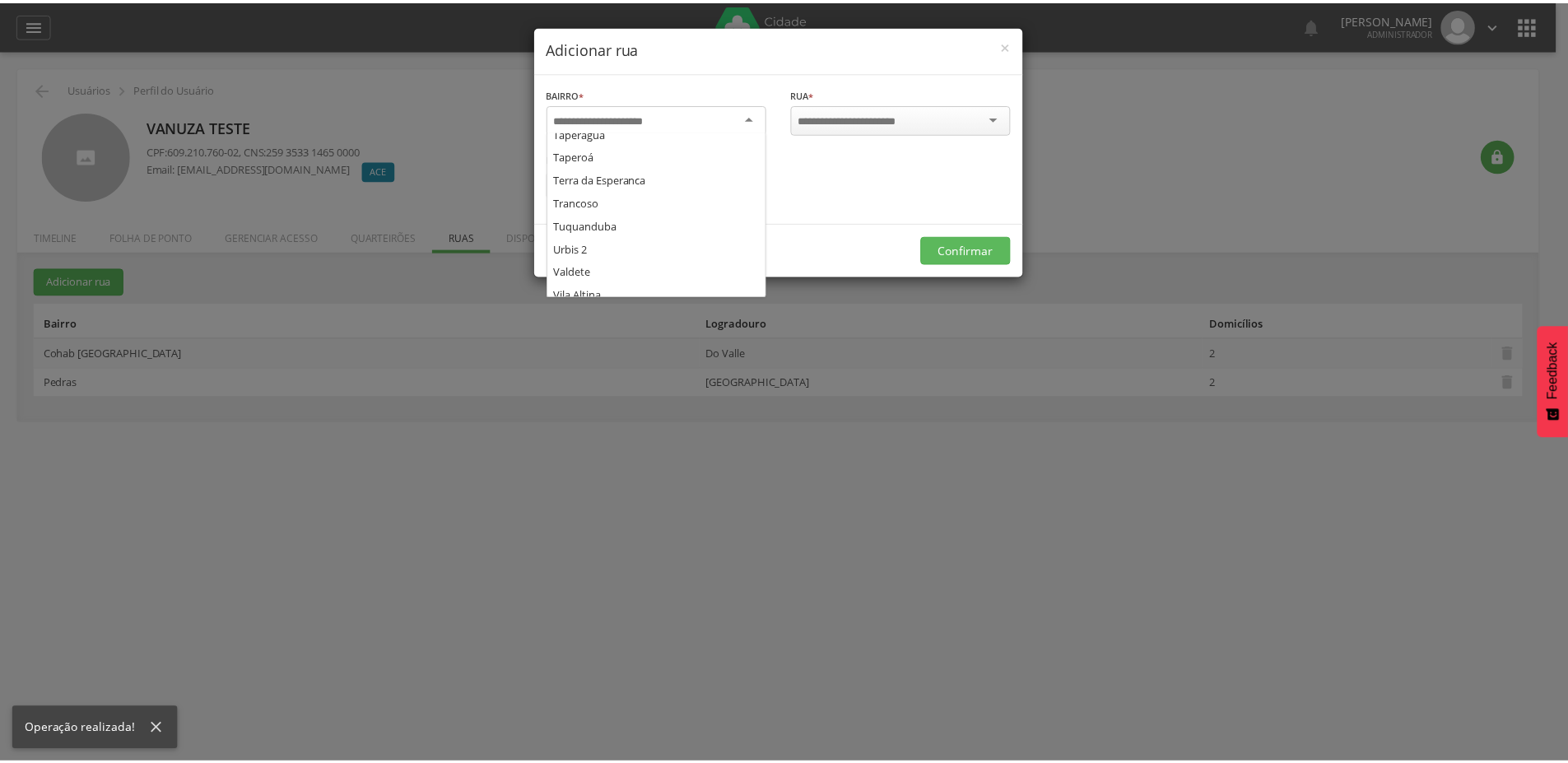
scroll to position [1103, 0]
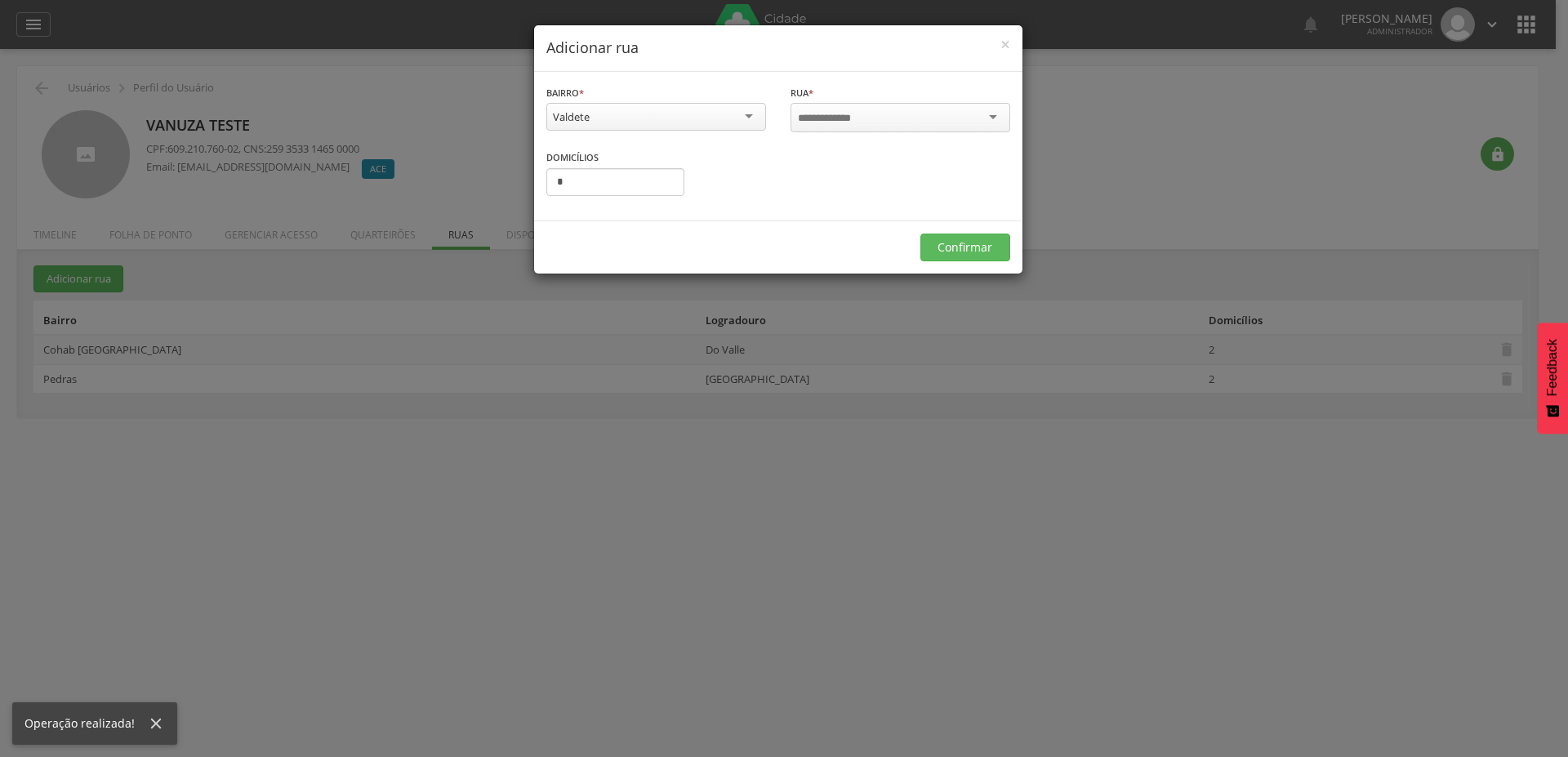
click at [897, 120] on div at bounding box center [900, 118] width 220 height 29
click at [870, 117] on input "select-one" at bounding box center [867, 119] width 138 height 15
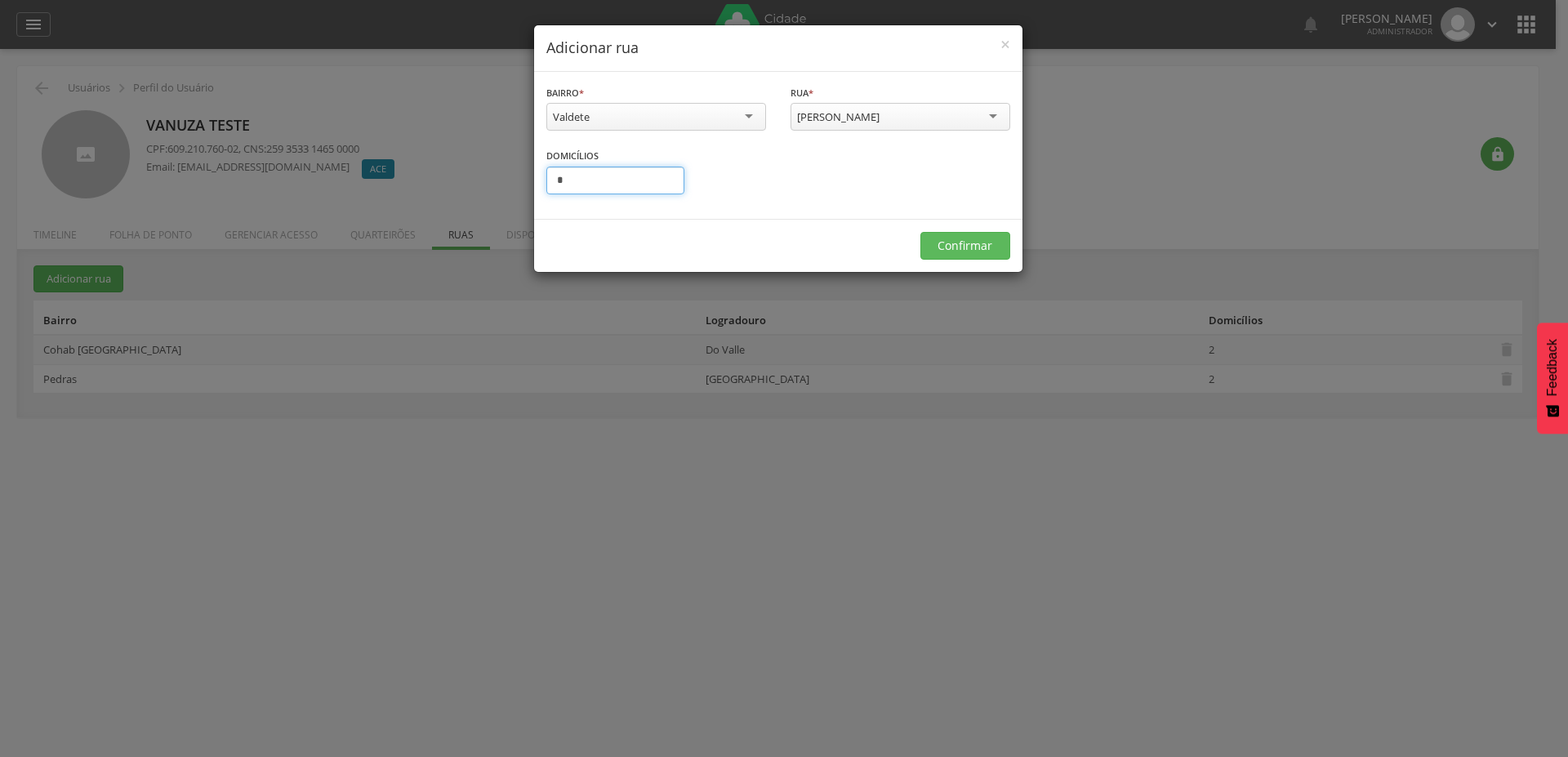
click at [593, 176] on input "*" at bounding box center [615, 180] width 138 height 28
type input "*"
click at [954, 247] on button "Confirmar" at bounding box center [965, 246] width 90 height 28
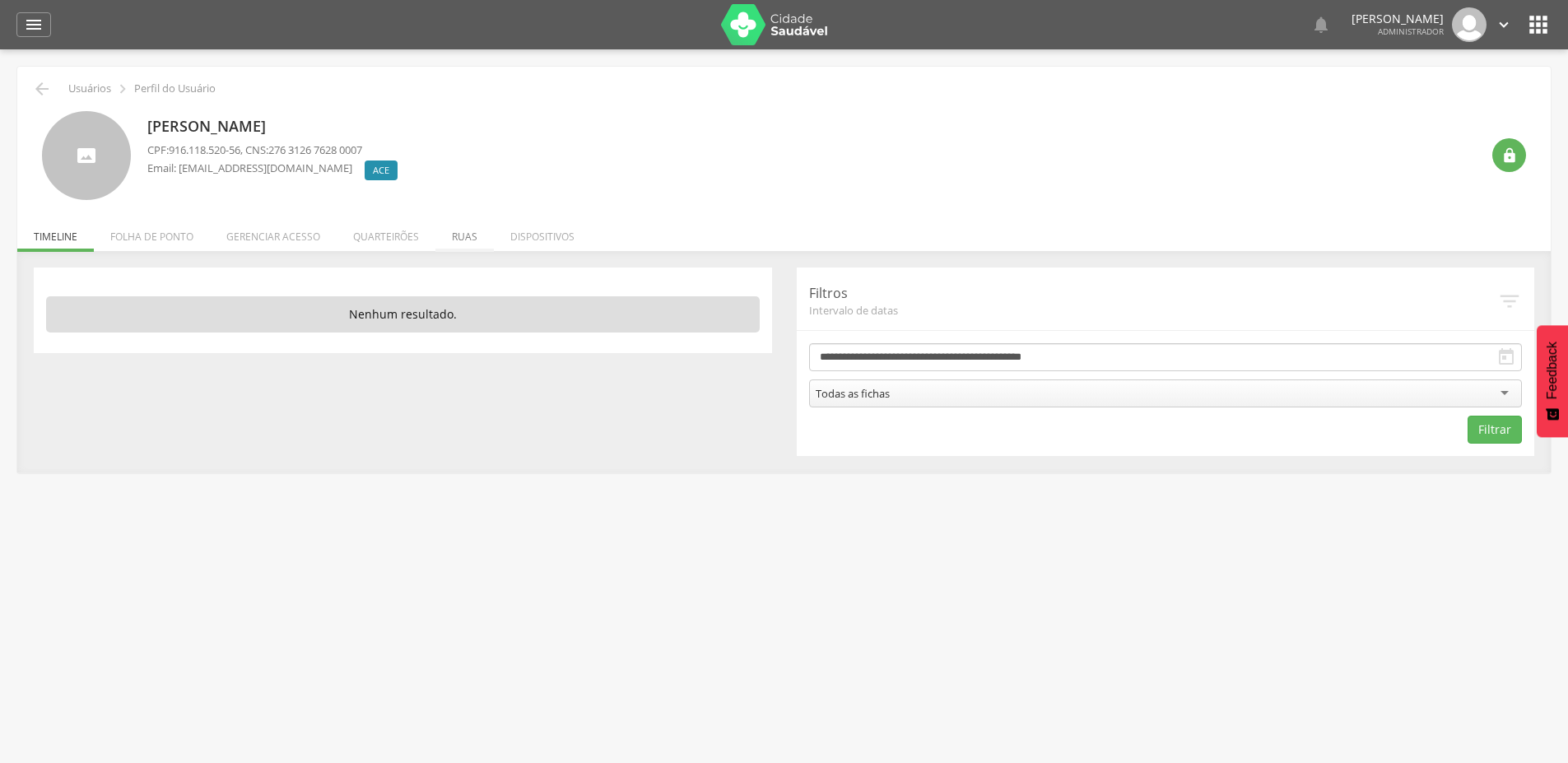
click at [467, 238] on li "Ruas" at bounding box center [464, 232] width 59 height 39
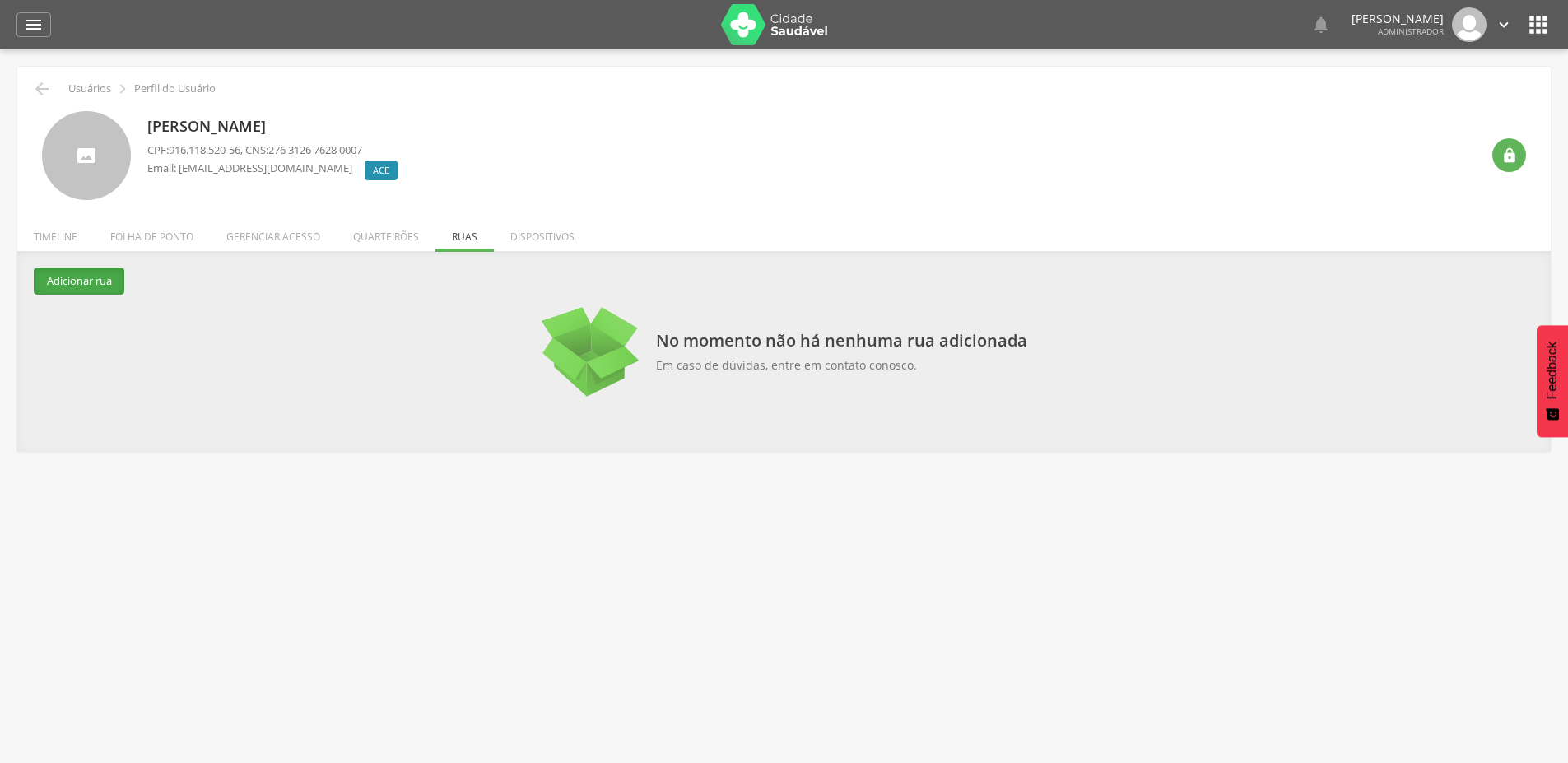
click at [68, 288] on button "Adicionar rua" at bounding box center [79, 281] width 91 height 27
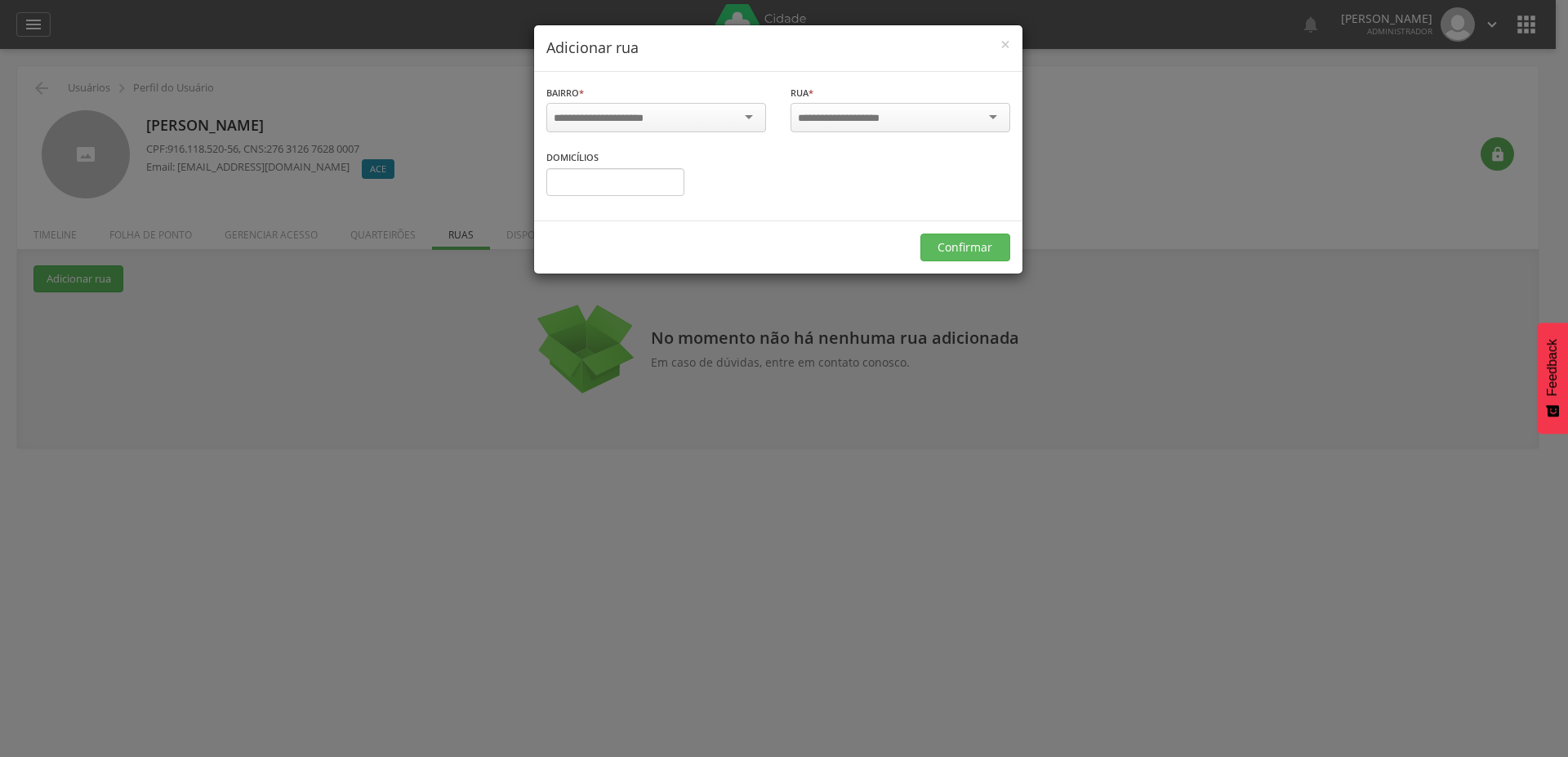
click at [691, 115] on div at bounding box center [656, 118] width 220 height 29
click at [892, 125] on div at bounding box center [900, 118] width 220 height 29
click at [639, 182] on input "text" at bounding box center [615, 180] width 138 height 28
type input "*"
click at [958, 242] on button "Confirmar" at bounding box center [965, 246] width 90 height 28
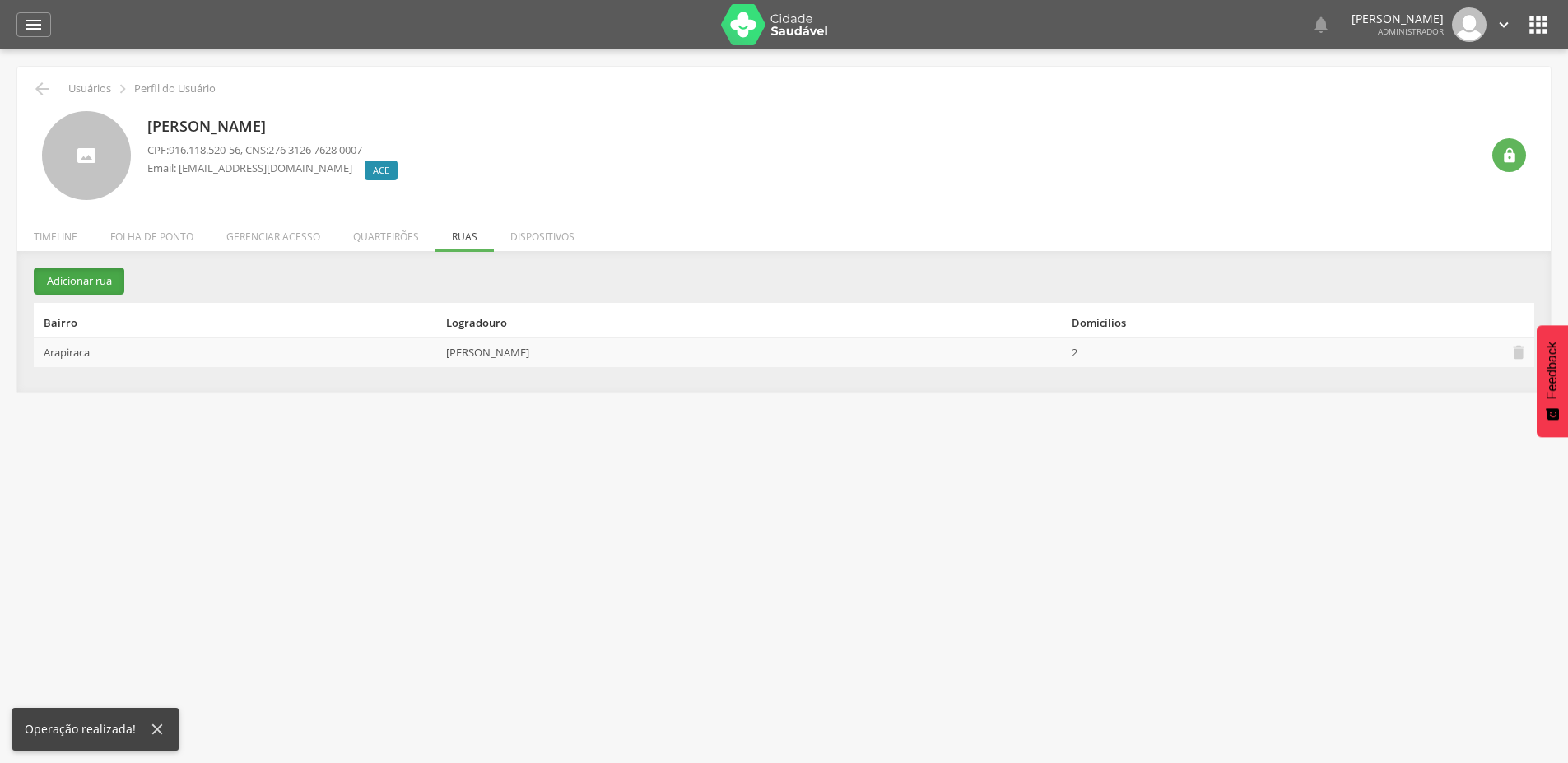
click at [69, 274] on button "Adicionar rua" at bounding box center [79, 281] width 91 height 27
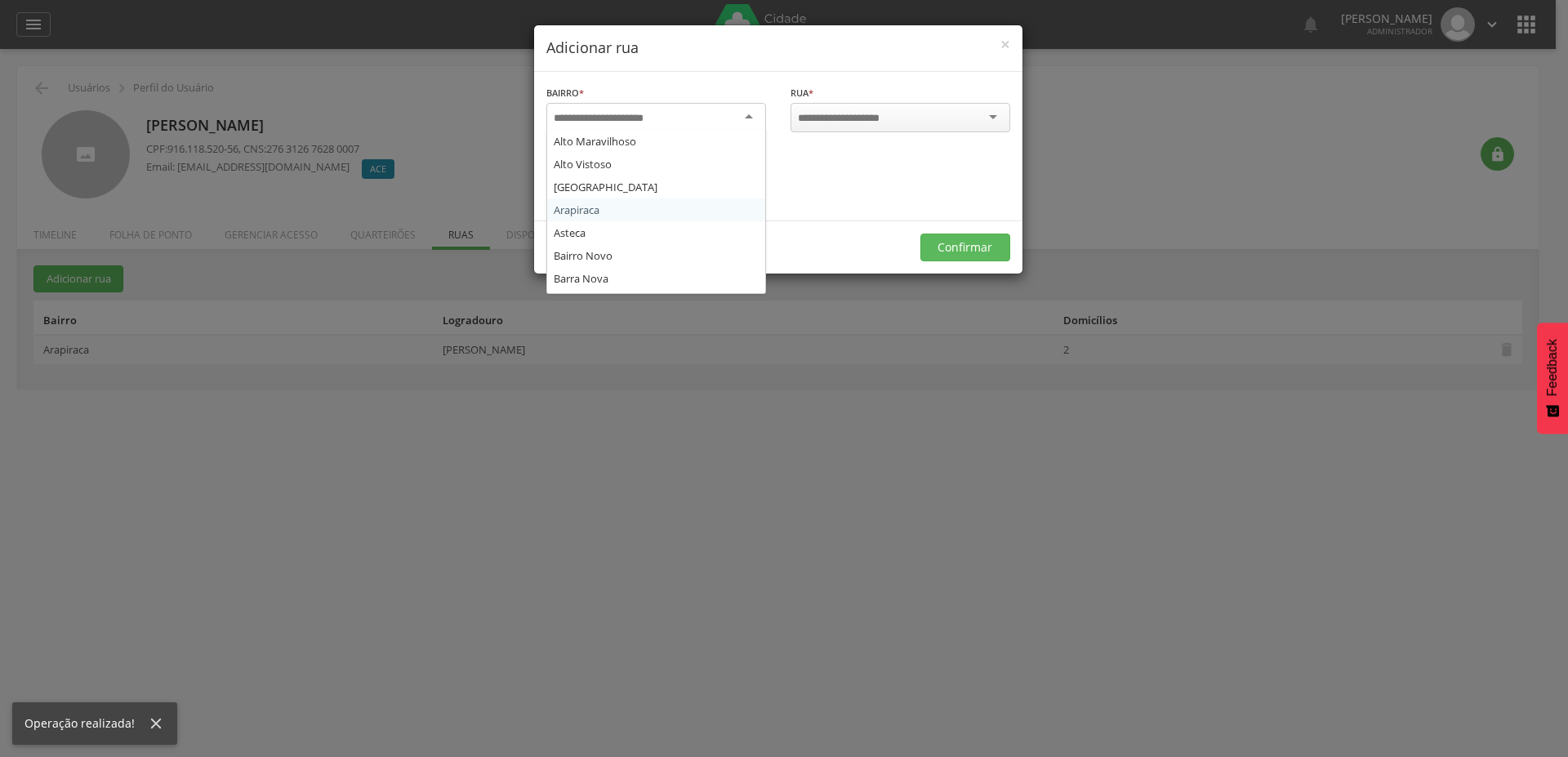
click at [720, 113] on div at bounding box center [656, 118] width 220 height 29
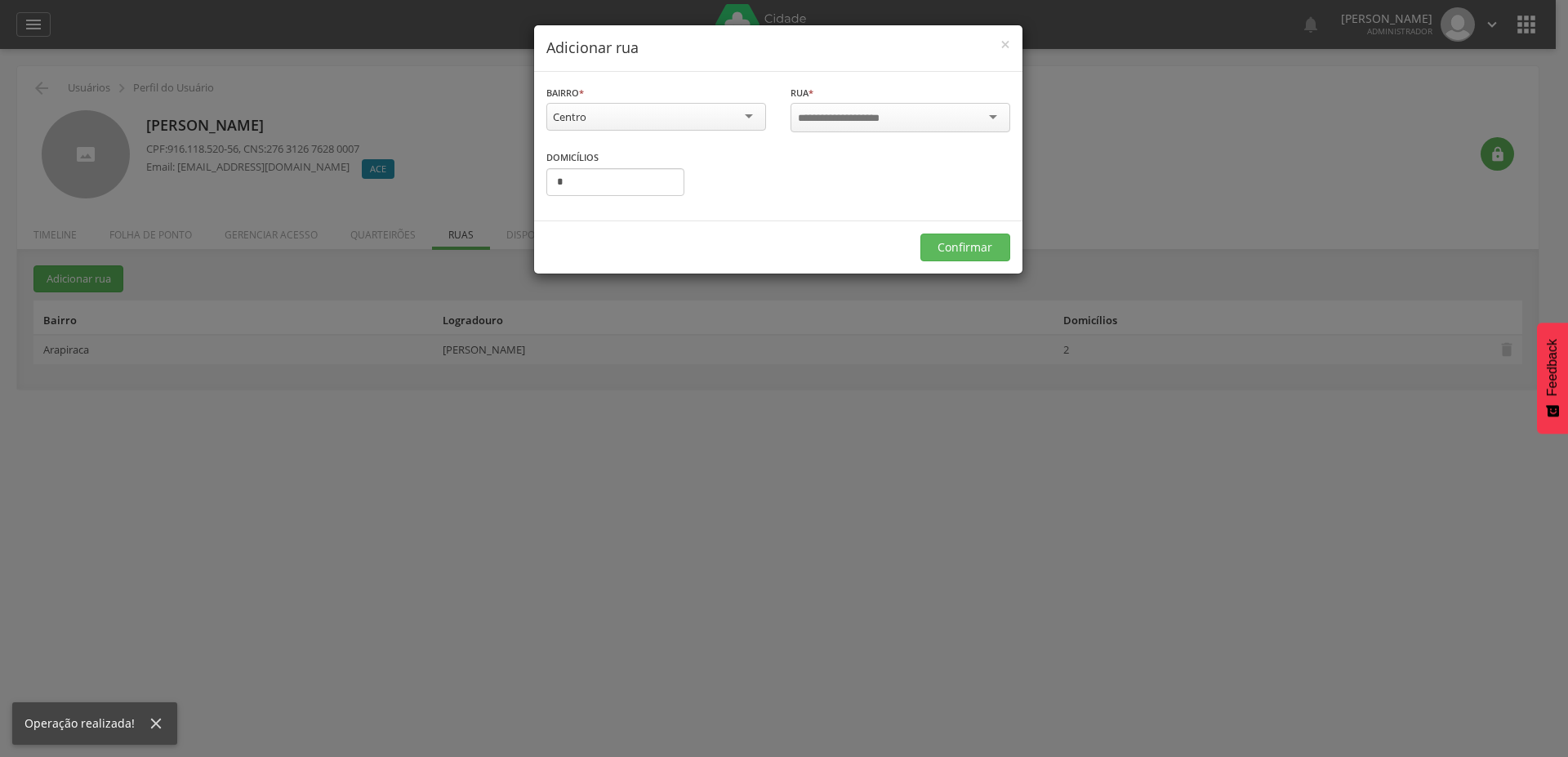
click at [838, 115] on input "select-one" at bounding box center [850, 119] width 104 height 15
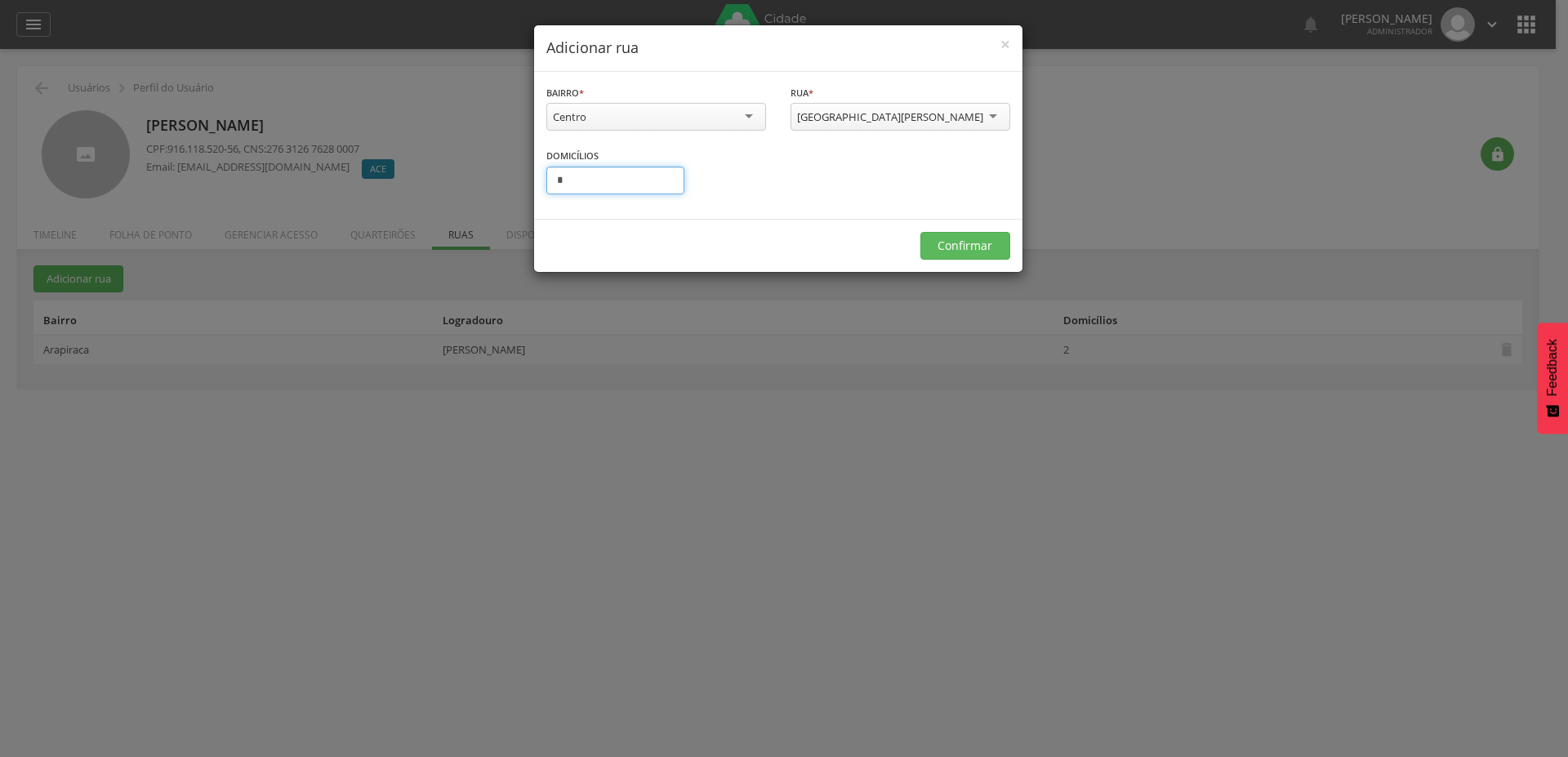
click at [591, 179] on input "*" at bounding box center [615, 180] width 138 height 28
type input "*"
click at [946, 241] on button "Confirmar" at bounding box center [965, 246] width 90 height 28
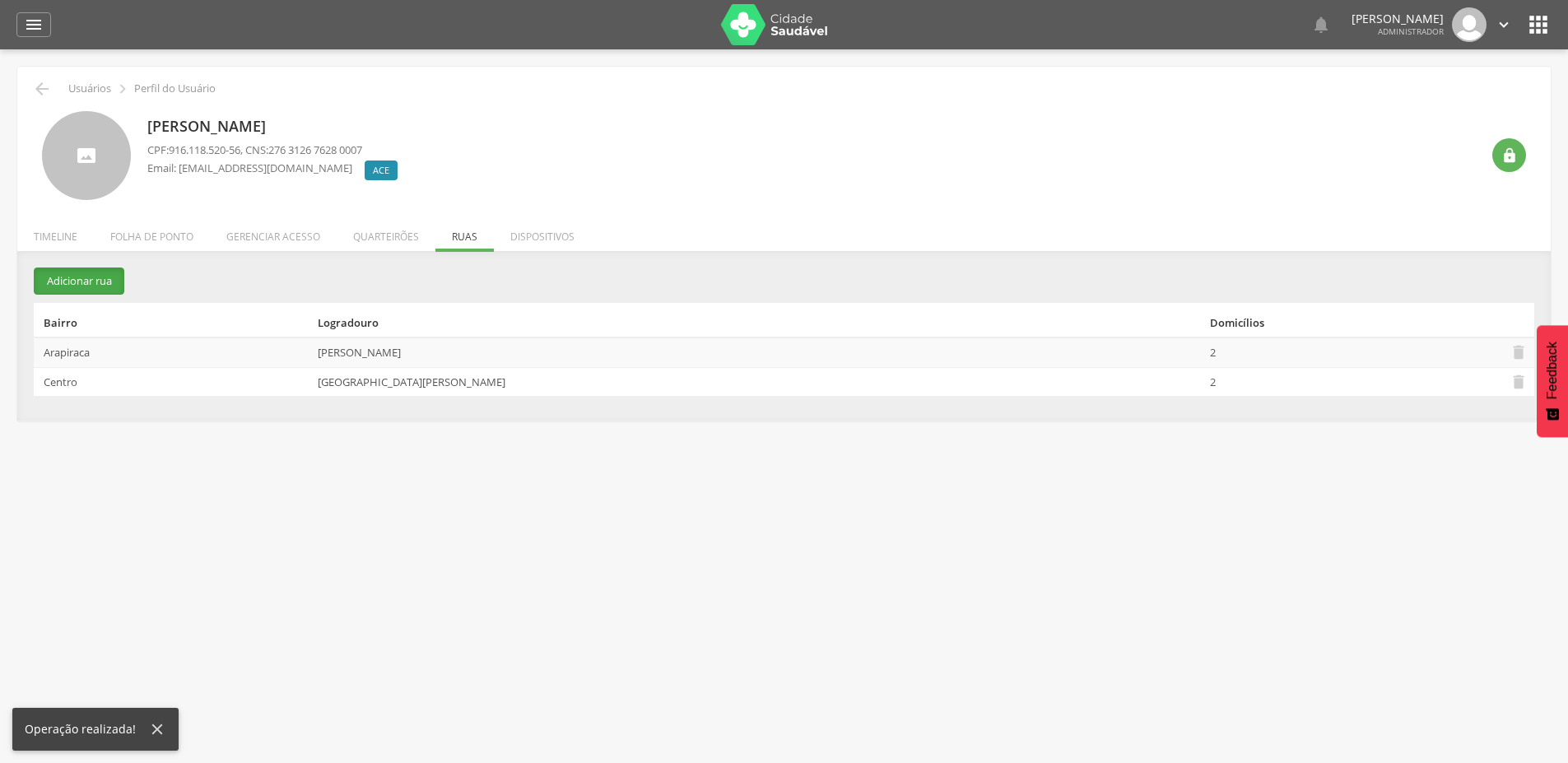
click at [100, 278] on button "Adicionar rua" at bounding box center [79, 281] width 91 height 27
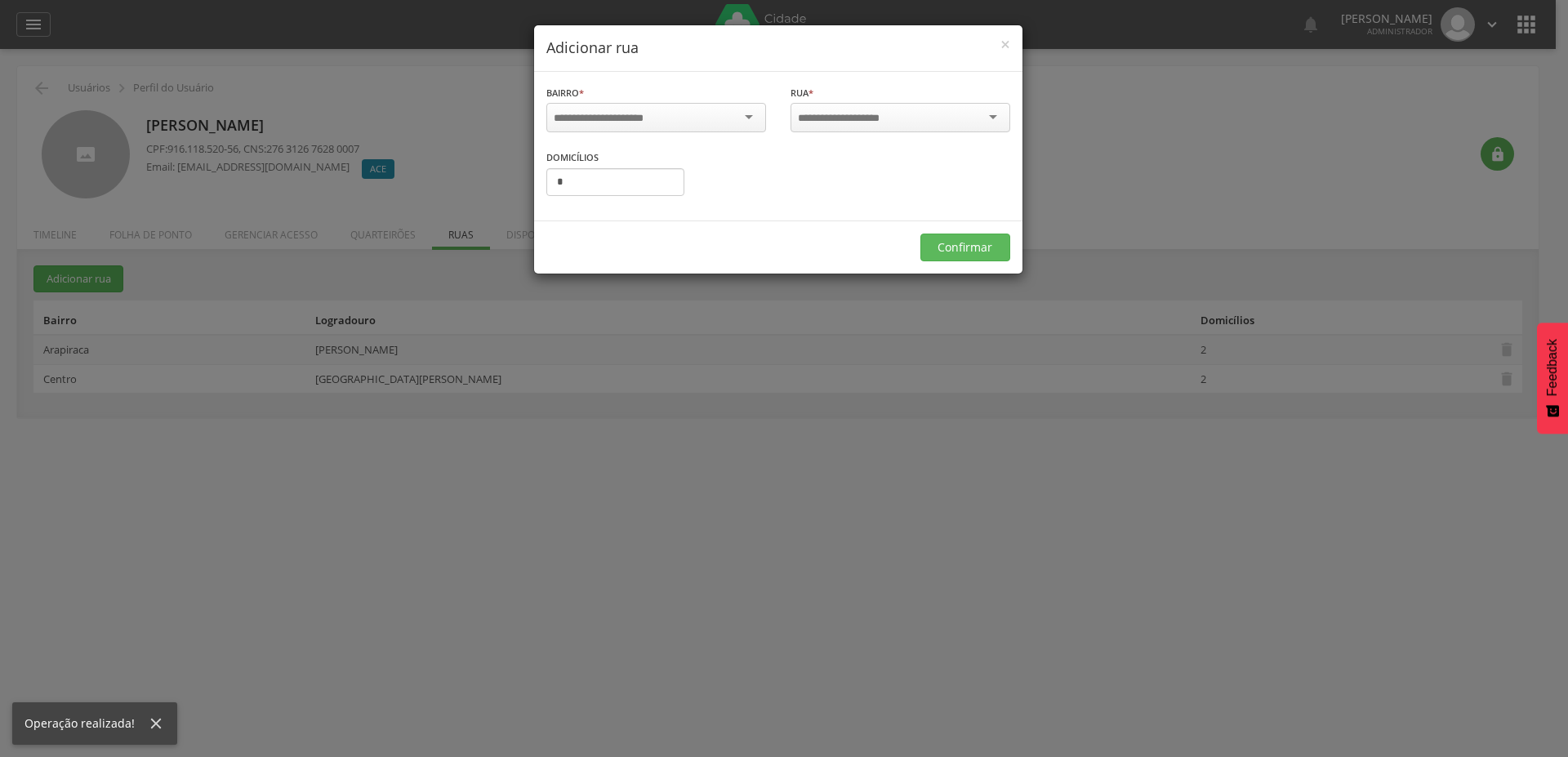
click at [680, 123] on div at bounding box center [656, 118] width 220 height 29
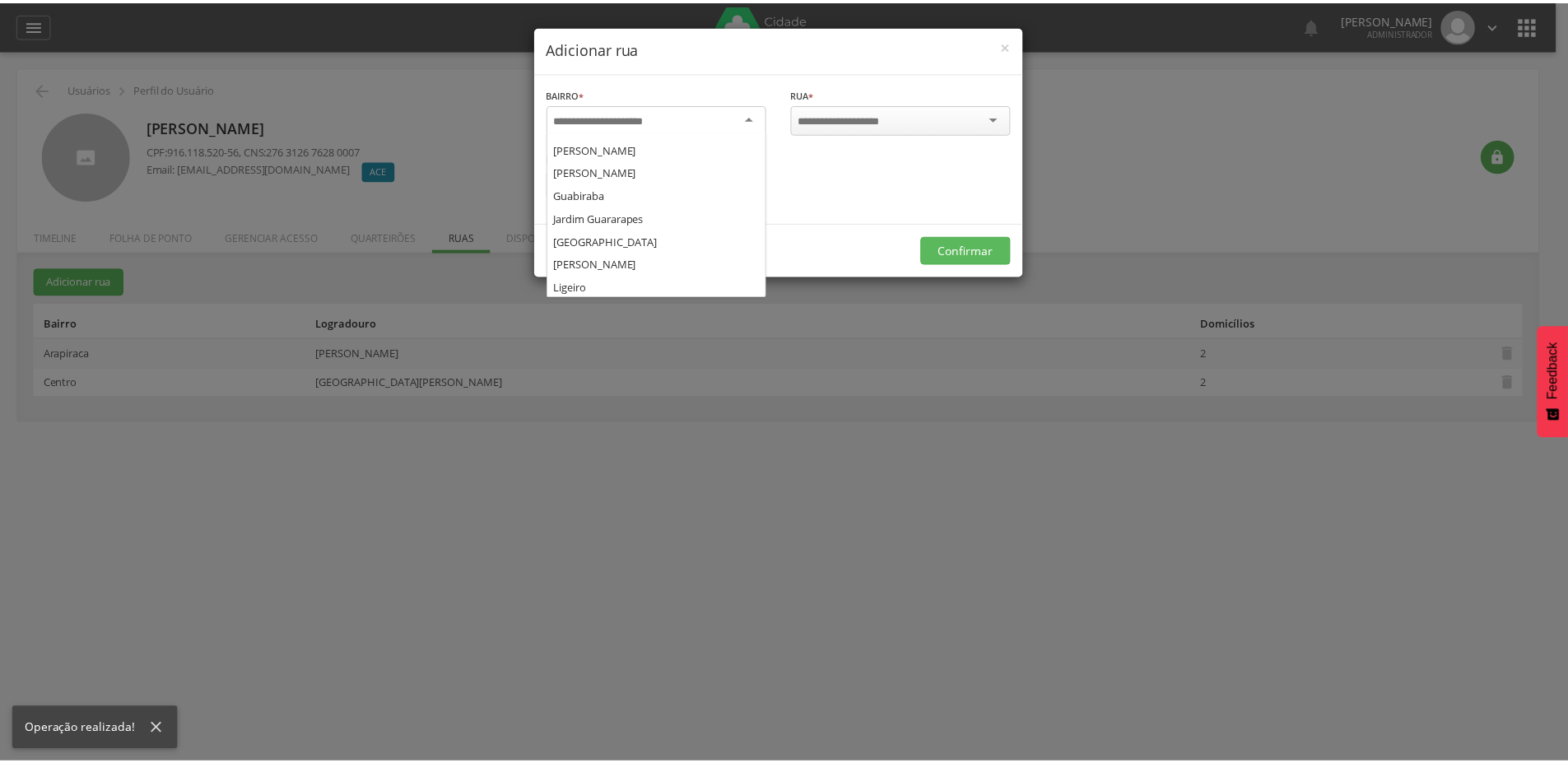
scroll to position [593, 0]
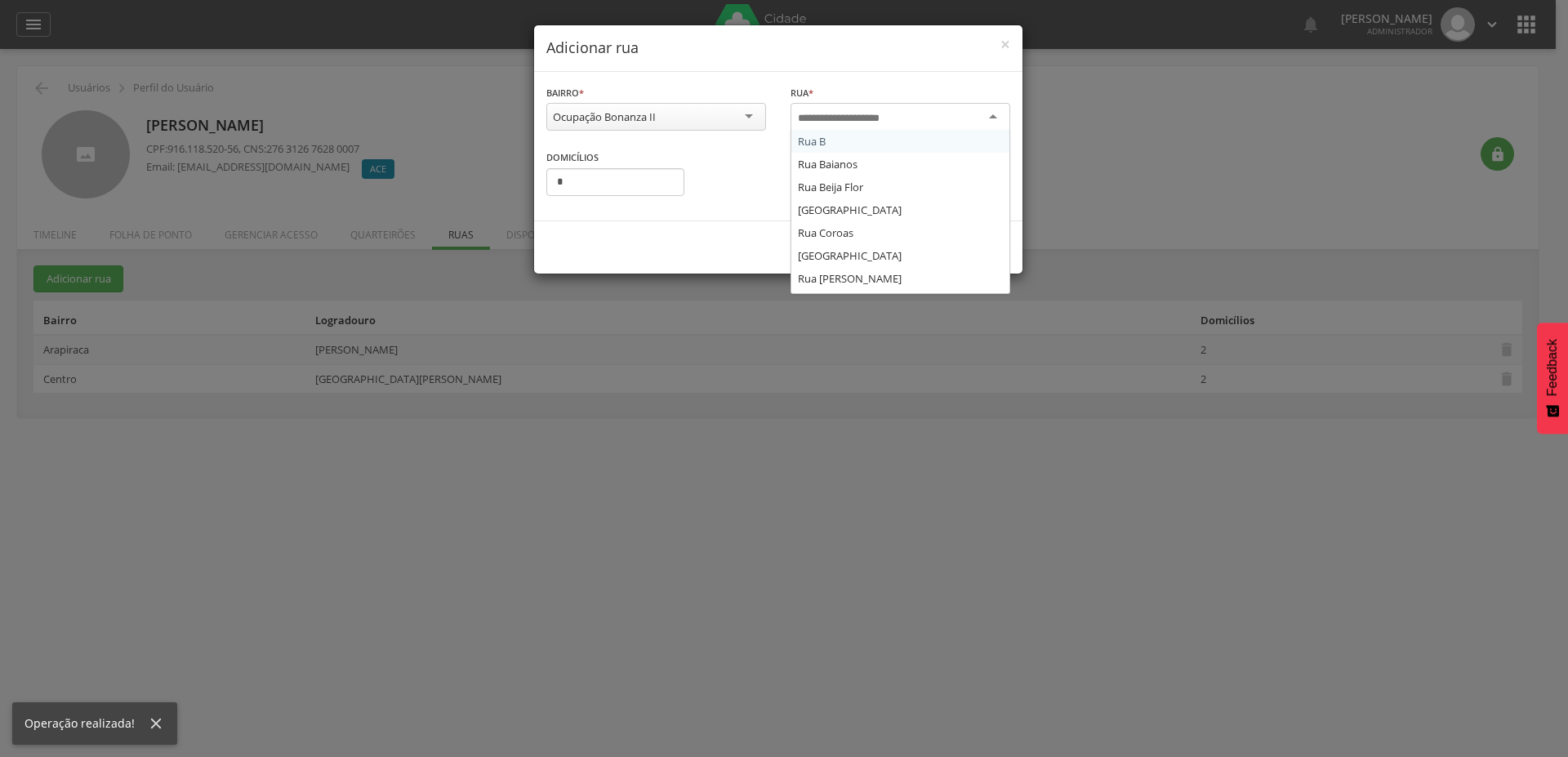
click at [871, 129] on div at bounding box center [900, 118] width 220 height 29
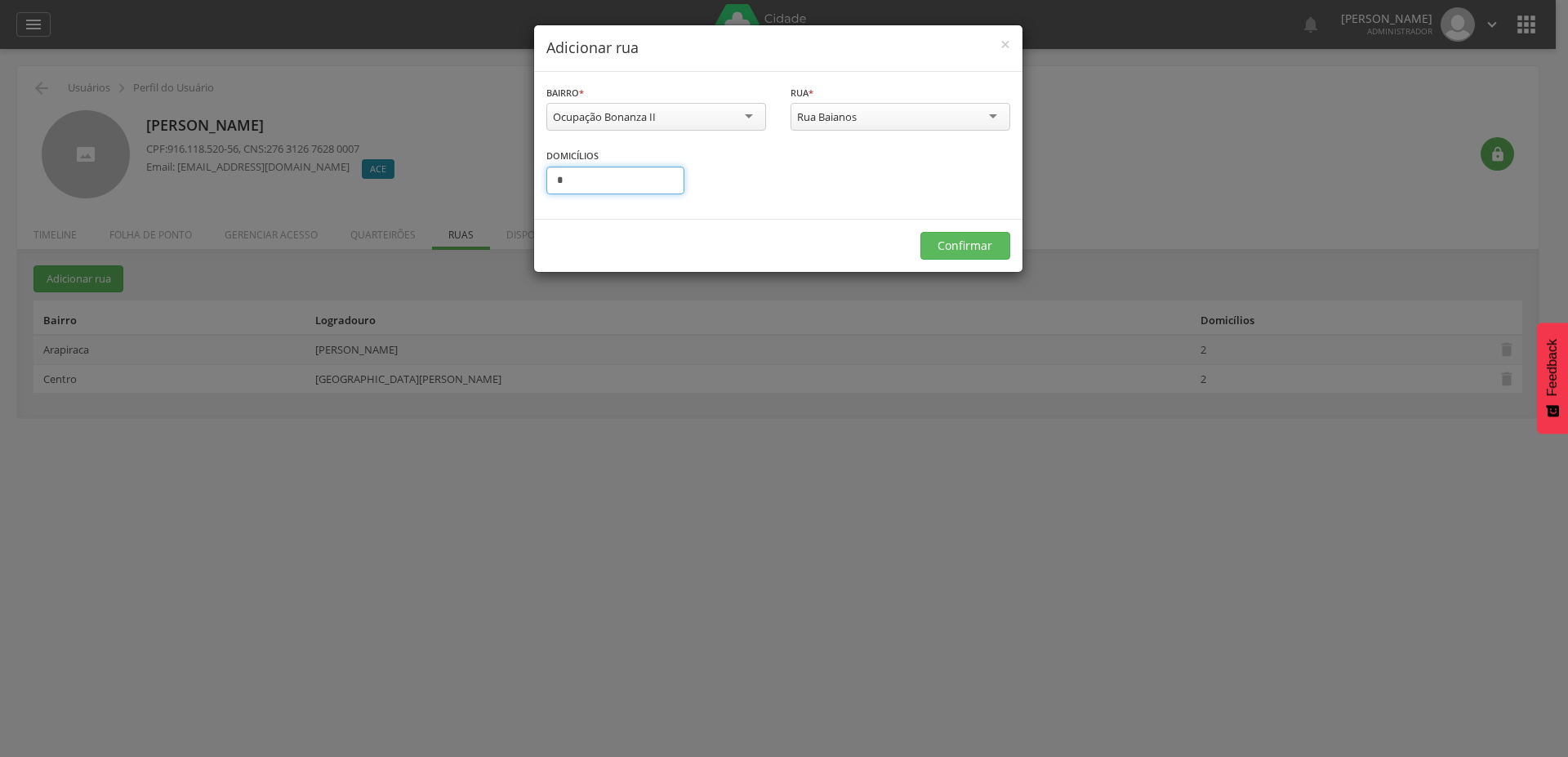
click at [600, 186] on input "*" at bounding box center [615, 180] width 138 height 28
type input "*"
click at [987, 243] on button "Confirmar" at bounding box center [965, 246] width 90 height 28
